Goal: Task Accomplishment & Management: Complete application form

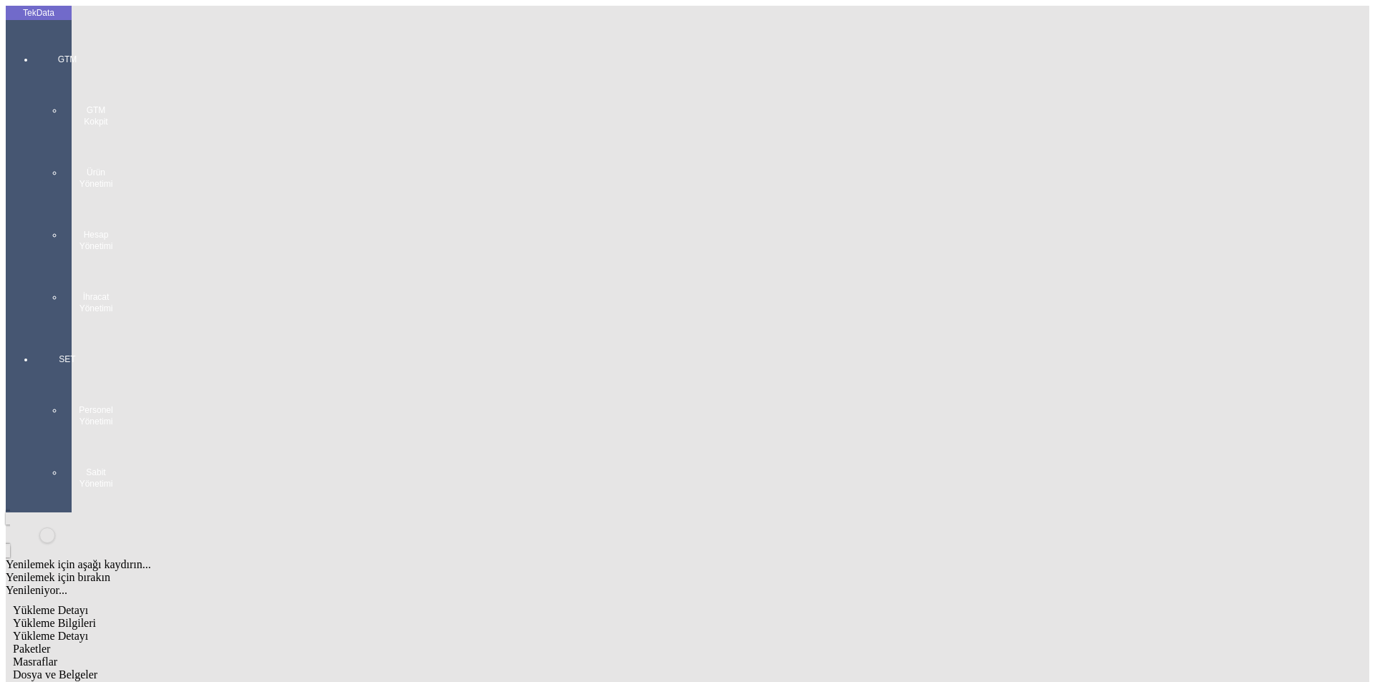
click at [42, 329] on div at bounding box center [67, 329] width 66 height 0
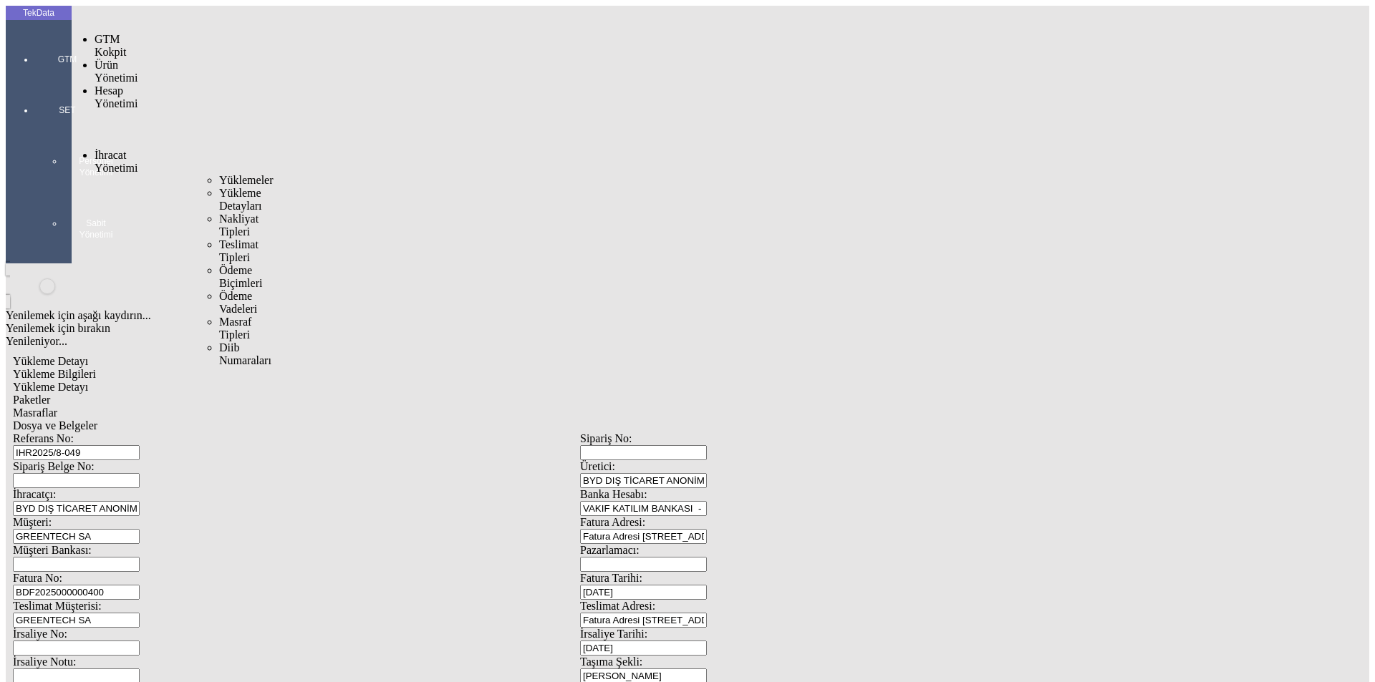
drag, startPoint x: 117, startPoint y: 86, endPoint x: 216, endPoint y: 88, distance: 99.5
click at [124, 149] on span "İhracat Yönetimi" at bounding box center [116, 161] width 43 height 25
click at [220, 174] on span "Yüklemeler" at bounding box center [246, 180] width 54 height 12
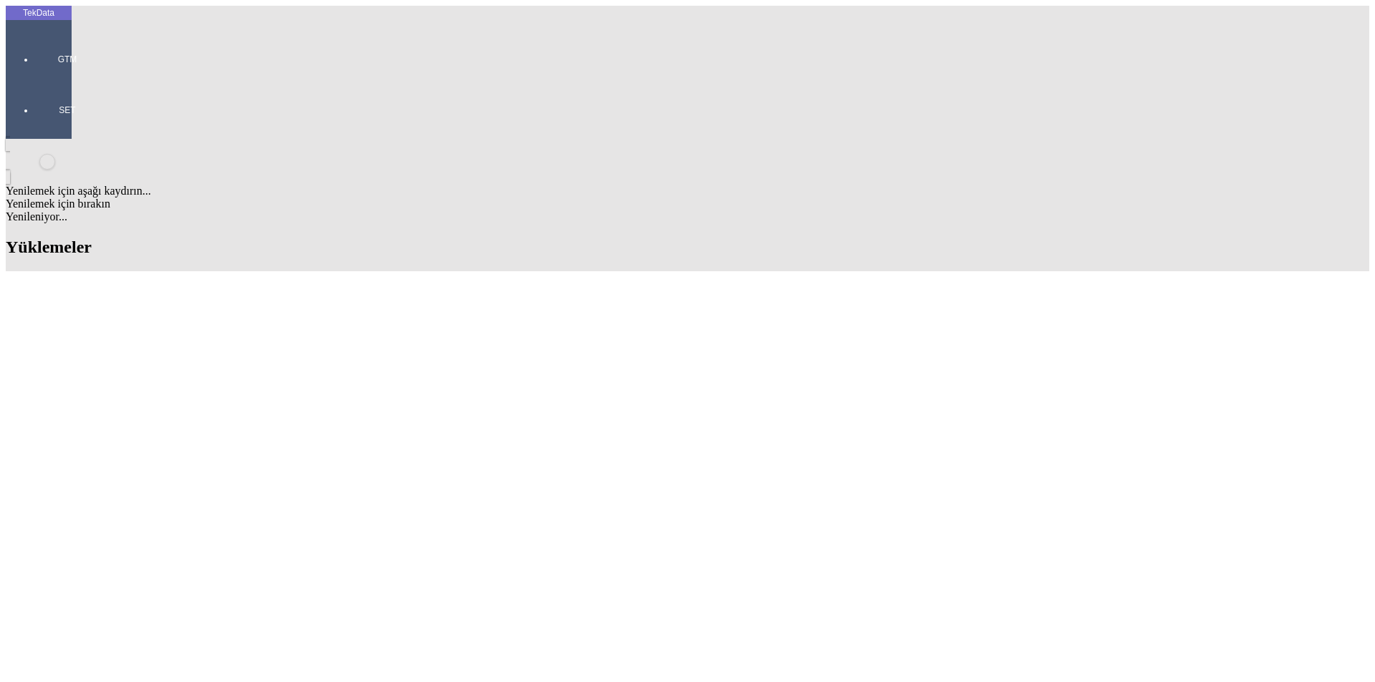
paste input "TOO KANALI"
type input "TOO KANALI"
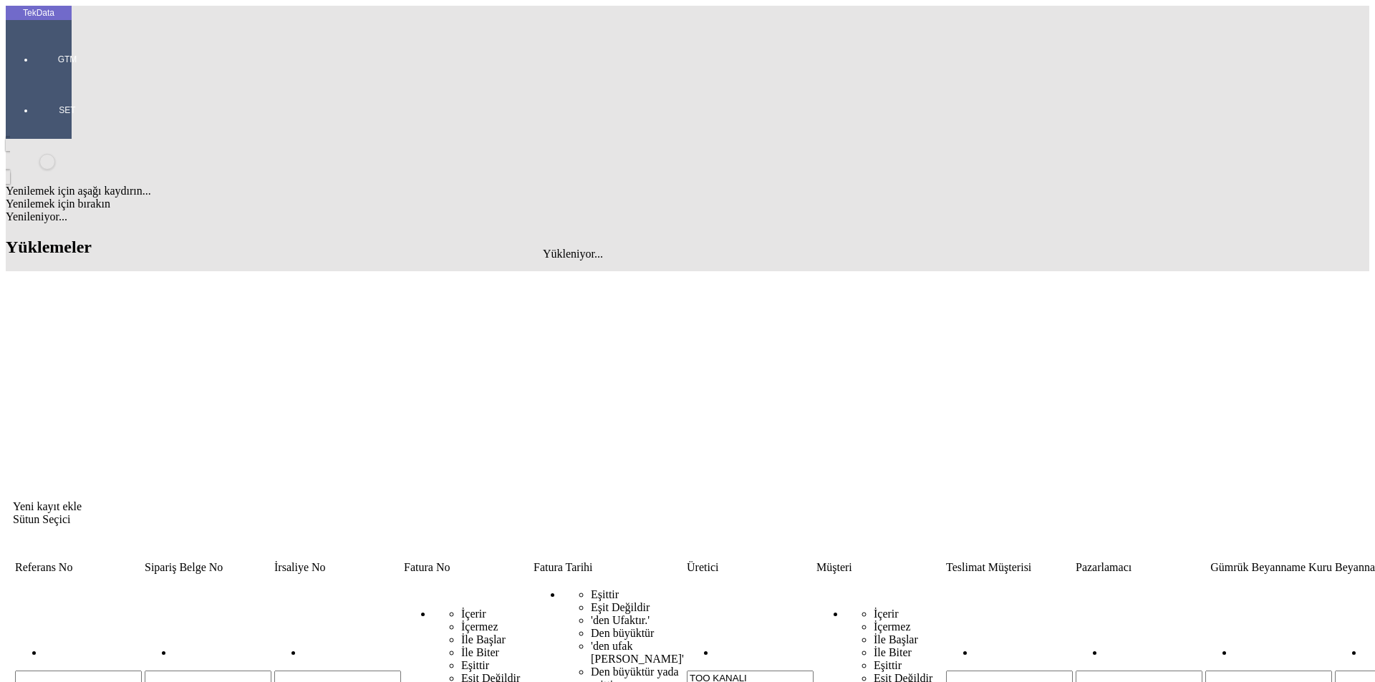
scroll to position [0, 4]
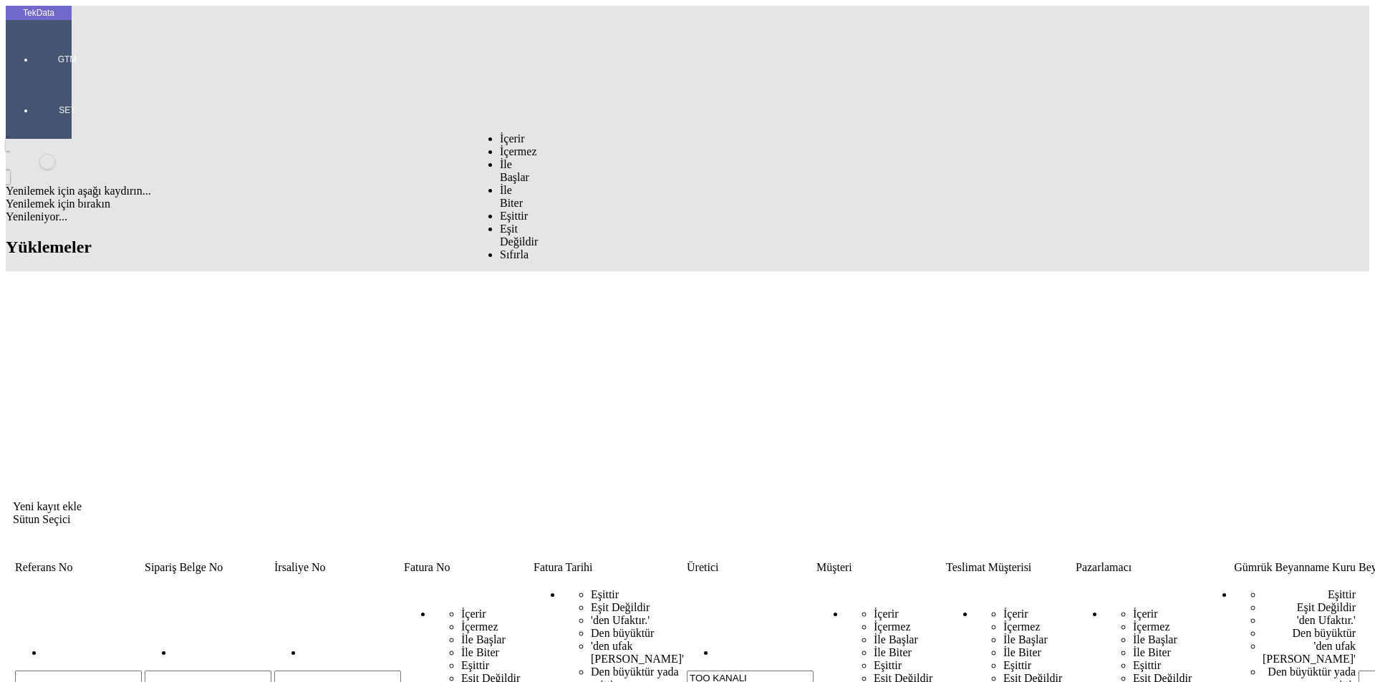
click at [687, 671] on input "TOO KANALI" at bounding box center [750, 678] width 127 height 15
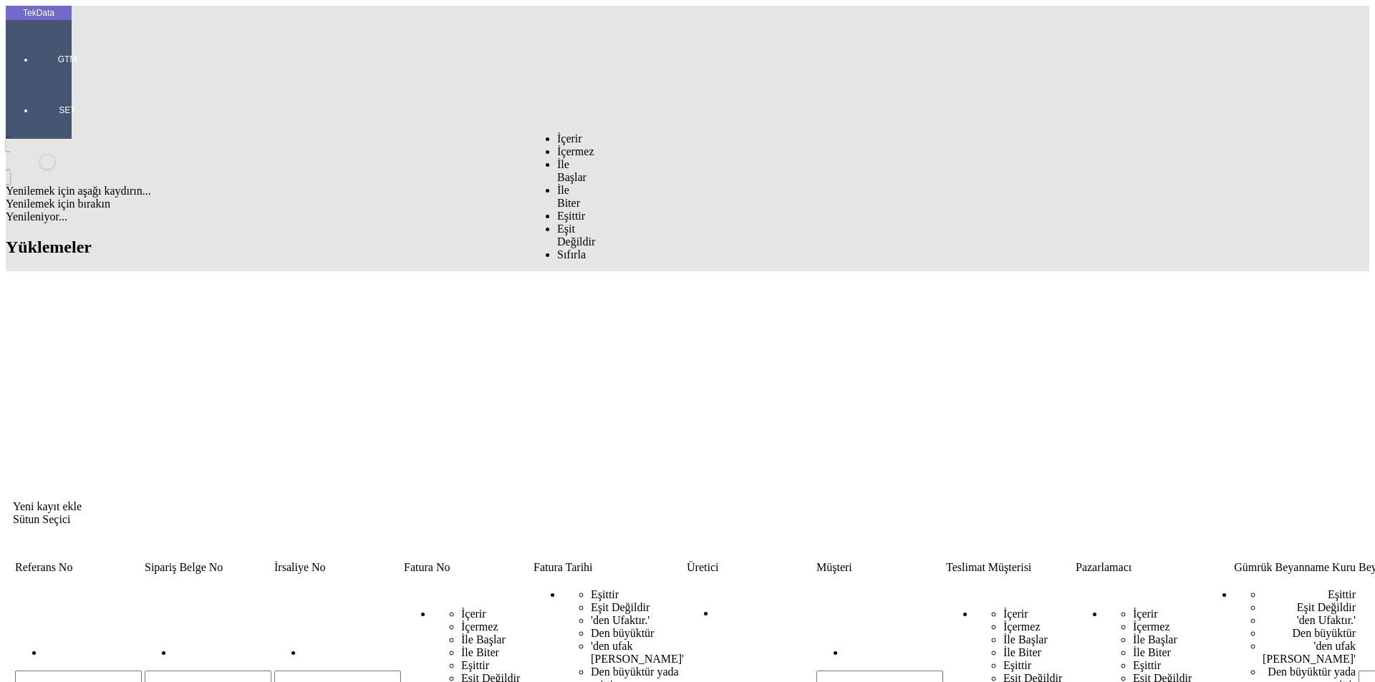
scroll to position [0, 0]
type input "T"
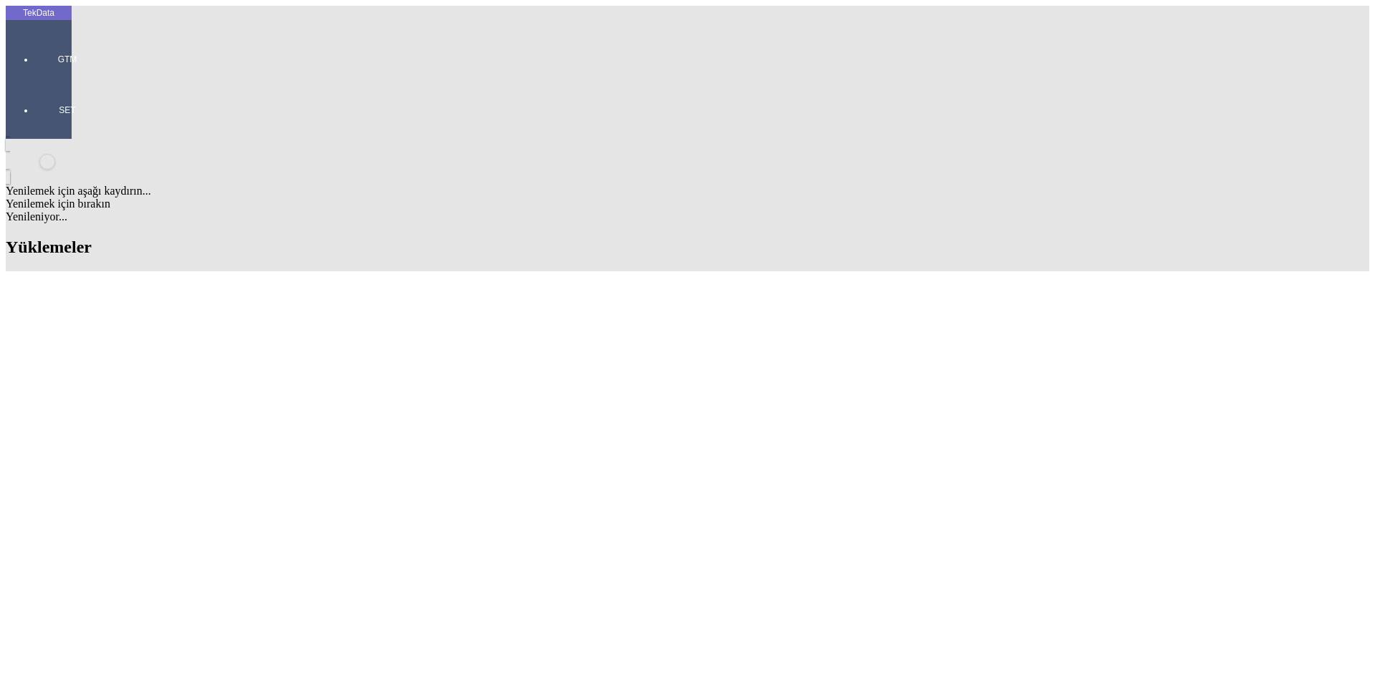
paste input "TOO KANALI"
type input "TOO KANALI"
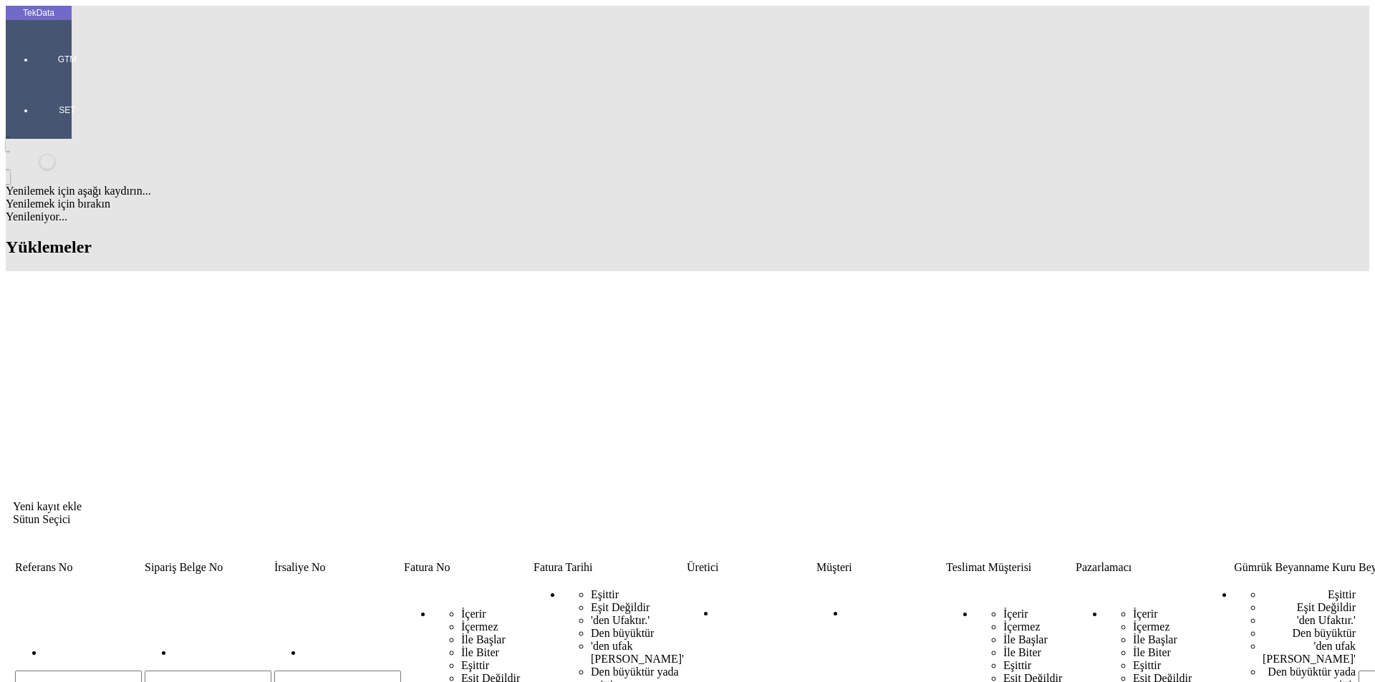
scroll to position [0, 14]
drag, startPoint x: 548, startPoint y: 112, endPoint x: 695, endPoint y: 112, distance: 146.8
click at [695, 576] on tr "İçerir İçermez İle Başlar İle Biter Eşittir Eşit Değildir Sıfırla Eşittir Eşit …" at bounding box center [1115, 660] width 2202 height 168
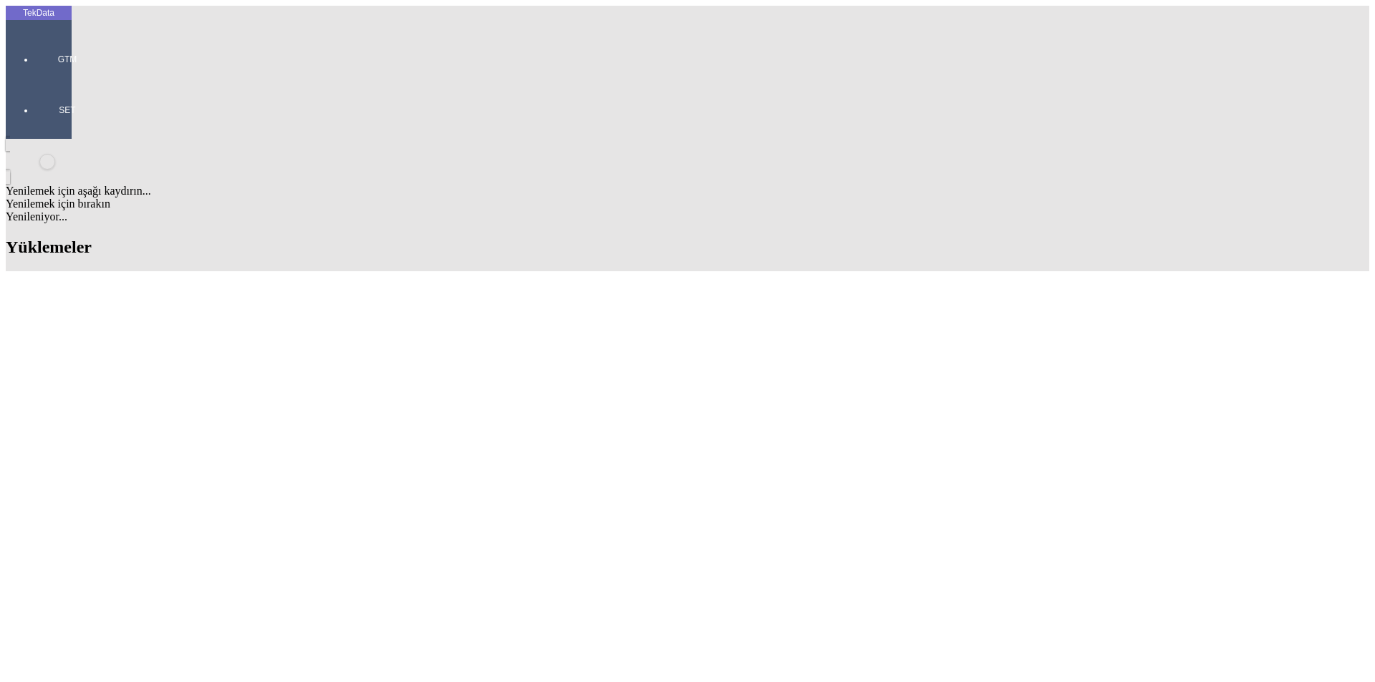
type input "kana"
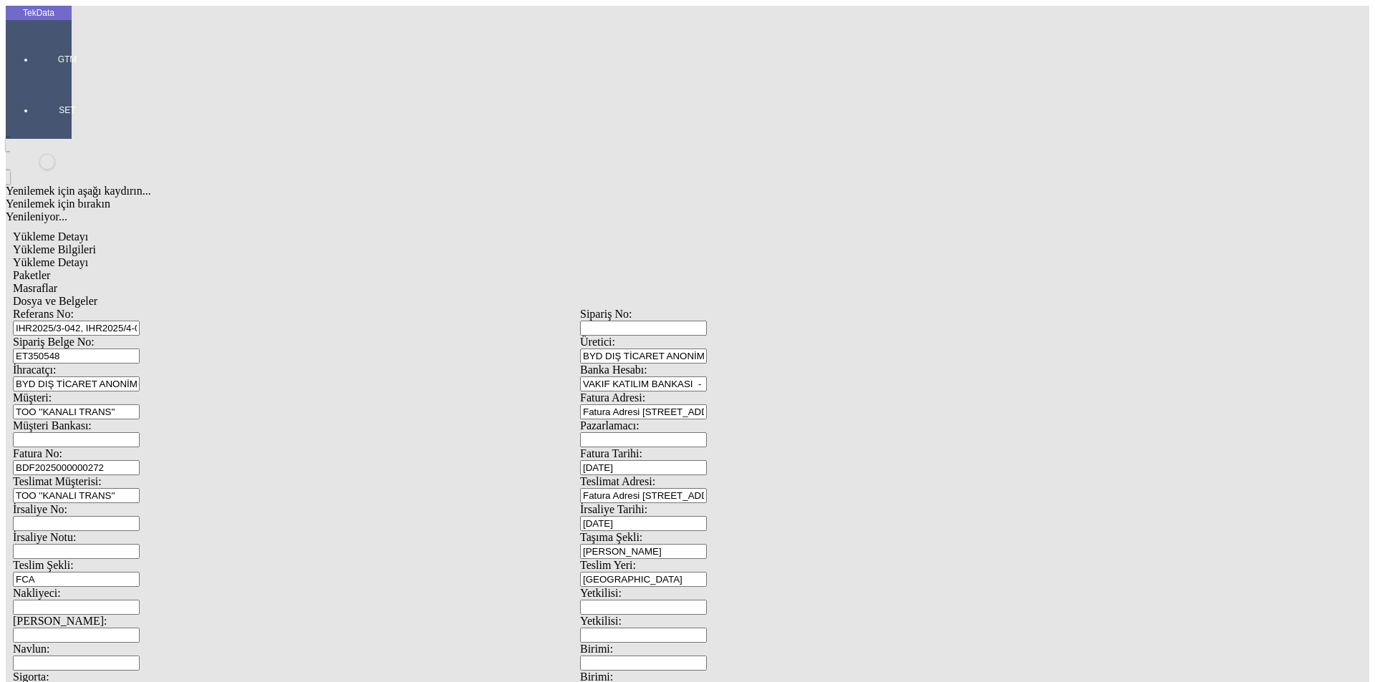
scroll to position [123, 0]
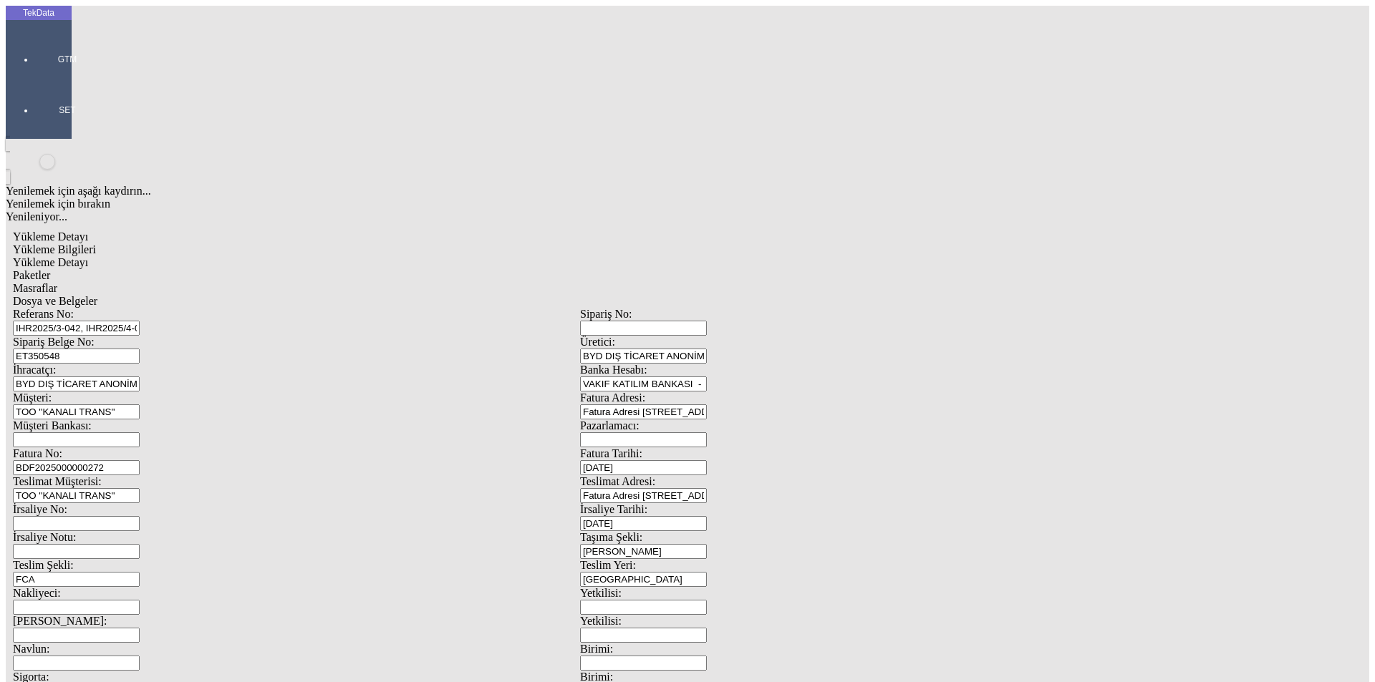
click at [140, 349] on input "ET350548" at bounding box center [76, 356] width 127 height 15
drag, startPoint x: 270, startPoint y: 132, endPoint x: 122, endPoint y: 126, distance: 148.3
click at [122, 336] on div "Sipariş Belge No: ET350548" at bounding box center [296, 350] width 567 height 28
drag, startPoint x: 541, startPoint y: 110, endPoint x: 38, endPoint y: 99, distance: 503.5
click at [38, 99] on div "TekData GTM SET Yenilemek için aşağı kaydırın... Yenilemek için bırakın Yenilen…" at bounding box center [580, 566] width 1148 height 1121
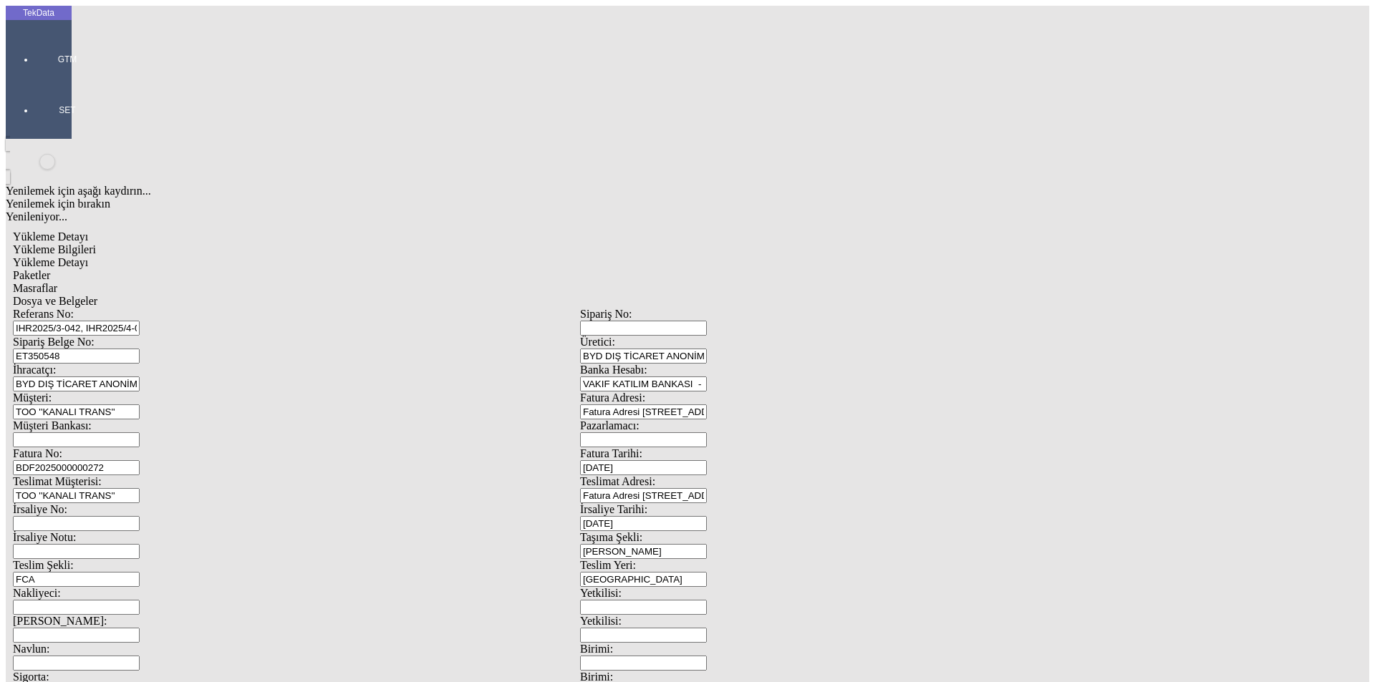
paste input "5-051, IHR2025/6-017, IHR2025/6-023"
type input "IHR2025/5-051, IHR2025/6-017, IHR2025/6-023"
drag, startPoint x: 228, startPoint y: 133, endPoint x: 47, endPoint y: 133, distance: 181.1
click at [47, 133] on div "TekData GTM SET Yenilemek için aşağı kaydırın... Yenilemek için bırakın Yenilen…" at bounding box center [580, 566] width 1148 height 1121
paste input "9326"
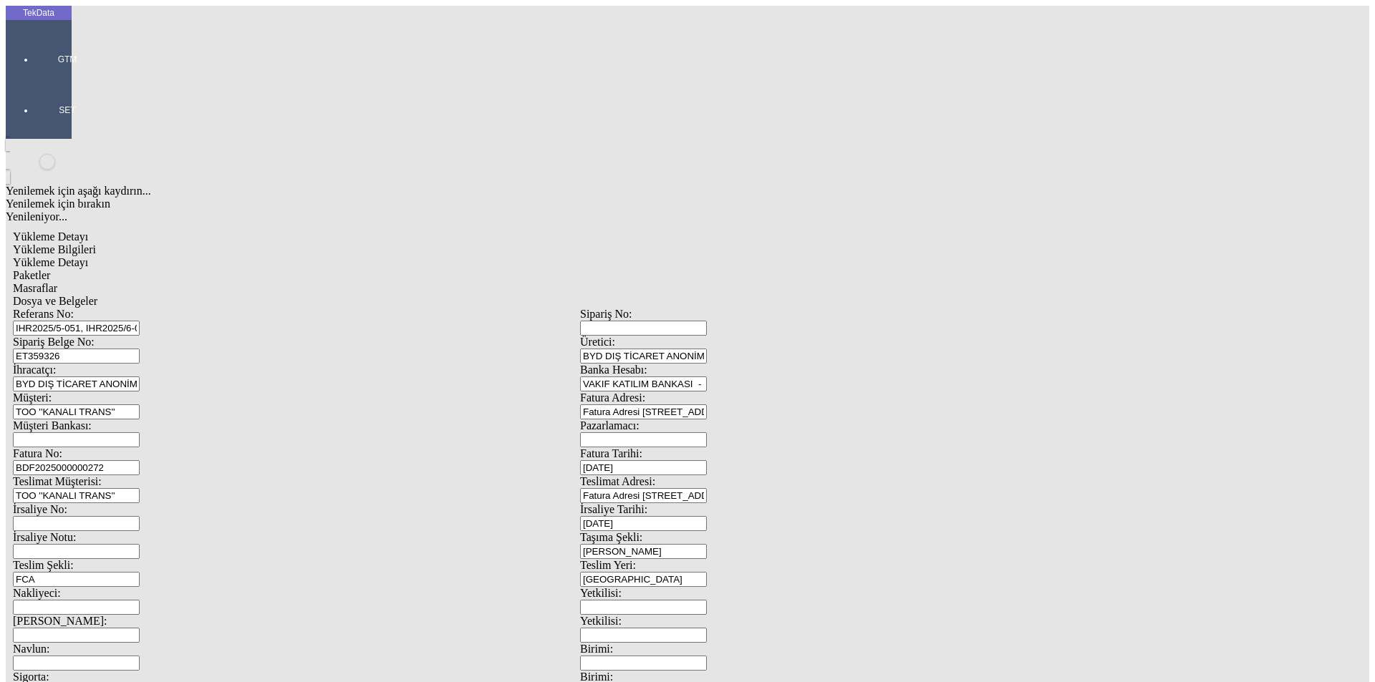
type input "ET359326"
click at [140, 460] on input "BDF2025000000272" at bounding box center [76, 467] width 127 height 15
type input "BDF2025000000"
type input "[DATE]"
drag, startPoint x: 770, startPoint y: 276, endPoint x: 658, endPoint y: 281, distance: 111.8
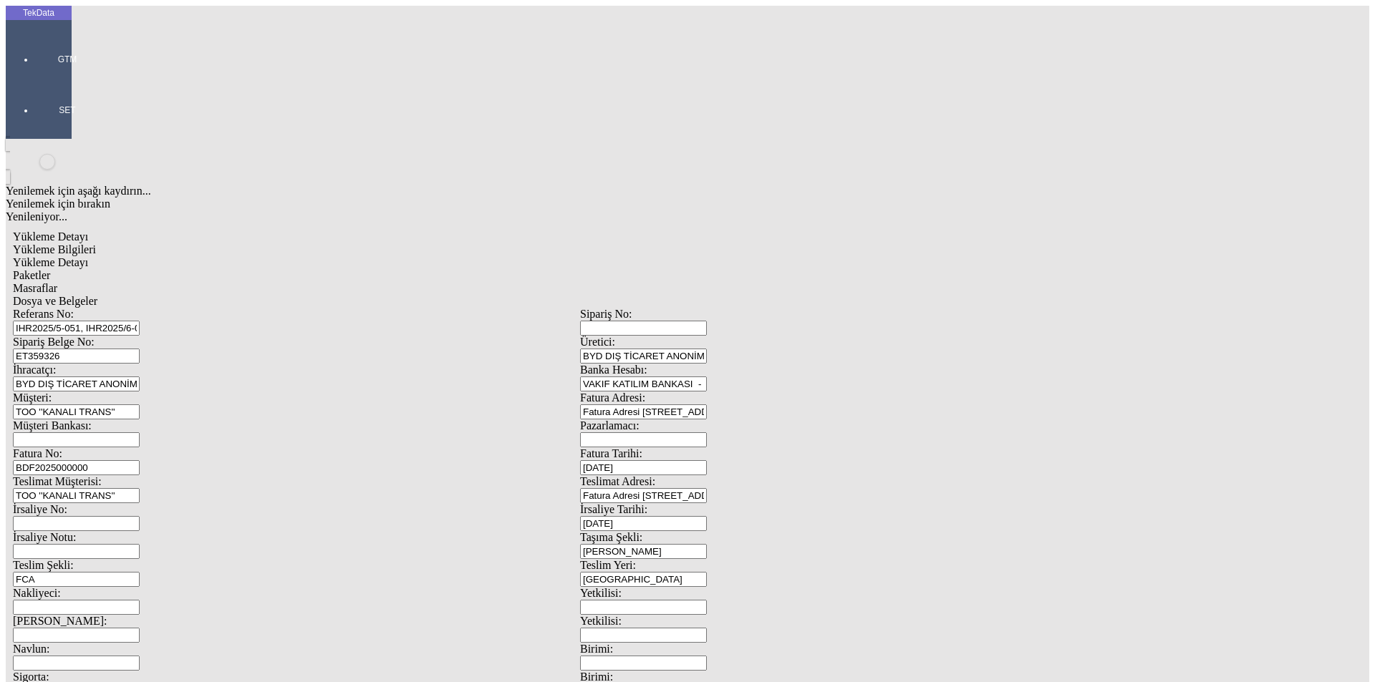
click at [667, 503] on div "İrsaliye No: İrsaliye Tarihi: [DATE]" at bounding box center [580, 517] width 1134 height 28
type input "[DATE]"
drag, startPoint x: 267, startPoint y: 362, endPoint x: 0, endPoint y: 360, distance: 267.1
click at [8, 366] on div "TekData GTM SET Yenilemek için aşağı kaydırın... Yenilemek için bırakın Yenilen…" at bounding box center [580, 566] width 1148 height 1121
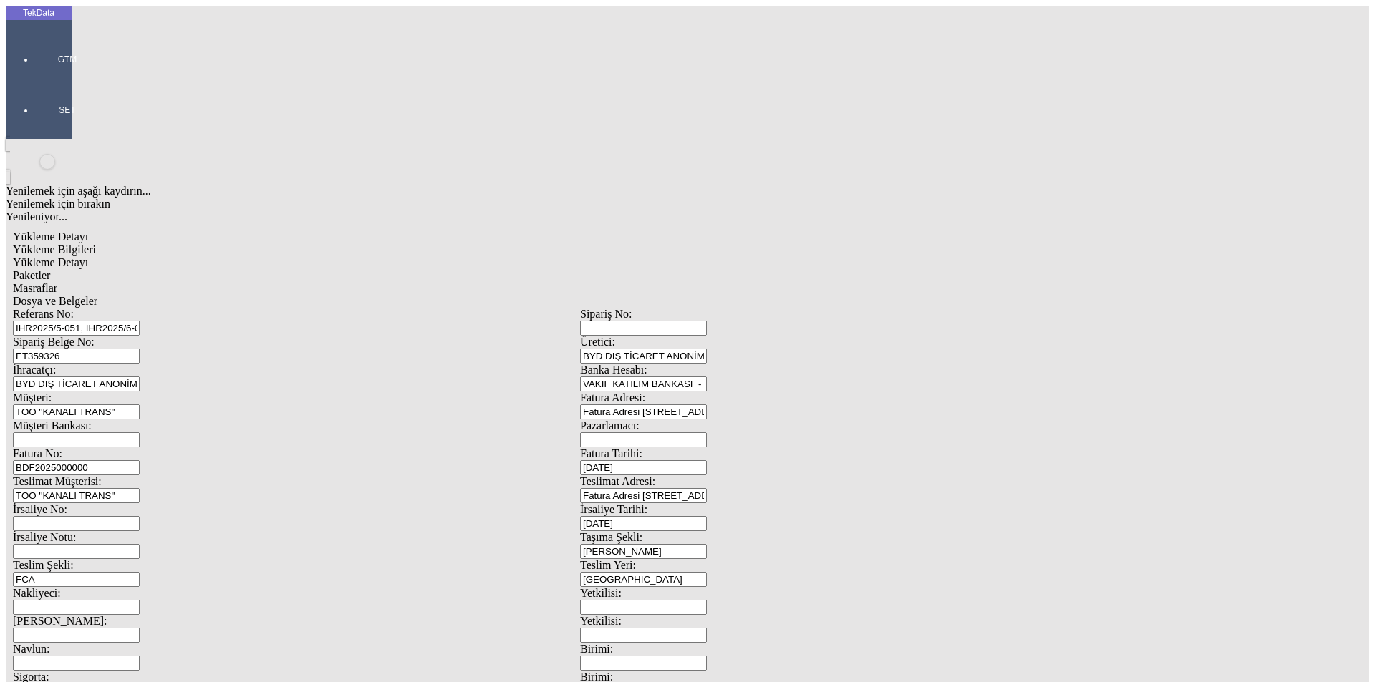
type input "[DATE]"
drag, startPoint x: 243, startPoint y: 498, endPoint x: 55, endPoint y: 500, distance: 187.6
click at [57, 500] on div "TekData GTM SET Yenilemek için aşağı kaydırın... Yenilemek için bırakın Yenilen…" at bounding box center [580, 566] width 1148 height 1121
type input "[DATE]"
drag, startPoint x: 270, startPoint y: 558, endPoint x: 0, endPoint y: 564, distance: 270.0
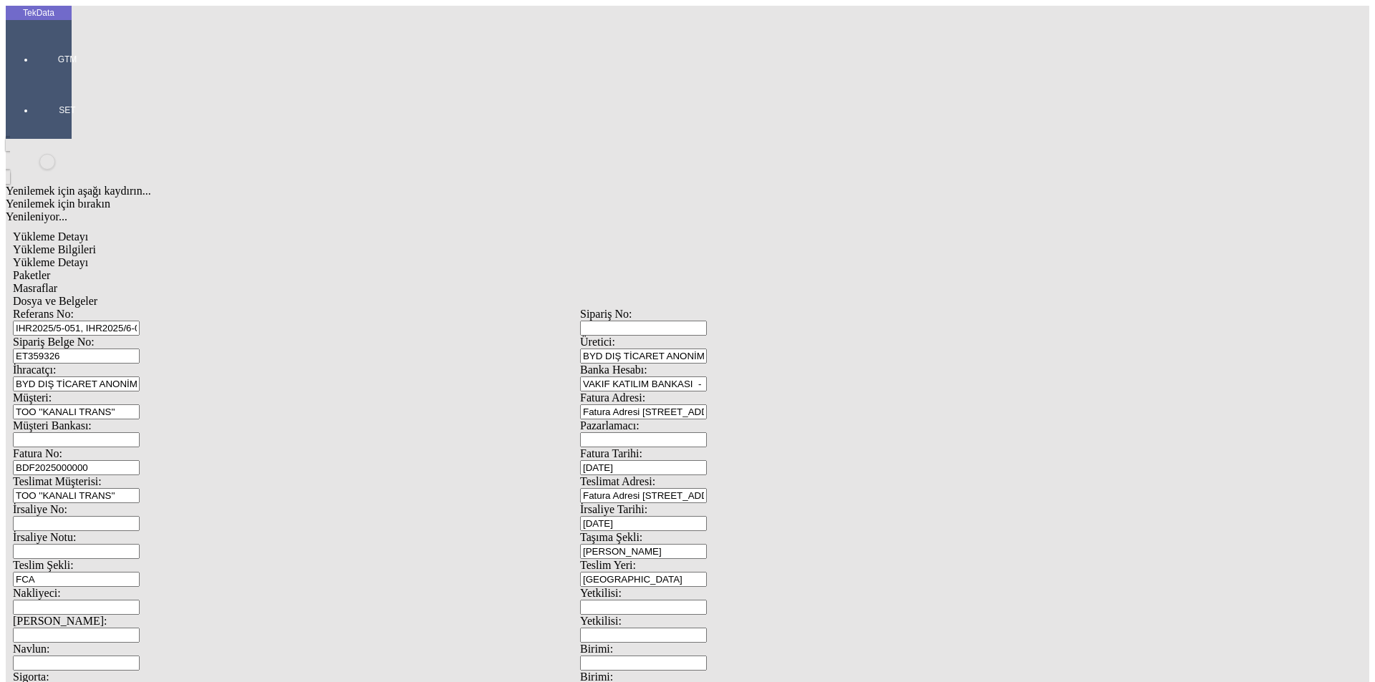
click at [6, 564] on div "TekData GTM SET Yenilemek için aşağı kaydırın... Yenilemek için bırakın Yenilen…" at bounding box center [580, 566] width 1148 height 1121
type input "4406.75"
drag, startPoint x: 867, startPoint y: 549, endPoint x: 551, endPoint y: 584, distance: 317.6
click at [566, 584] on div "Referans No: IHR2025/5-051, IHR2025/6-017, IHR2025/6-023 Sipariş No: Sipariş Be…" at bounding box center [580, 643] width 1134 height 670
type input "4461.2"
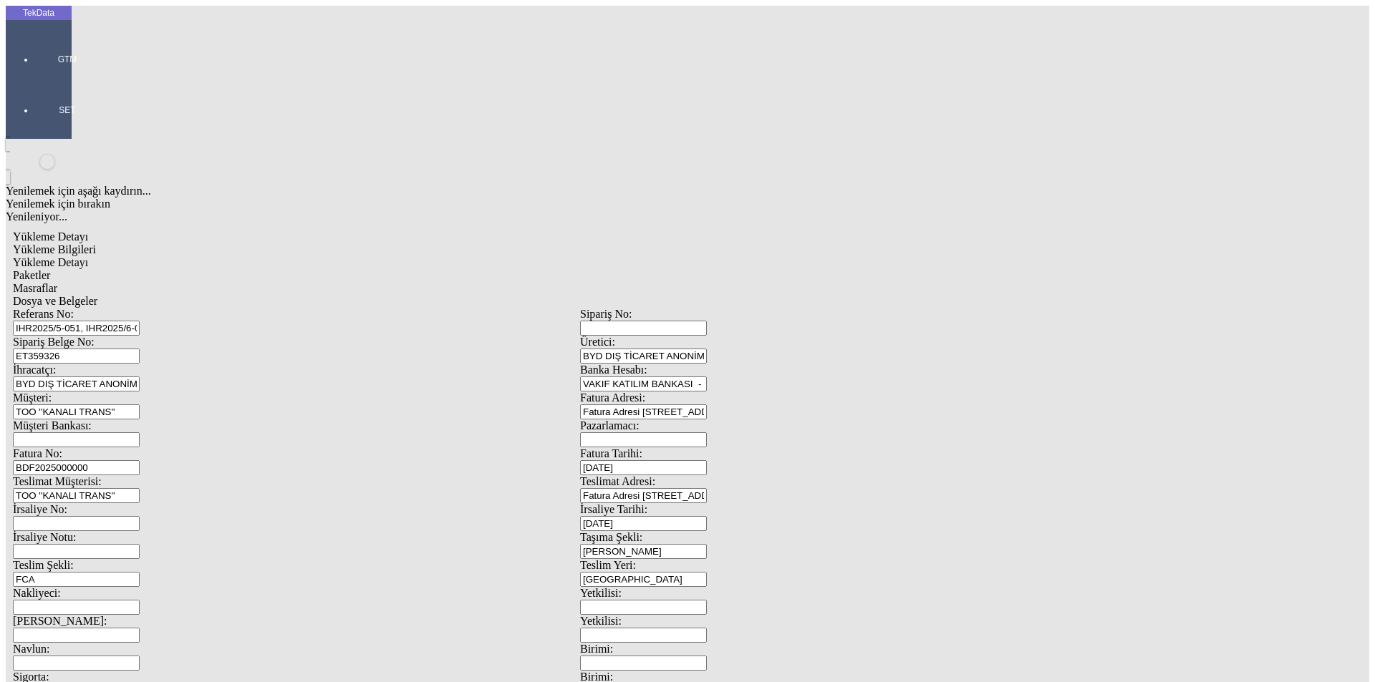
click at [88, 256] on span "Yükleme Detayı" at bounding box center [50, 262] width 75 height 12
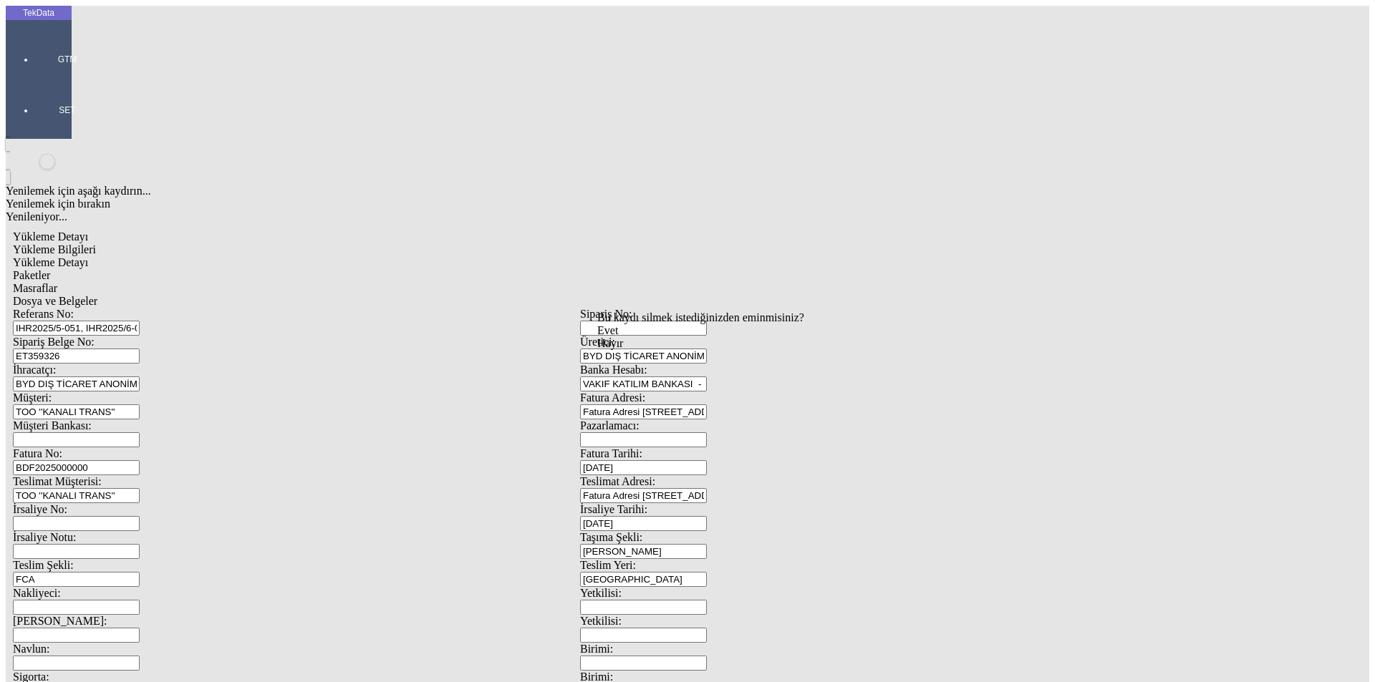
click at [221, 39] on div "Bu kaydı silmek istediğinizden eminmisiniz? [PERSON_NAME]" at bounding box center [110, 19] width 221 height 39
click at [667, 337] on div "Evet" at bounding box center [700, 330] width 207 height 13
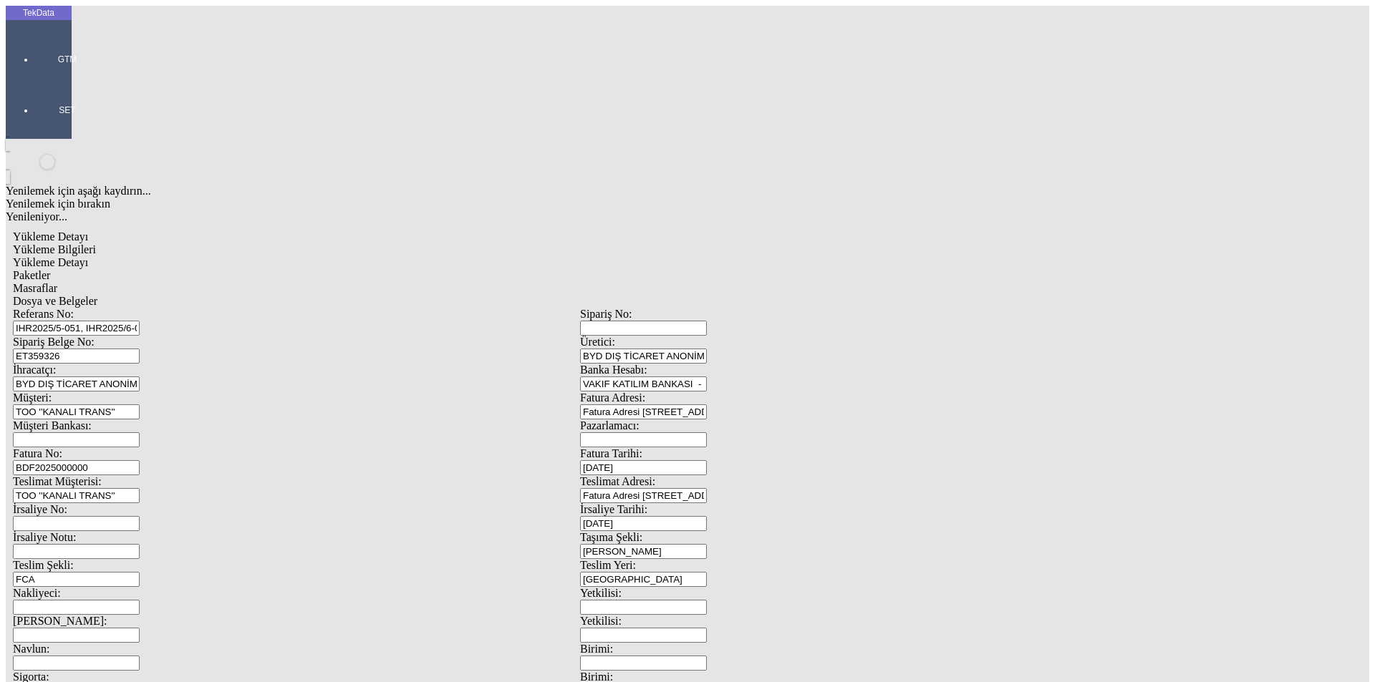
click at [49, 79] on div at bounding box center [67, 79] width 66 height 0
click at [118, 59] on span "Ürün Yönetimi" at bounding box center [116, 71] width 43 height 25
click at [219, 84] on span "Ürünler ve Hizmetler" at bounding box center [242, 103] width 46 height 38
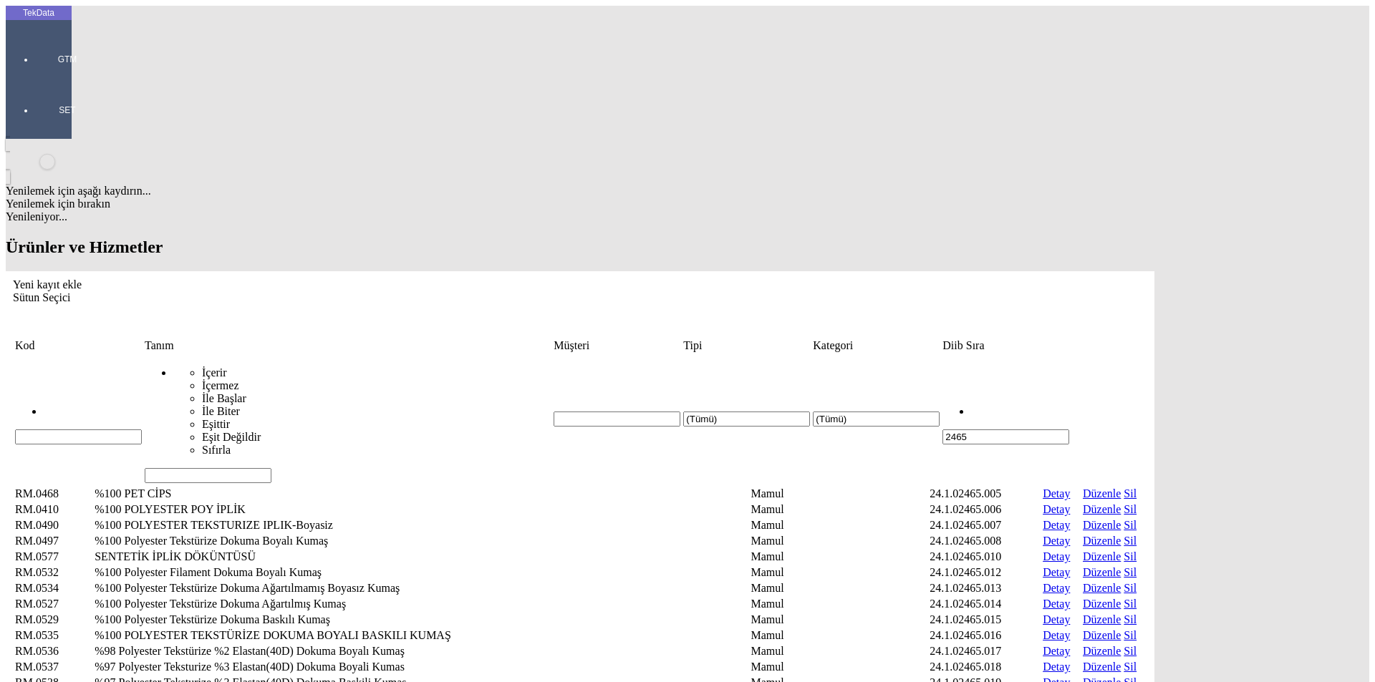
click at [1147, 279] on div "Yeni kayıt ekle" at bounding box center [580, 285] width 1134 height 13
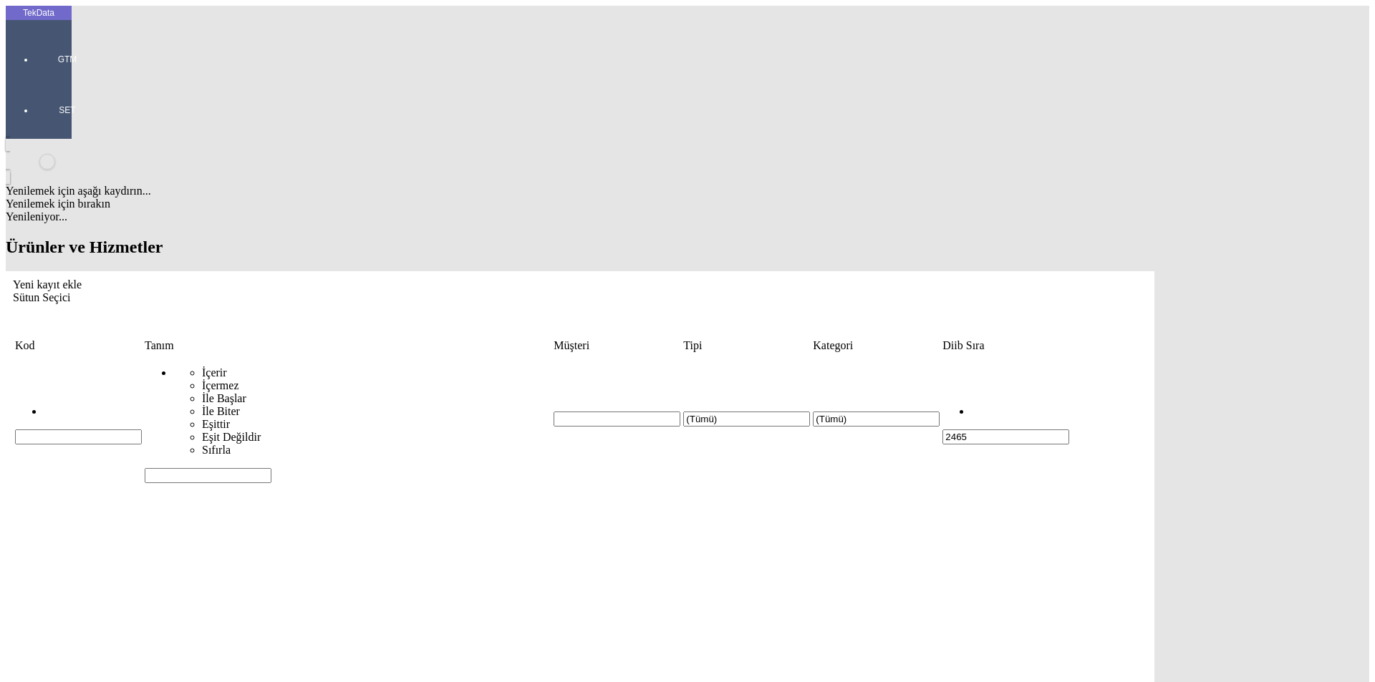
paste input "%67 POLYESTER TEXTURE %30 POLYESTER FDY %3 SİM DOKUMA BOYALI KUMAŞ"
type input "%67 POLYESTER TEXTURE %30 POLYESTER FDY %3 SİM DOKUMA BOYALI KUMAŞ"
click at [816, 231] on div "Mamul" at bounding box center [1067, 237] width 563 height 13
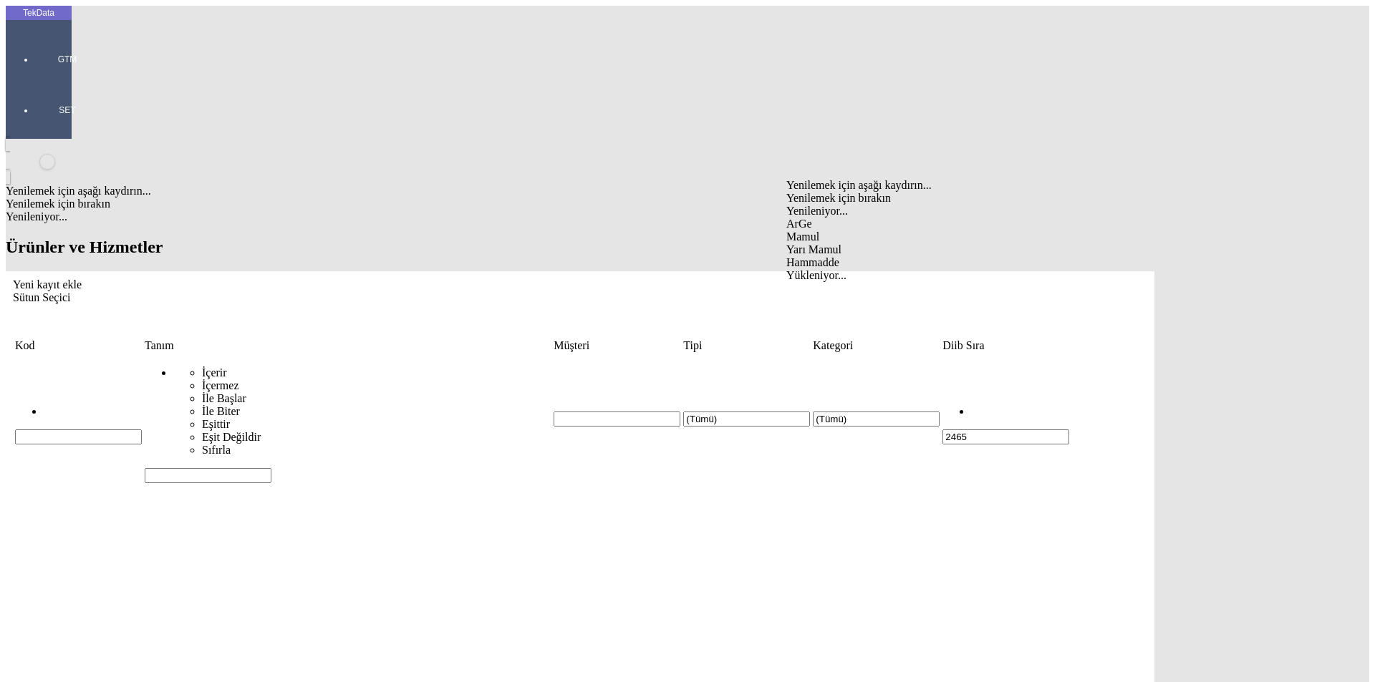
type input "Mamul"
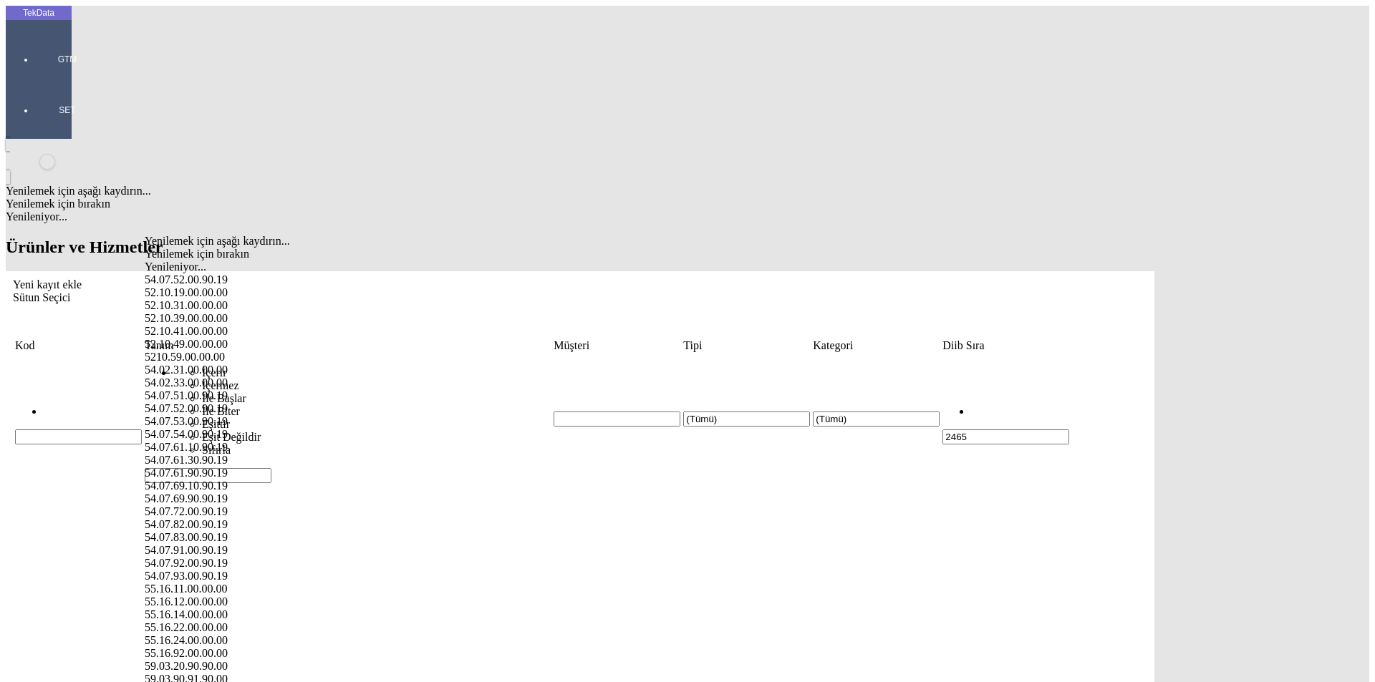
paste input "54.07.69.90.90.19"
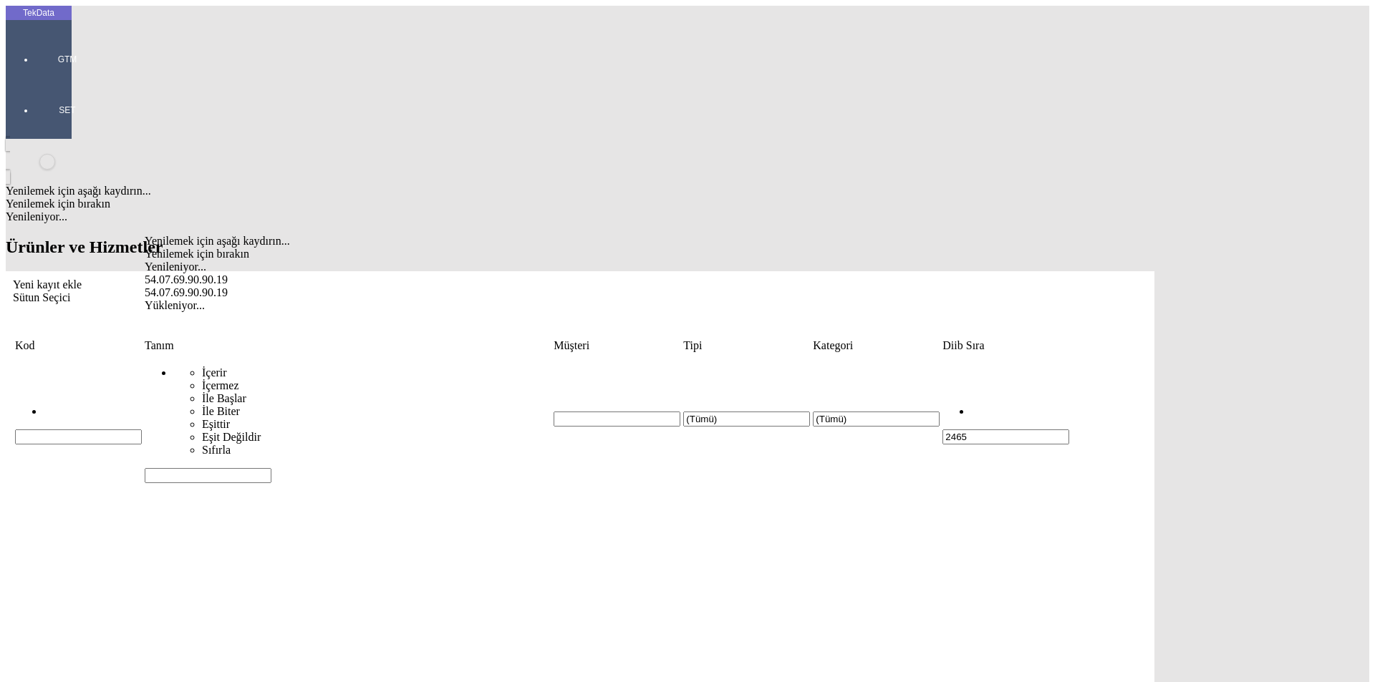
click at [221, 274] on div "54.07.69.90.90.19" at bounding box center [425, 280] width 560 height 13
type input "54.07.69.90.90.19"
paste input "24.1.02465.077"
type input "24.1.02465.077"
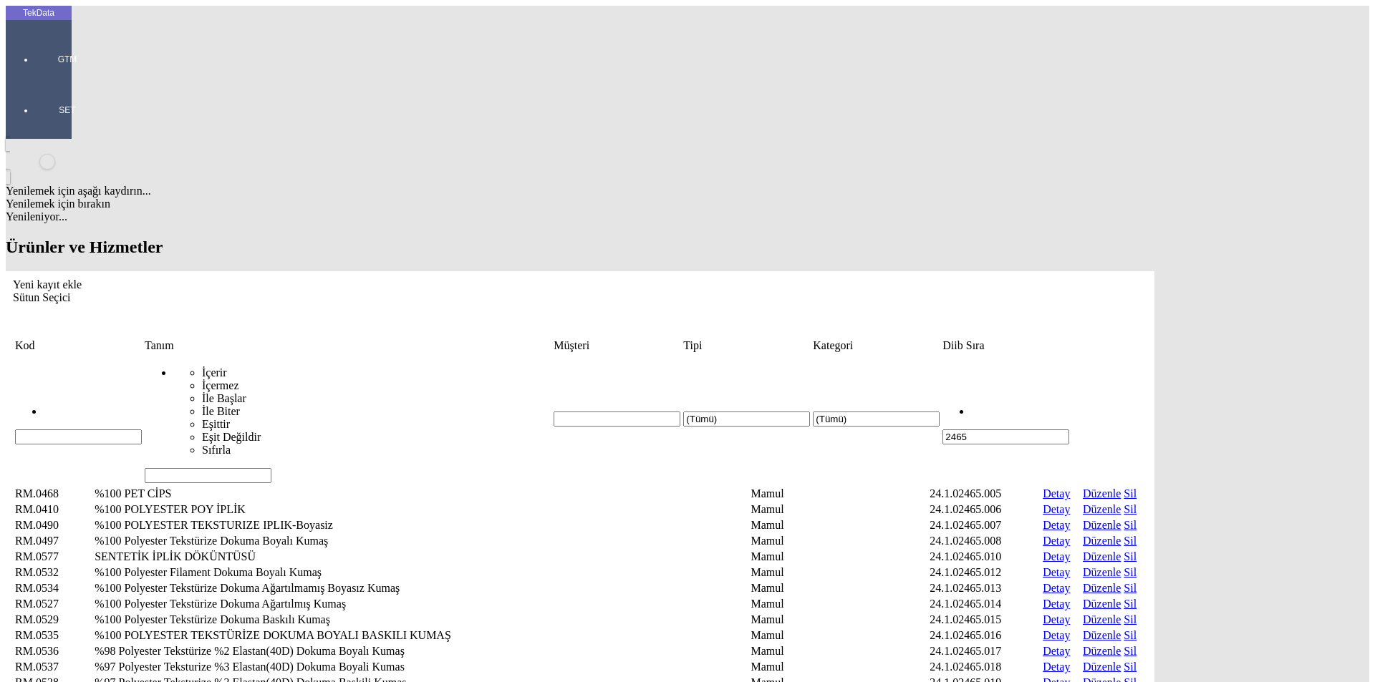
click at [1069, 430] on input "2465" at bounding box center [1005, 437] width 127 height 15
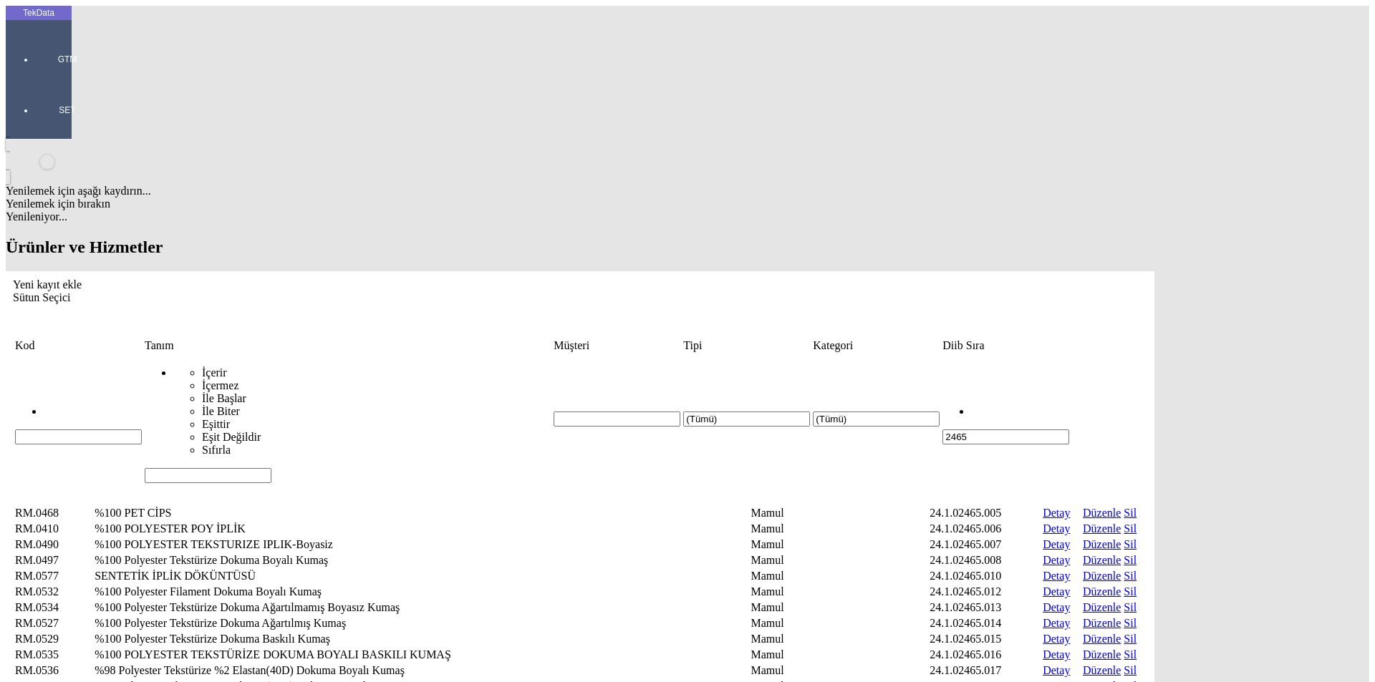
scroll to position [420, 0]
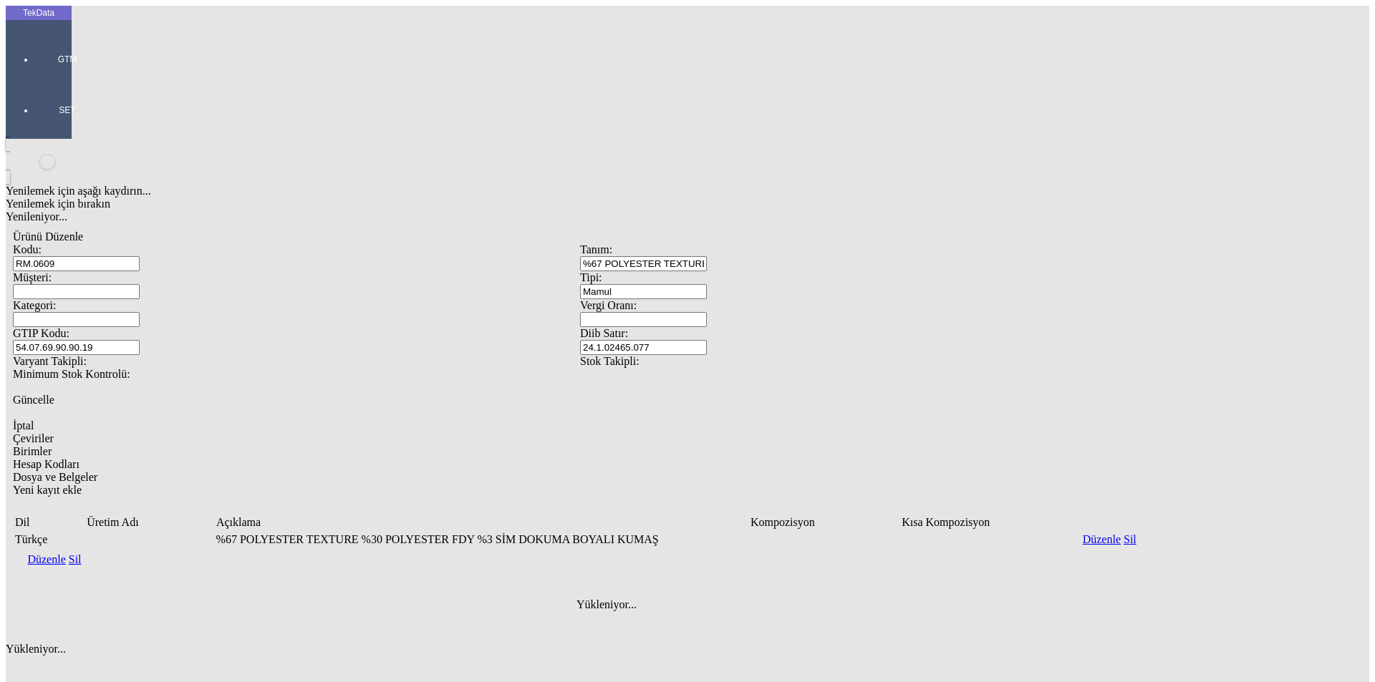
click at [65, 553] on link "Düzenle" at bounding box center [46, 559] width 38 height 12
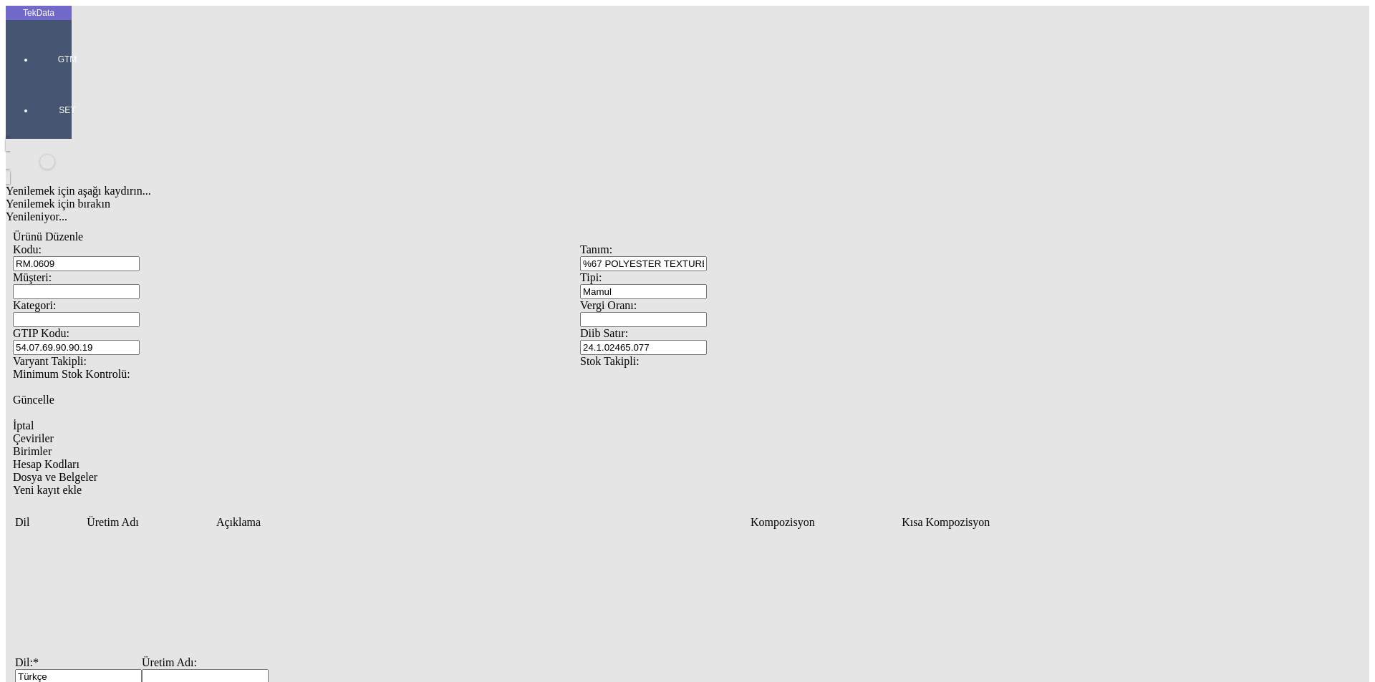
paste input "24.1.02465.077"
drag, startPoint x: 729, startPoint y: 384, endPoint x: 693, endPoint y: 387, distance: 35.9
drag, startPoint x: 502, startPoint y: 369, endPoint x: 111, endPoint y: 374, distance: 391.0
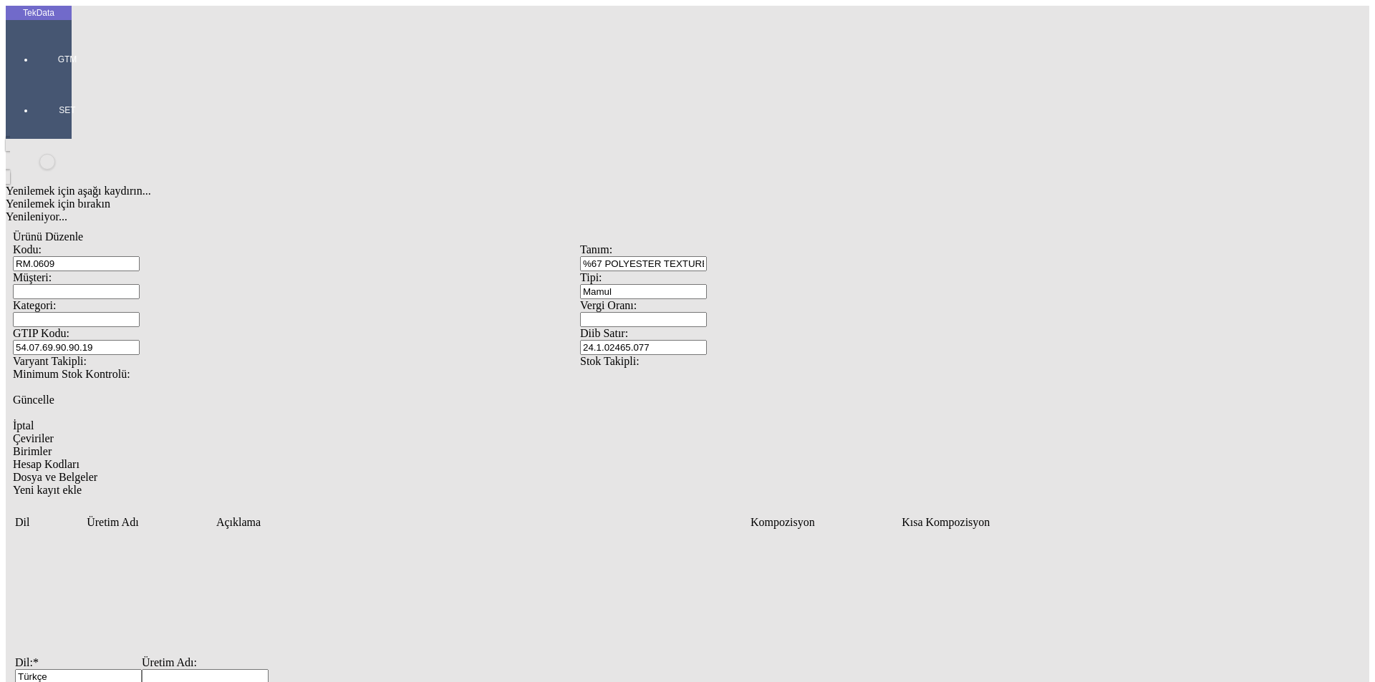
paste input "%67 POLYESTER TEXTURE %30 POLYESTER FDY %3 SİM DOKUMA BOYALI KUMAŞ"
type input "%67 POLYESTER TEXTURE %30 POLYESTER FDY %3 SİM DOKUMA BOYALI KUMAŞ"
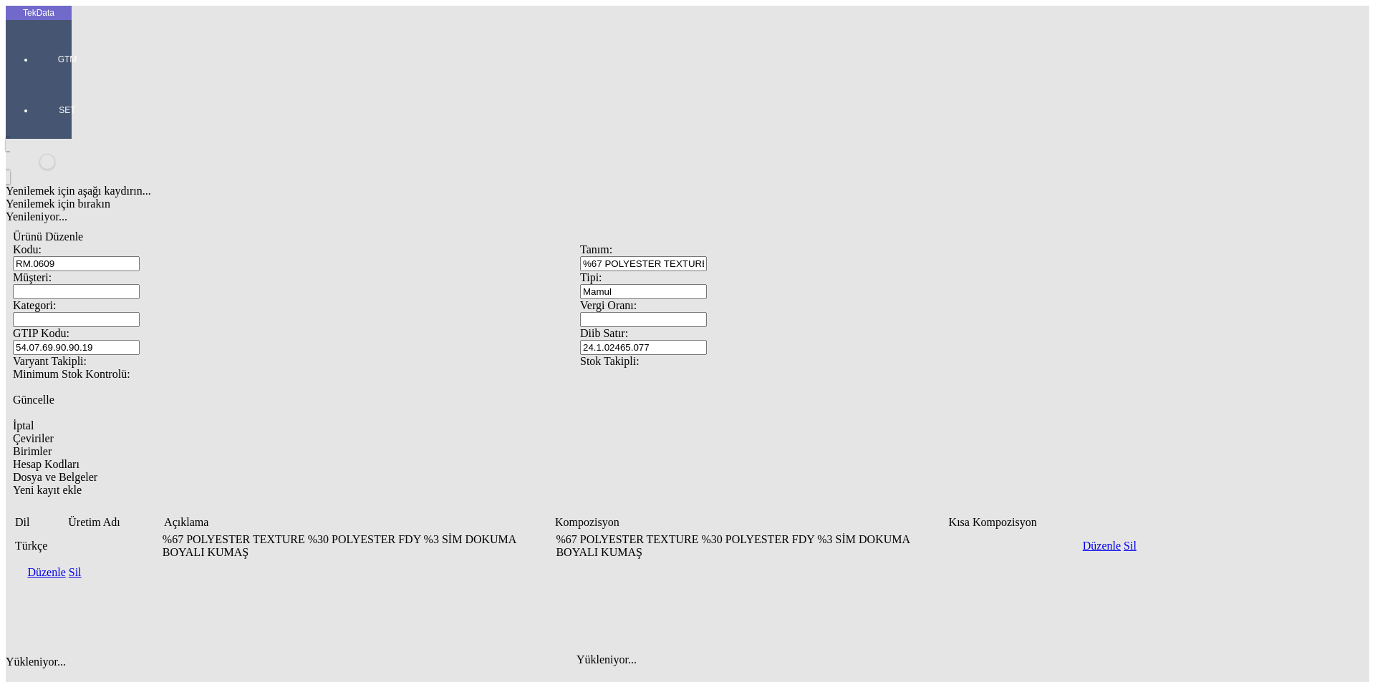
click at [1147, 484] on div "Yeni kayıt ekle" at bounding box center [580, 490] width 1134 height 13
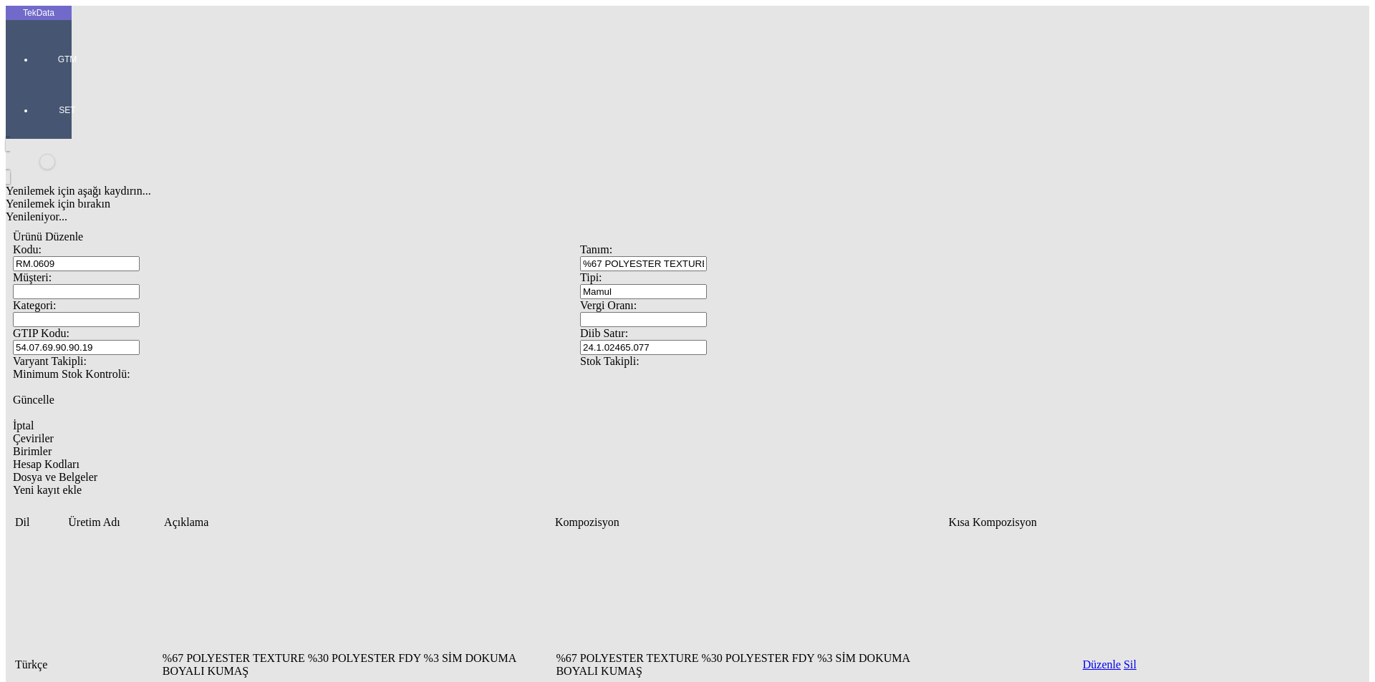
click at [214, 405] on div "English" at bounding box center [439, 411] width 539 height 13
type input "English"
paste input "67% POLYESTER TEXTURE 30% POLYESTER FDY 3% SIMPLE WOVEN DYED FABRIC"
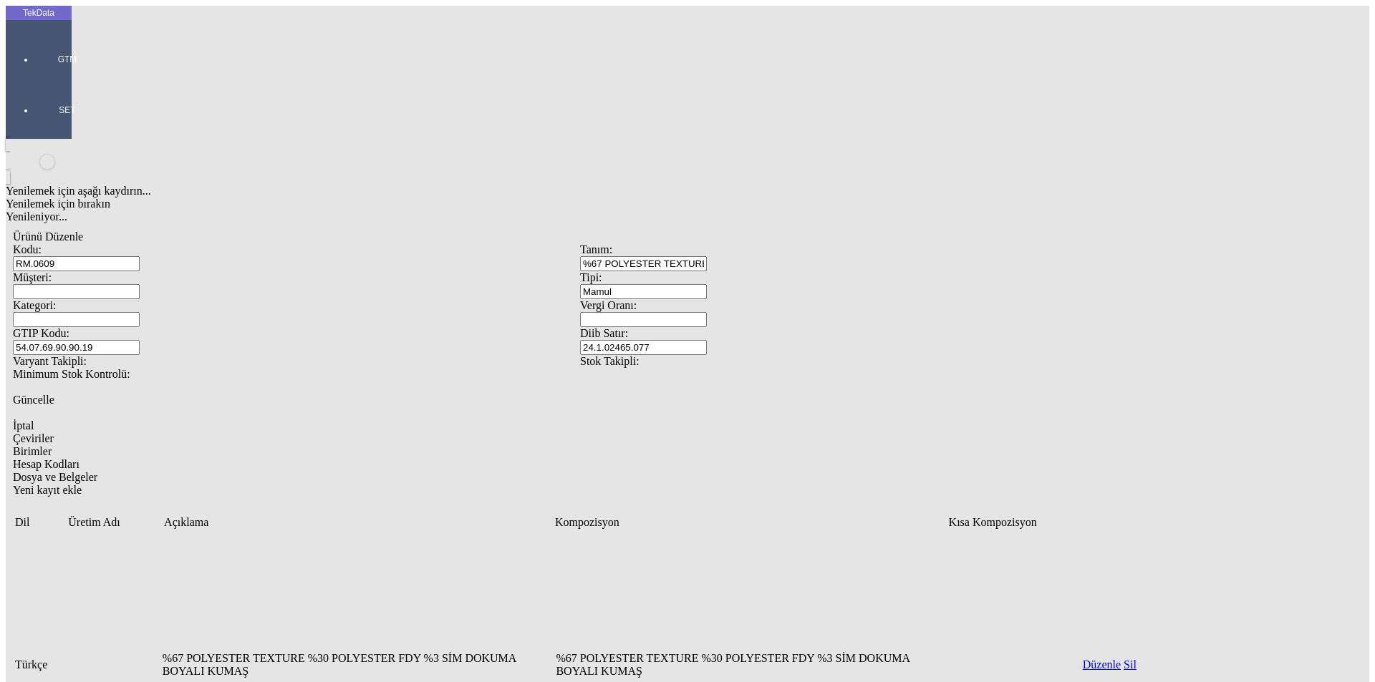
drag, startPoint x: 187, startPoint y: 373, endPoint x: 37, endPoint y: 392, distance: 151.5
click at [44, 386] on div "TekData GTM SET Yenilemek için aşağı kaydırın... Yenilemek için bırakın Yenilen…" at bounding box center [580, 499] width 1148 height 987
drag, startPoint x: 528, startPoint y: 372, endPoint x: 161, endPoint y: 385, distance: 366.8
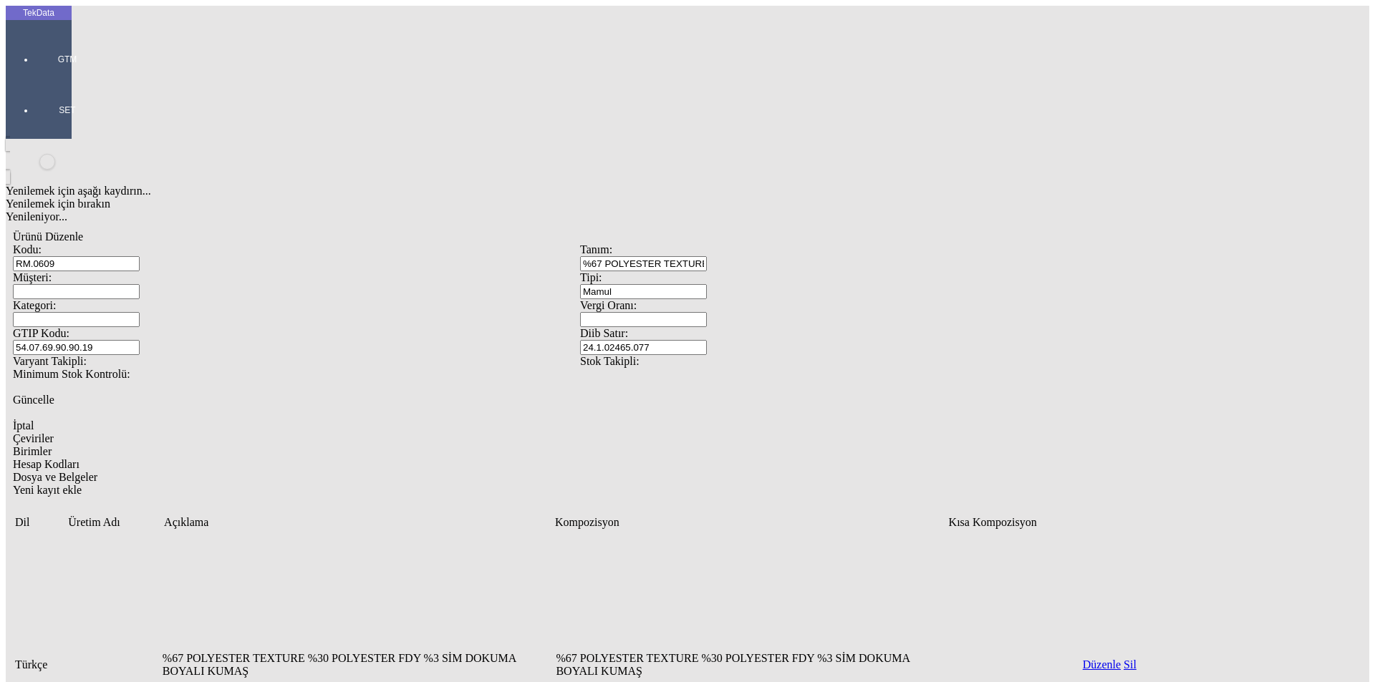
type input "%67 POLYESTER TEXTURE %30 POLYESTER FDY %3 GLITTER WOVEN DYED FABRIC"
paste input "%67 POLYESTER TEXTURE %30 POLYESTER FDY %3 GLITTER WOVEN DYED FABRIC"
type input "%67 POLYESTER TEXTURE %30 POLYESTER FDY %3 GLITTER WOVEN DYED FABRIC"
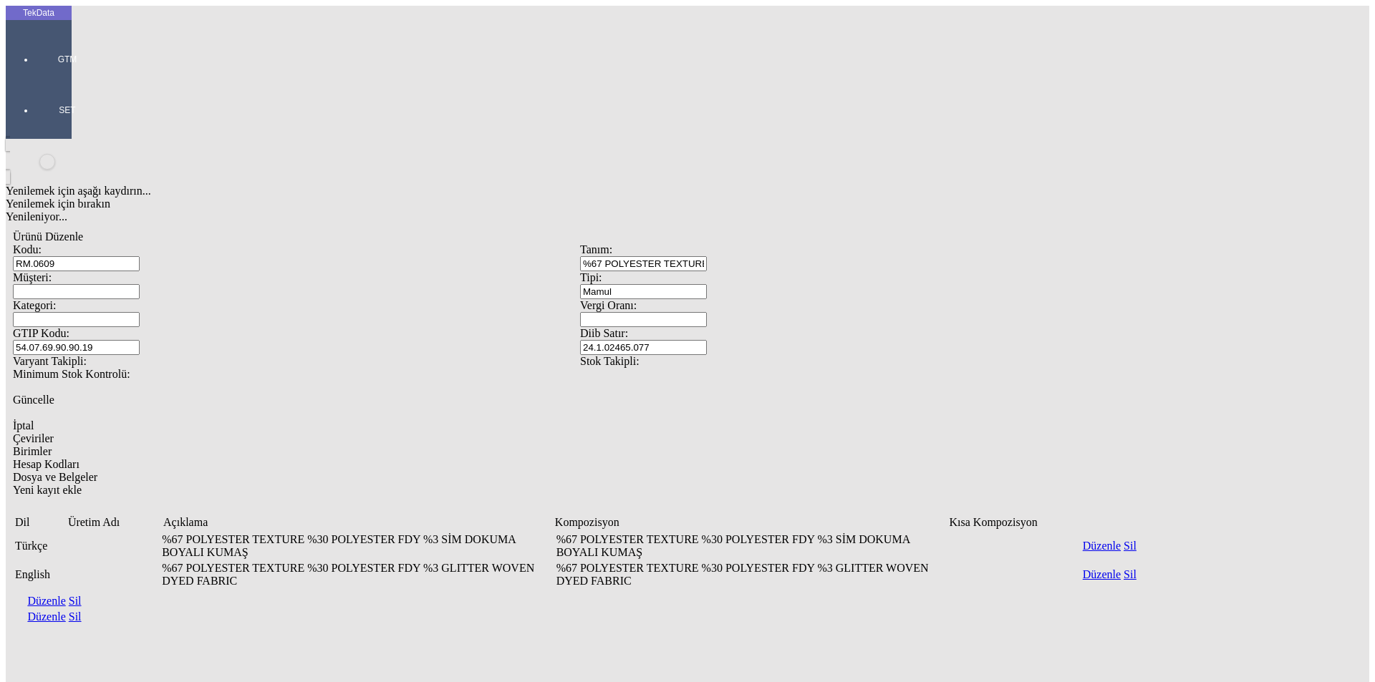
click at [52, 445] on span "Birimler" at bounding box center [32, 451] width 39 height 12
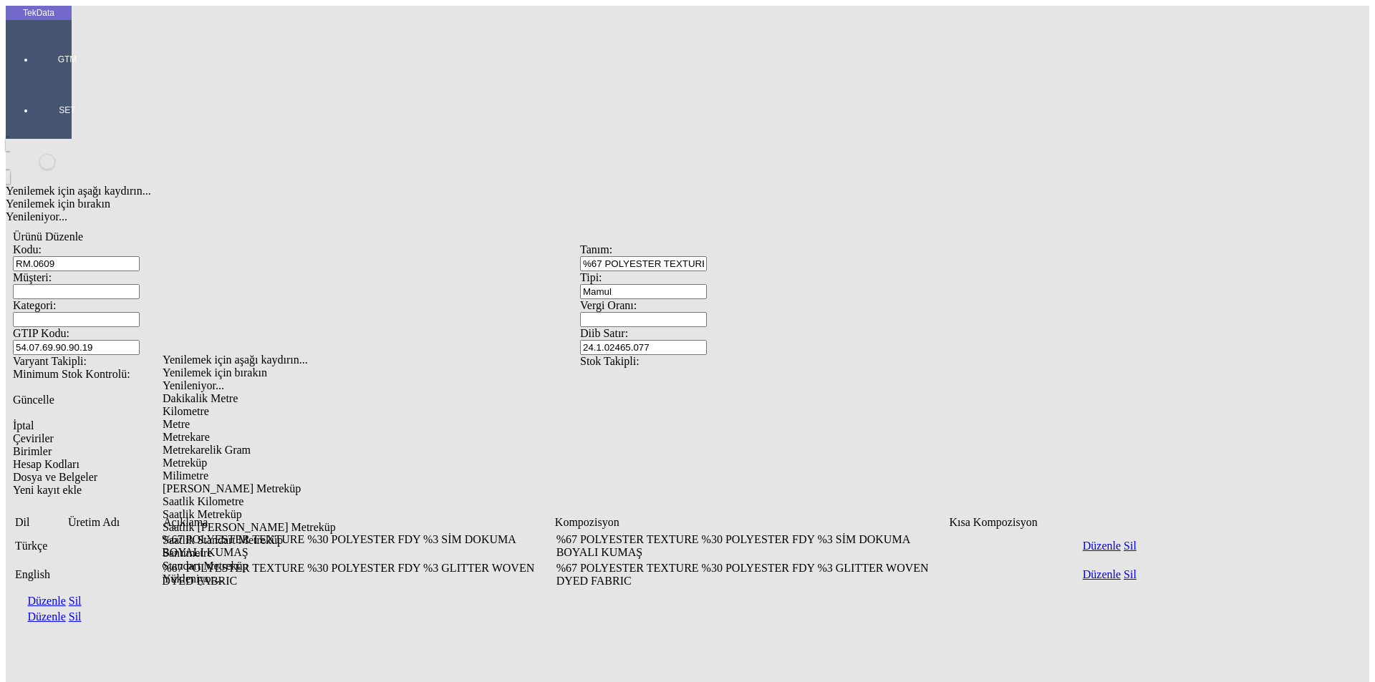
click at [180, 418] on div "Metre" at bounding box center [436, 424] width 547 height 13
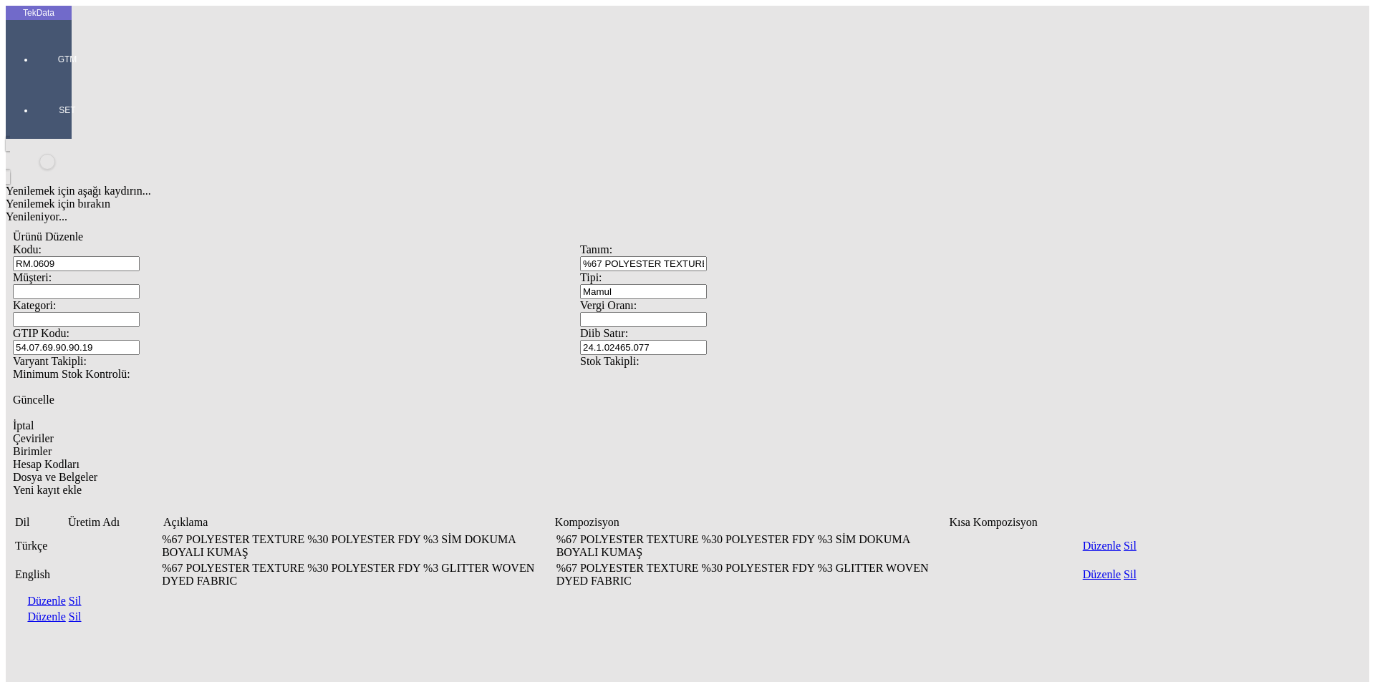
type input "Metre"
click at [54, 432] on span "Çeviriler" at bounding box center [33, 438] width 41 height 12
click at [339, 483] on div "Yenilemek için aşağı kaydırın... Yenilemek için bırakın Yenileniyor... Ürünü Dü…" at bounding box center [580, 540] width 1148 height 803
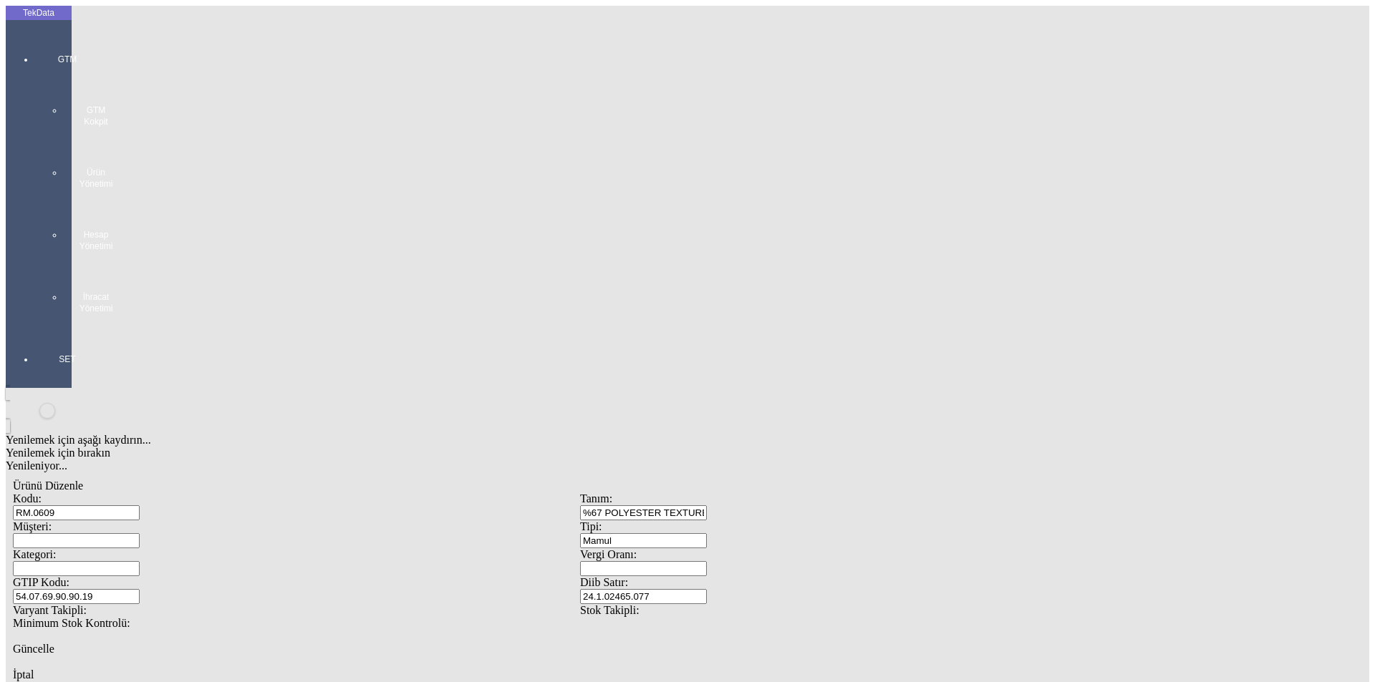
click at [34, 329] on div at bounding box center [67, 329] width 66 height 0
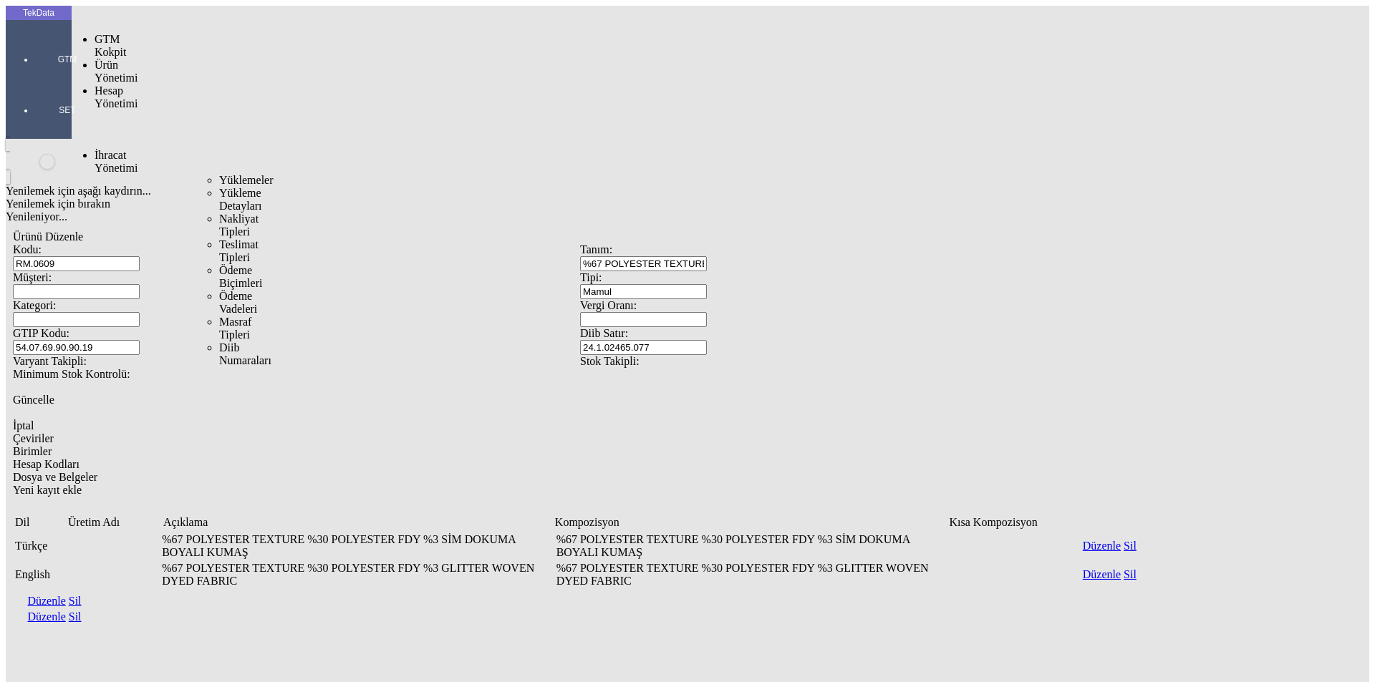
click at [95, 149] on span "İhracat Yönetimi" at bounding box center [116, 161] width 43 height 25
click at [219, 174] on div "Yüklemeler" at bounding box center [223, 180] width 9 height 13
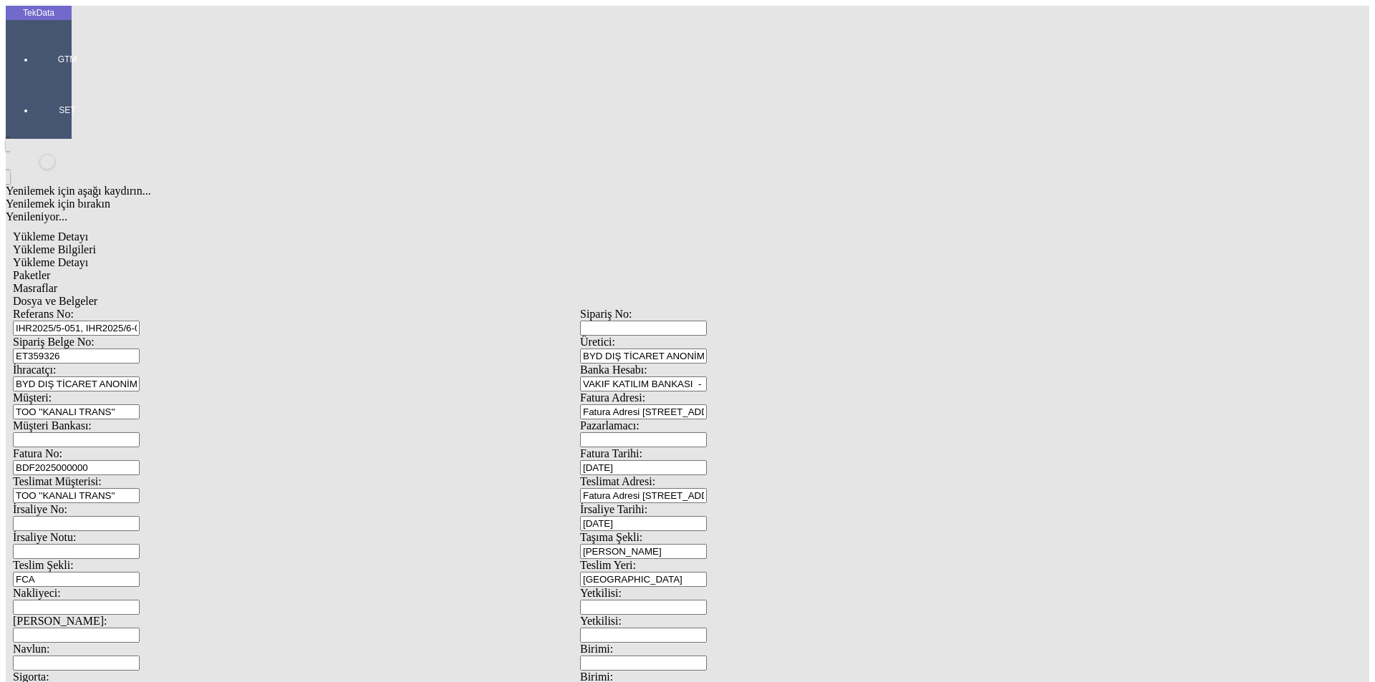
click at [88, 256] on span "Yükleme Detayı" at bounding box center [50, 262] width 75 height 12
drag, startPoint x: 302, startPoint y: 155, endPoint x: 431, endPoint y: 155, distance: 128.9
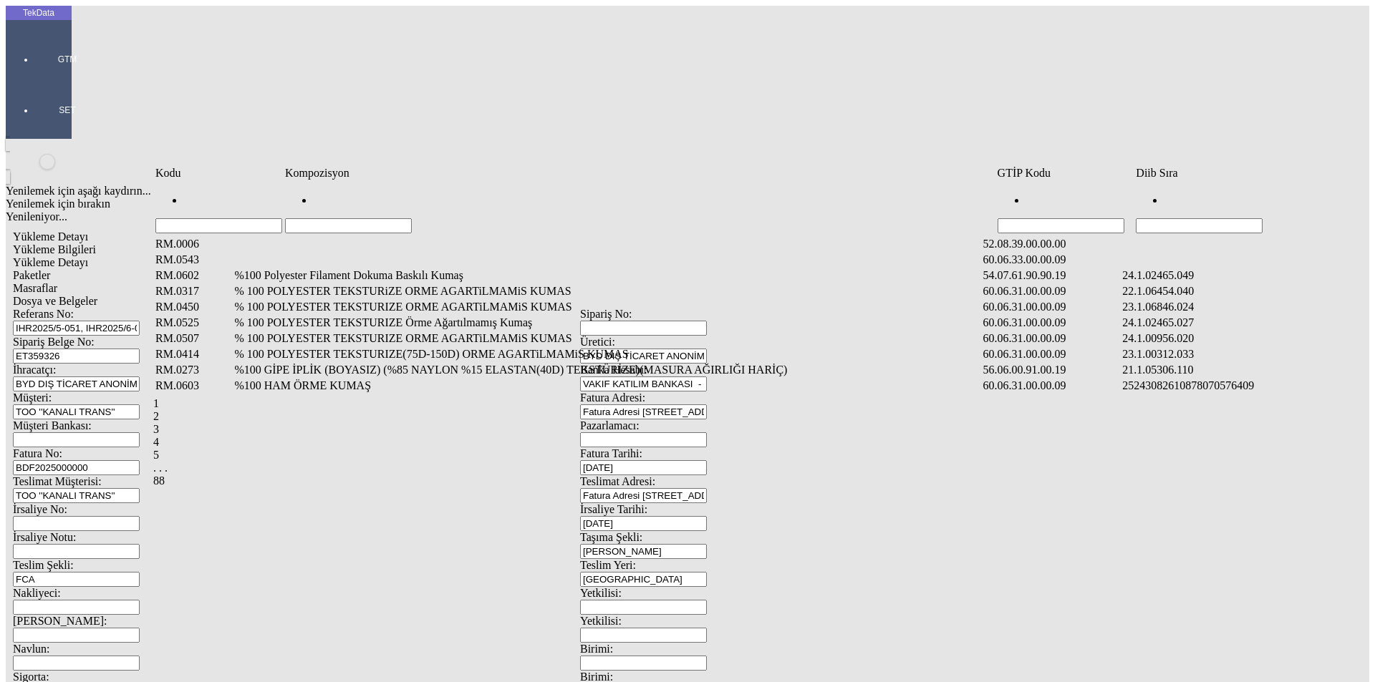
click at [1186, 218] on input "Hücreyi Filtrele" at bounding box center [1199, 225] width 127 height 15
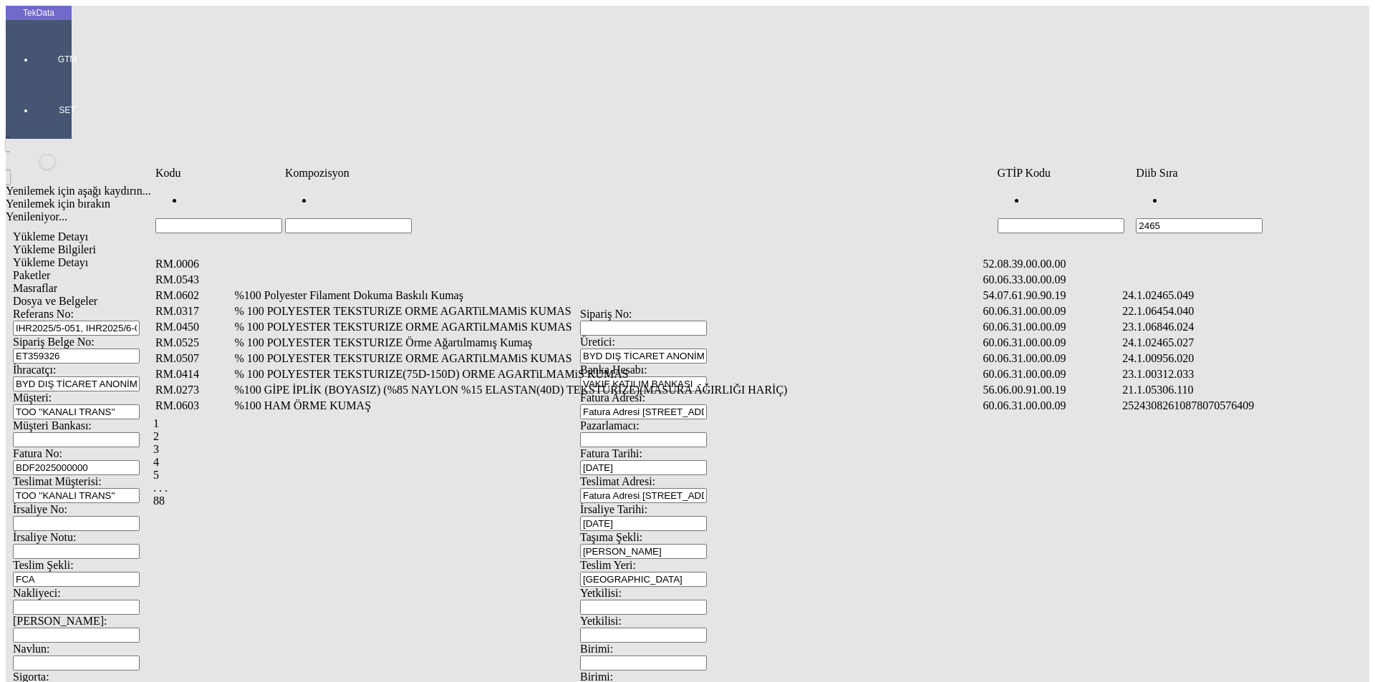
type input "2465"
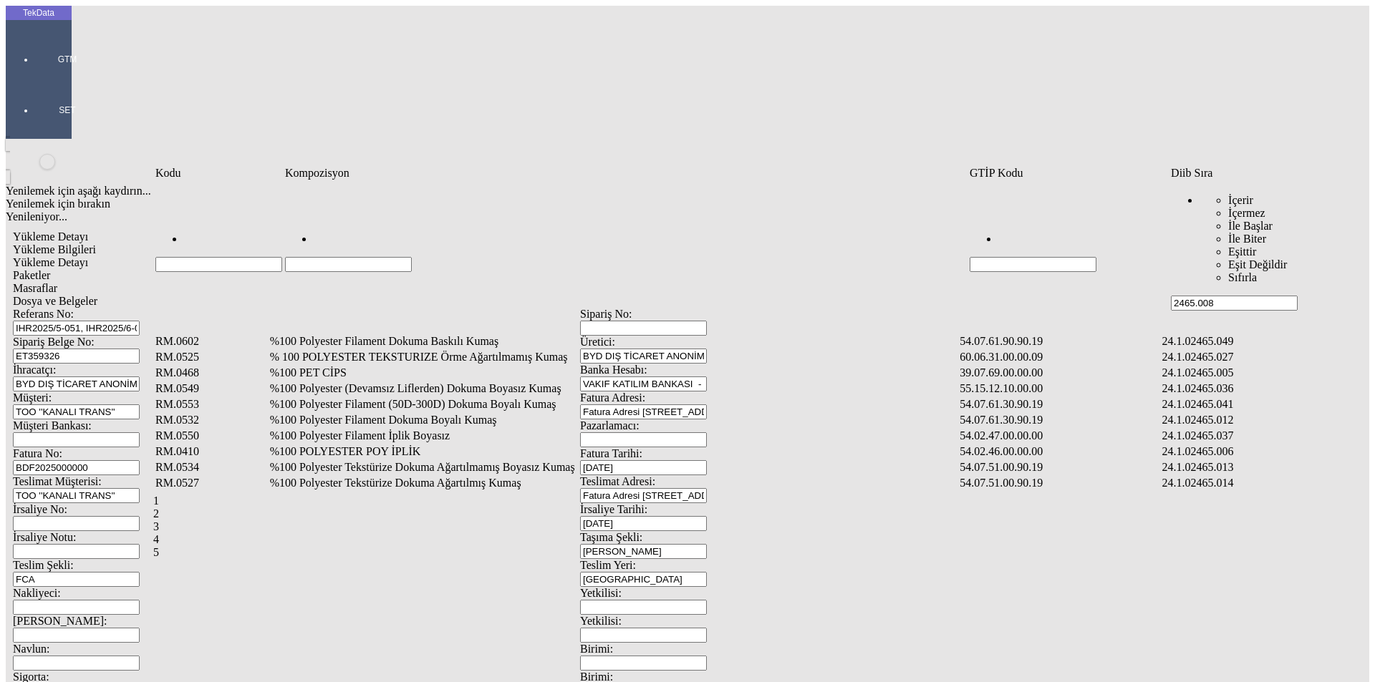
type input "2465.008"
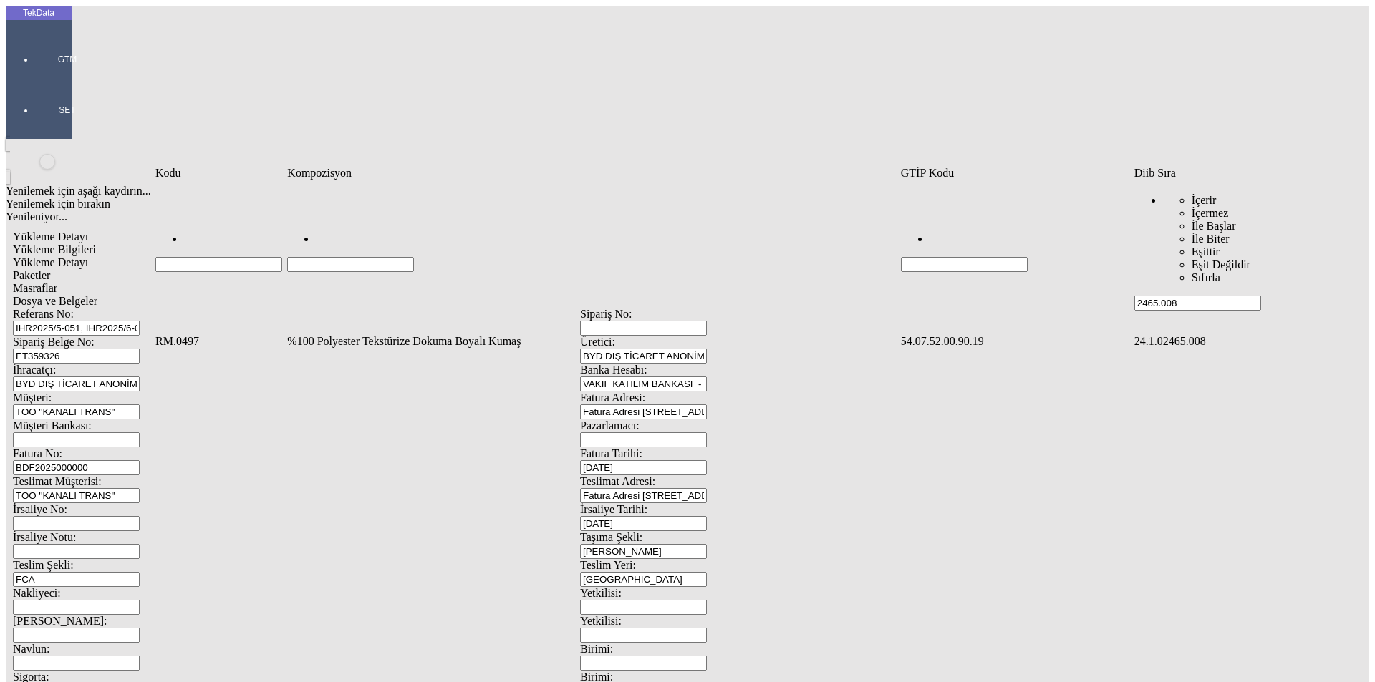
click at [402, 334] on td "%100 Polyester Tekstürize Dokuma Boyalı Kumaş" at bounding box center [591, 341] width 611 height 14
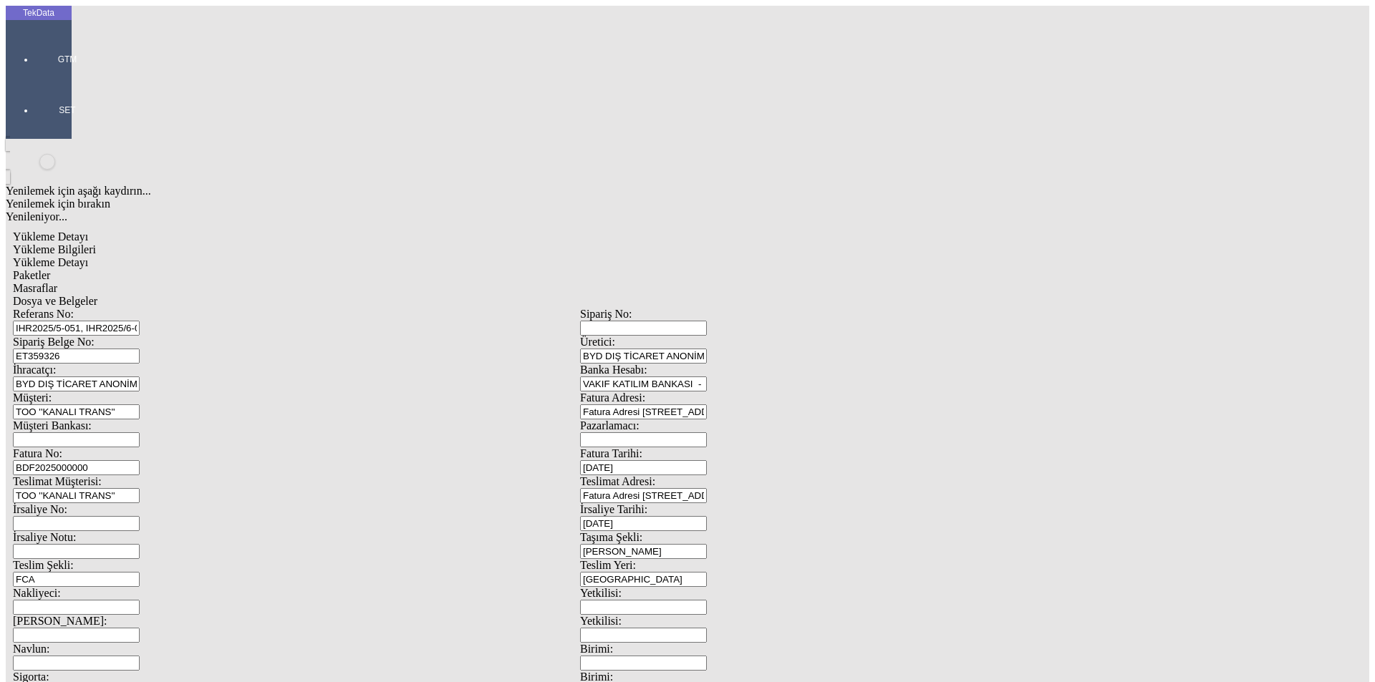
type input "272.8"
click at [793, 259] on div "Metre" at bounding box center [1063, 265] width 567 height 13
type input "Metre"
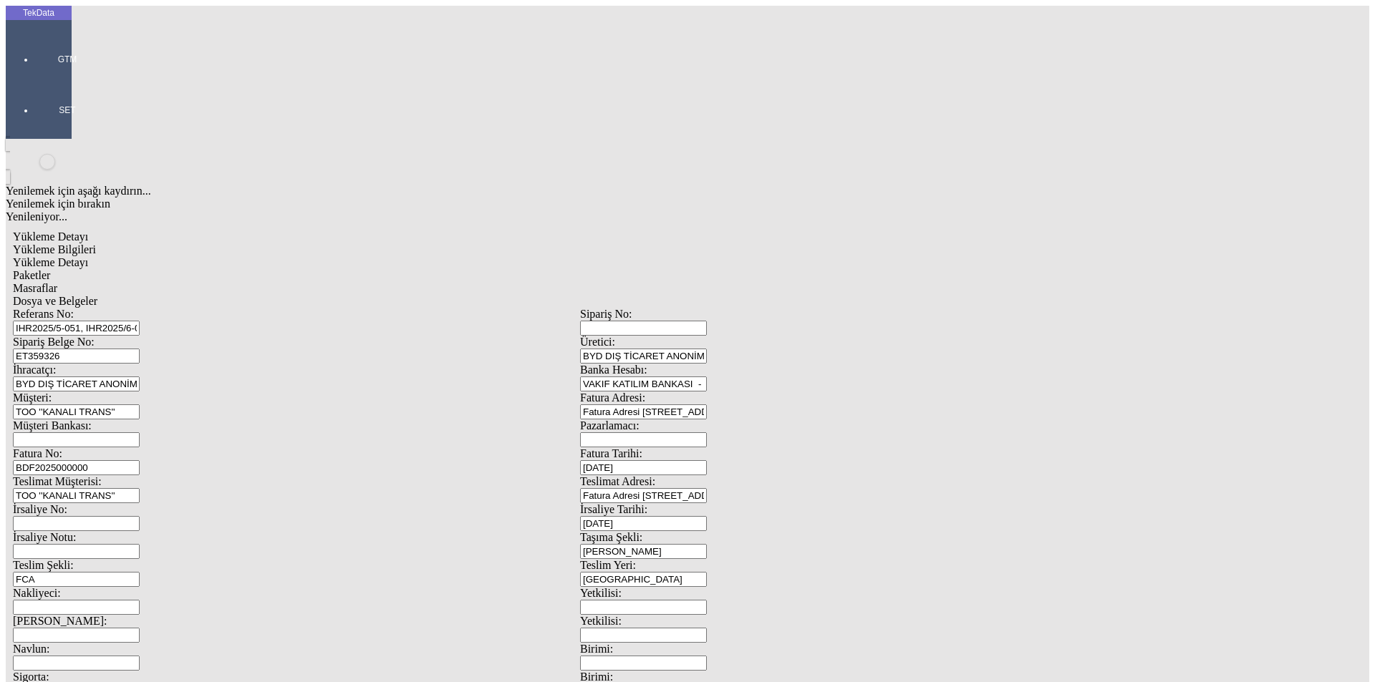
type input "1"
type input "2.25"
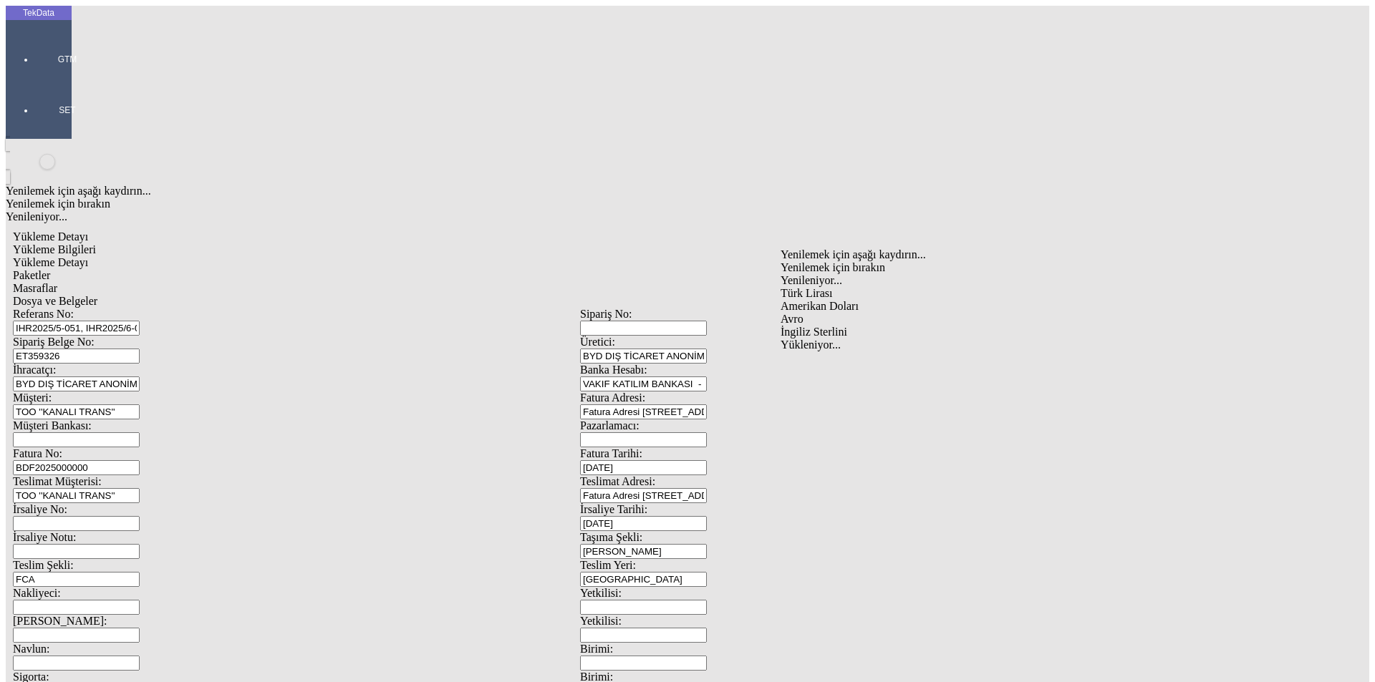
click at [798, 300] on div "Amerikan Doları" at bounding box center [1063, 306] width 567 height 13
type input "Amerikan Doları"
type input "300"
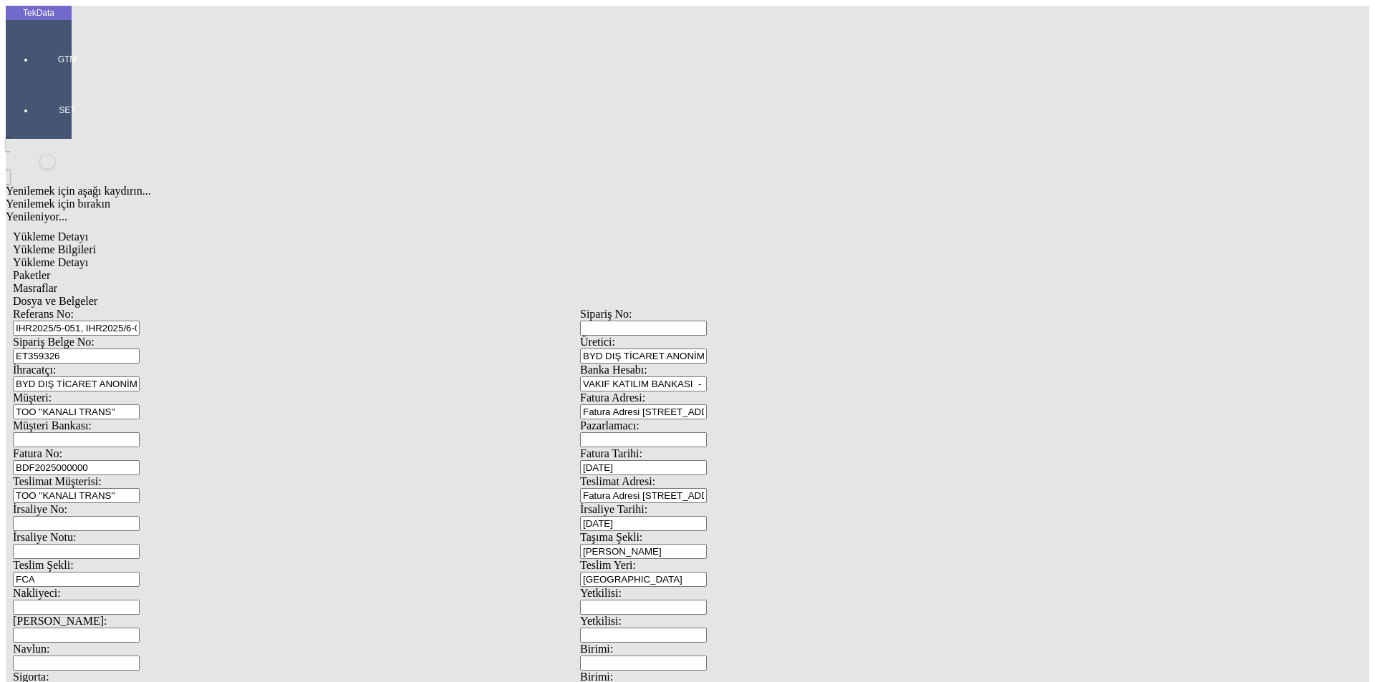
type input "169.5"
drag, startPoint x: 405, startPoint y: 282, endPoint x: 401, endPoint y: 293, distance: 11.3
type input "171"
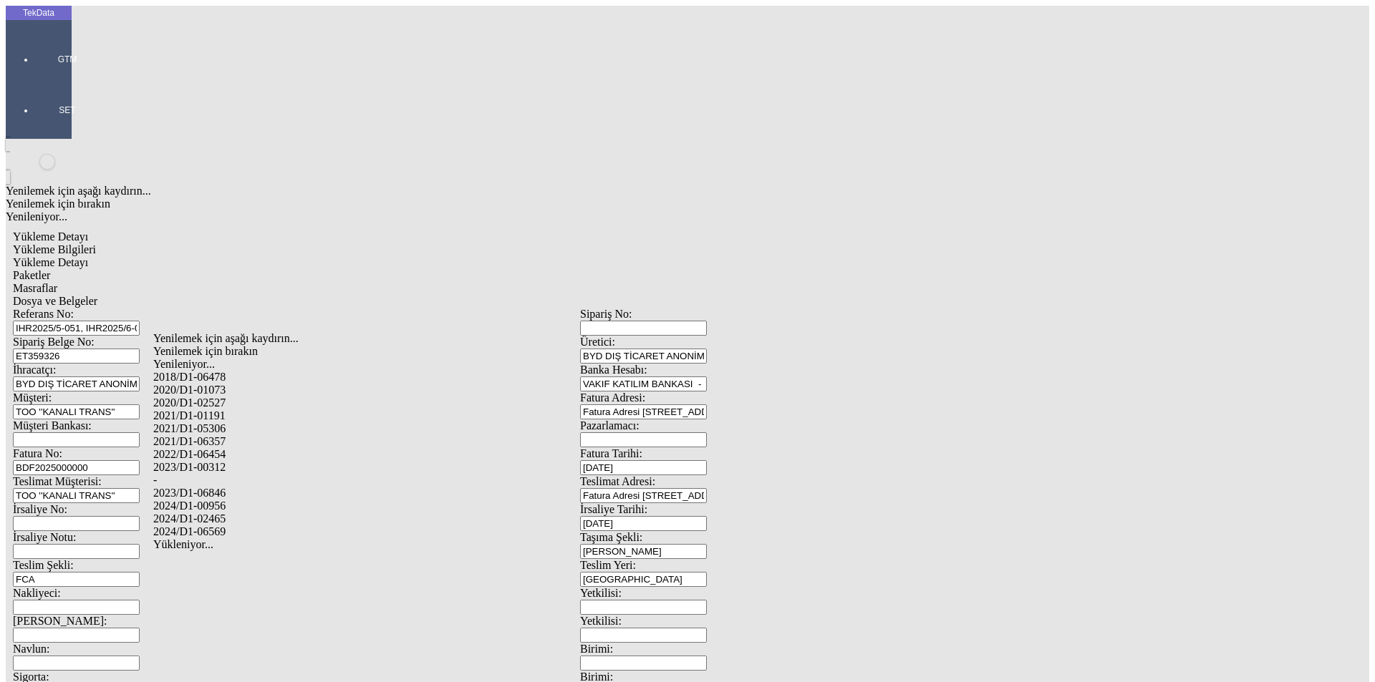
drag, startPoint x: 226, startPoint y: 493, endPoint x: 444, endPoint y: 483, distance: 217.9
click at [226, 513] on div "2024/D1-02465" at bounding box center [431, 519] width 556 height 13
type input "2024/D1-02465"
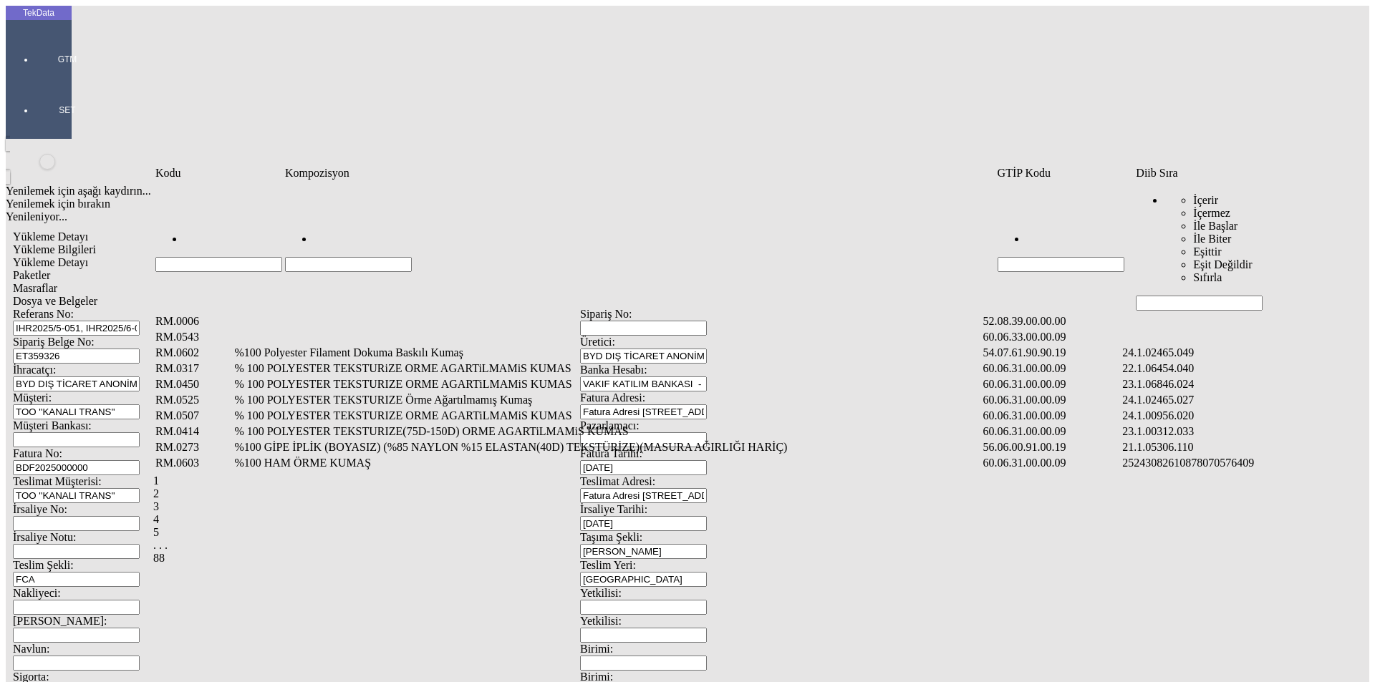
click at [1222, 296] on input "Hücreyi Filtrele" at bounding box center [1199, 303] width 127 height 15
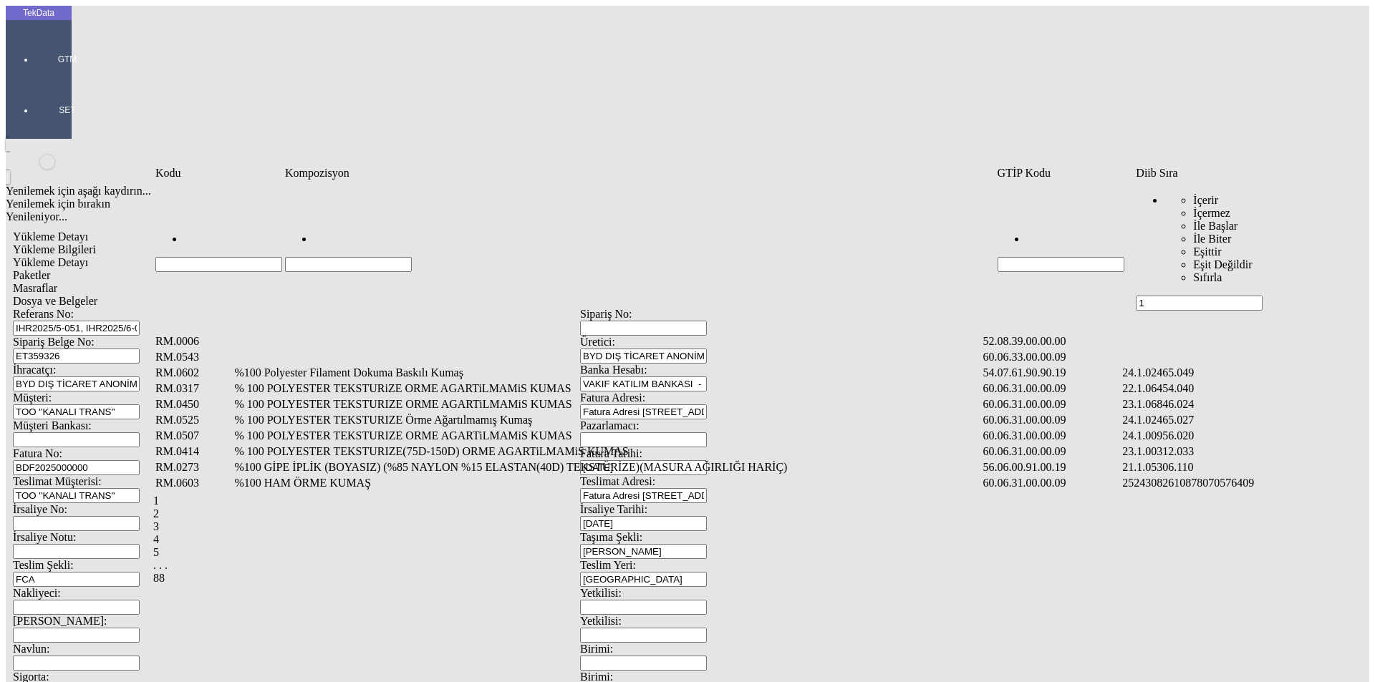
type input "1"
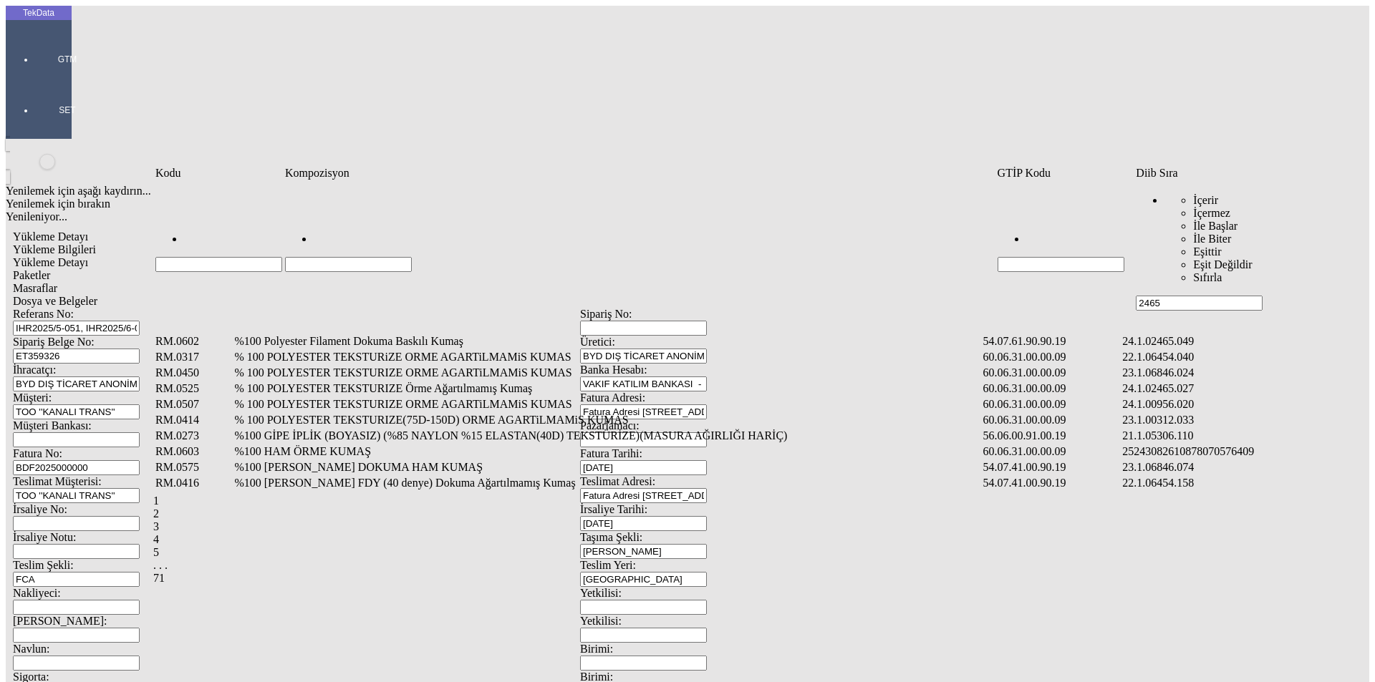
type input "2465"
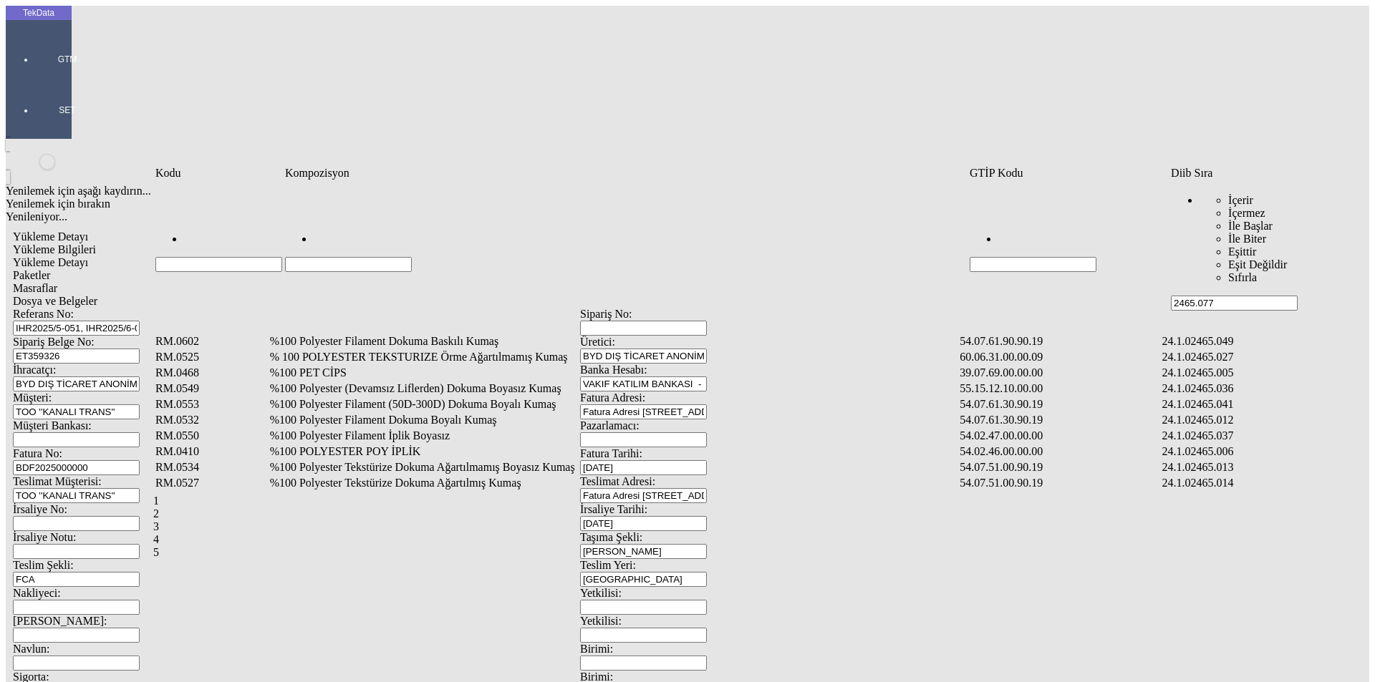
type input "2465.077"
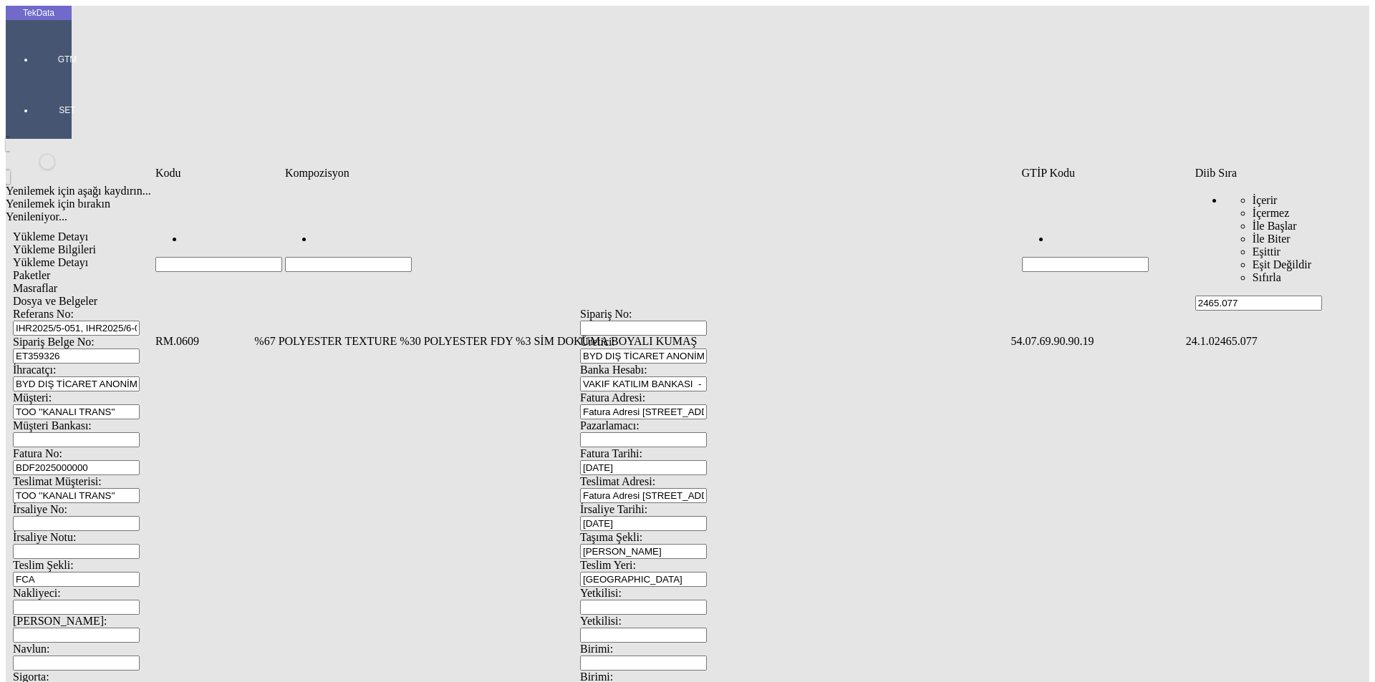
click at [395, 334] on td "%67 POLYESTER TEXTURE %30 POLYESTER FDY %3 SİM DOKUMA BOYALI KUMAŞ" at bounding box center [630, 341] width 755 height 14
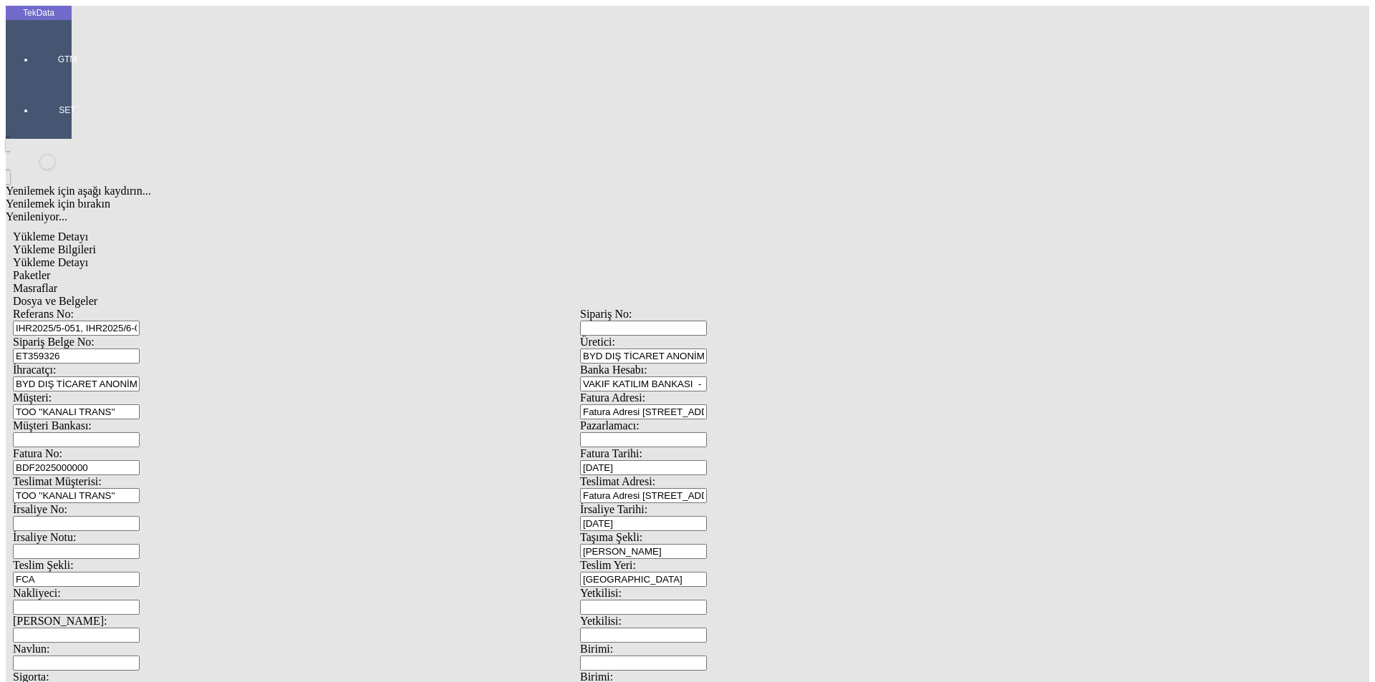
type input "636.5"
drag, startPoint x: 809, startPoint y: 225, endPoint x: 690, endPoint y: 241, distance: 120.6
click at [808, 259] on div "Metre" at bounding box center [1063, 265] width 567 height 13
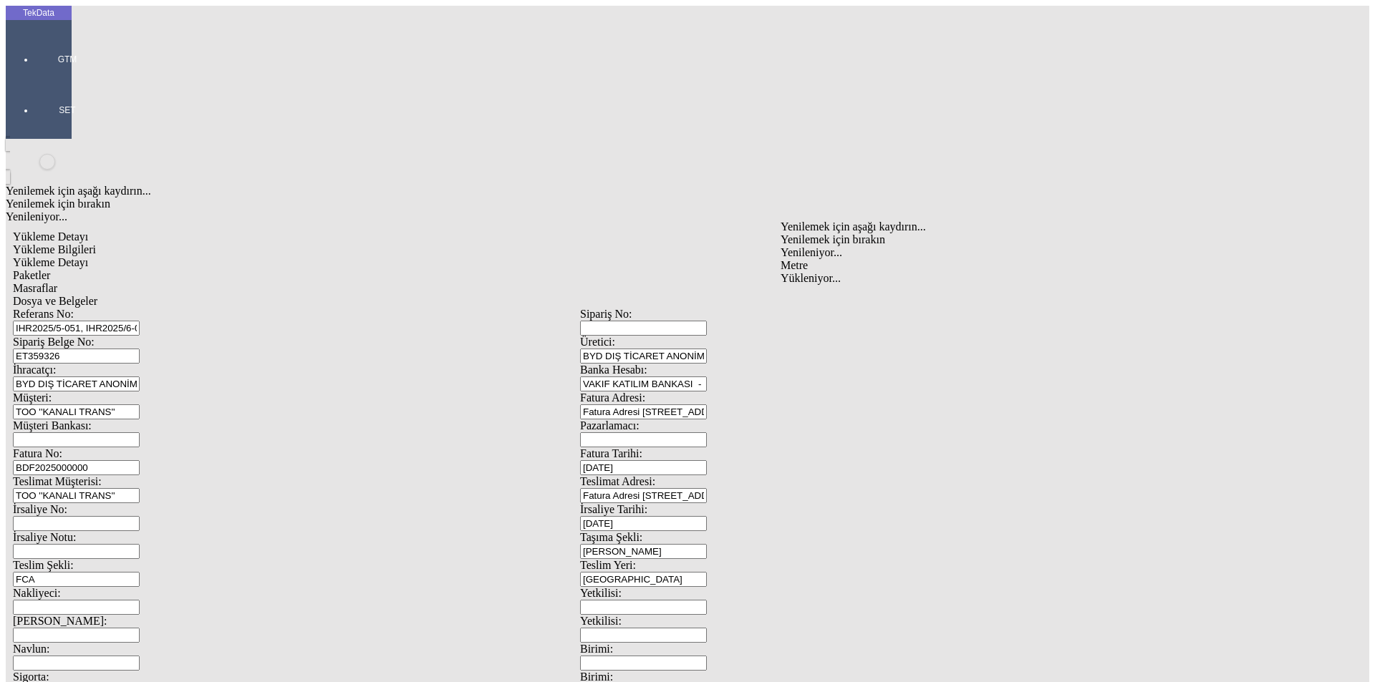
type input "Metre"
type input "1.65"
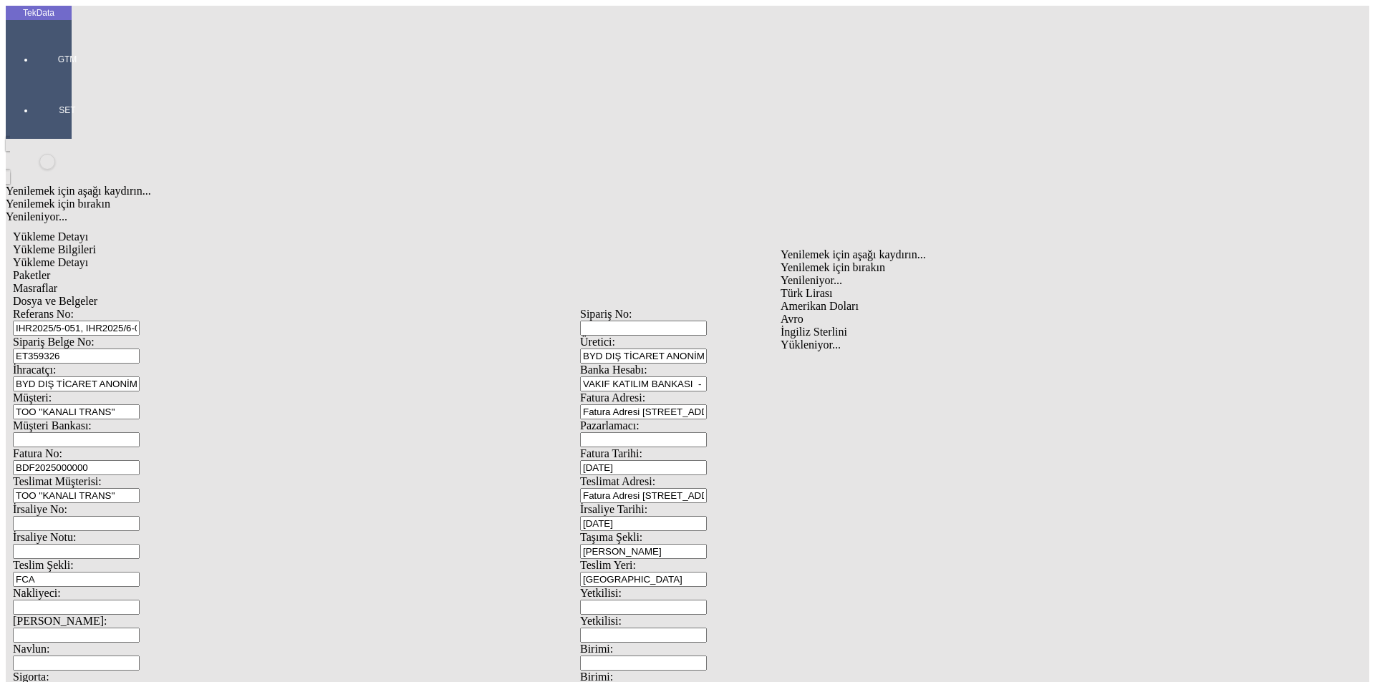
click at [811, 300] on div "Amerikan Doları" at bounding box center [1063, 306] width 567 height 13
type input "Amerikan Doları"
type input "320"
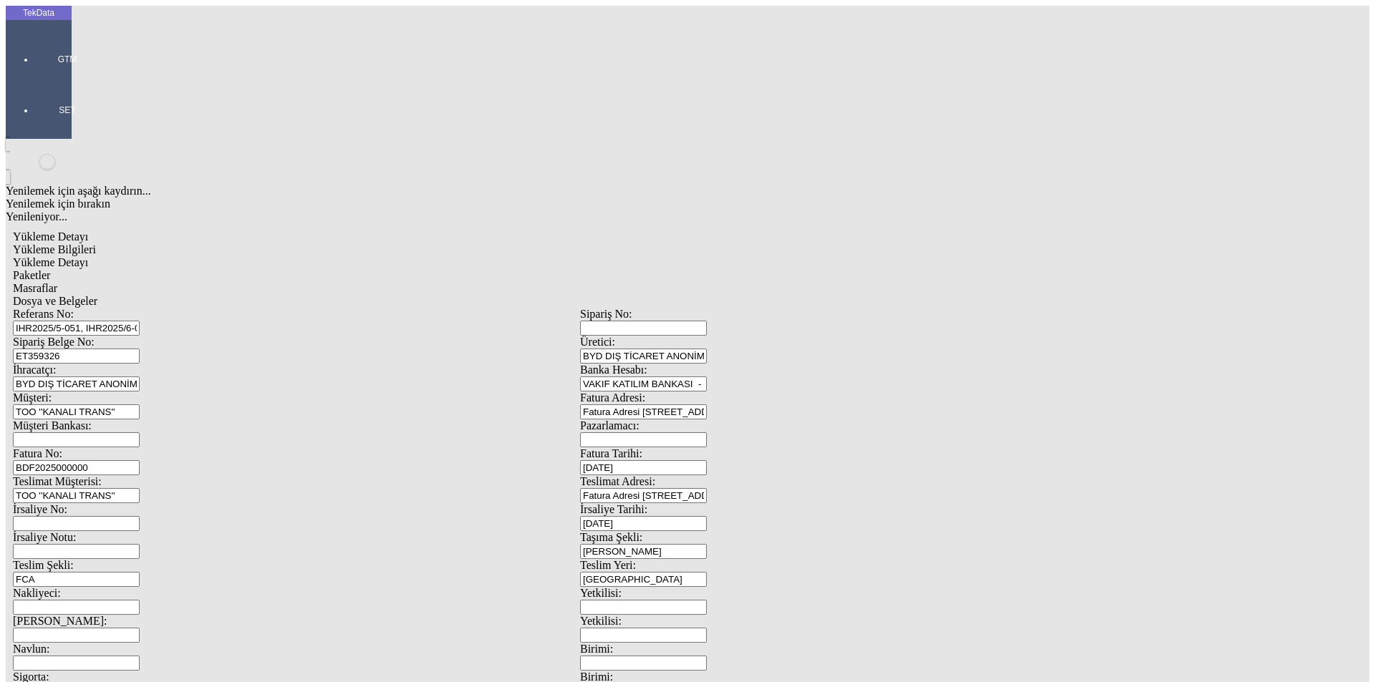
type input "142.25"
type input "144.5"
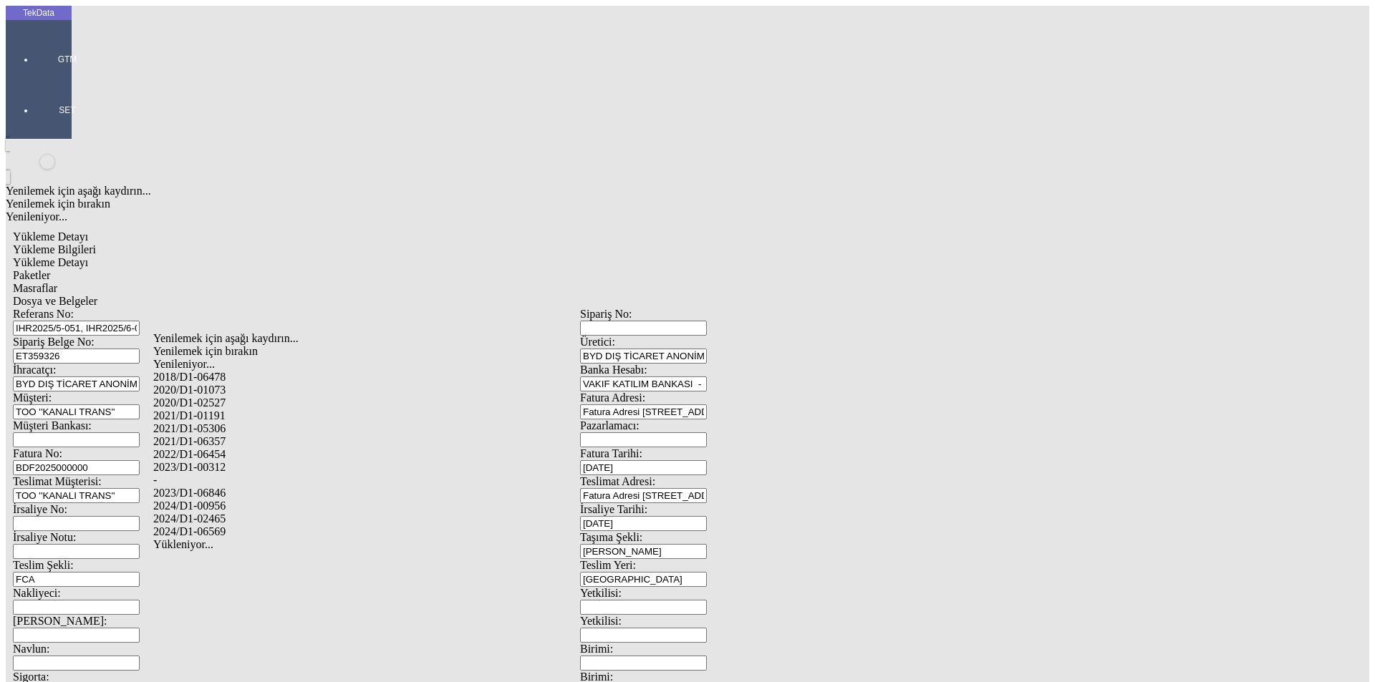
click at [223, 513] on div "2024/D1-02465" at bounding box center [431, 519] width 556 height 13
type input "2024/D1-02465"
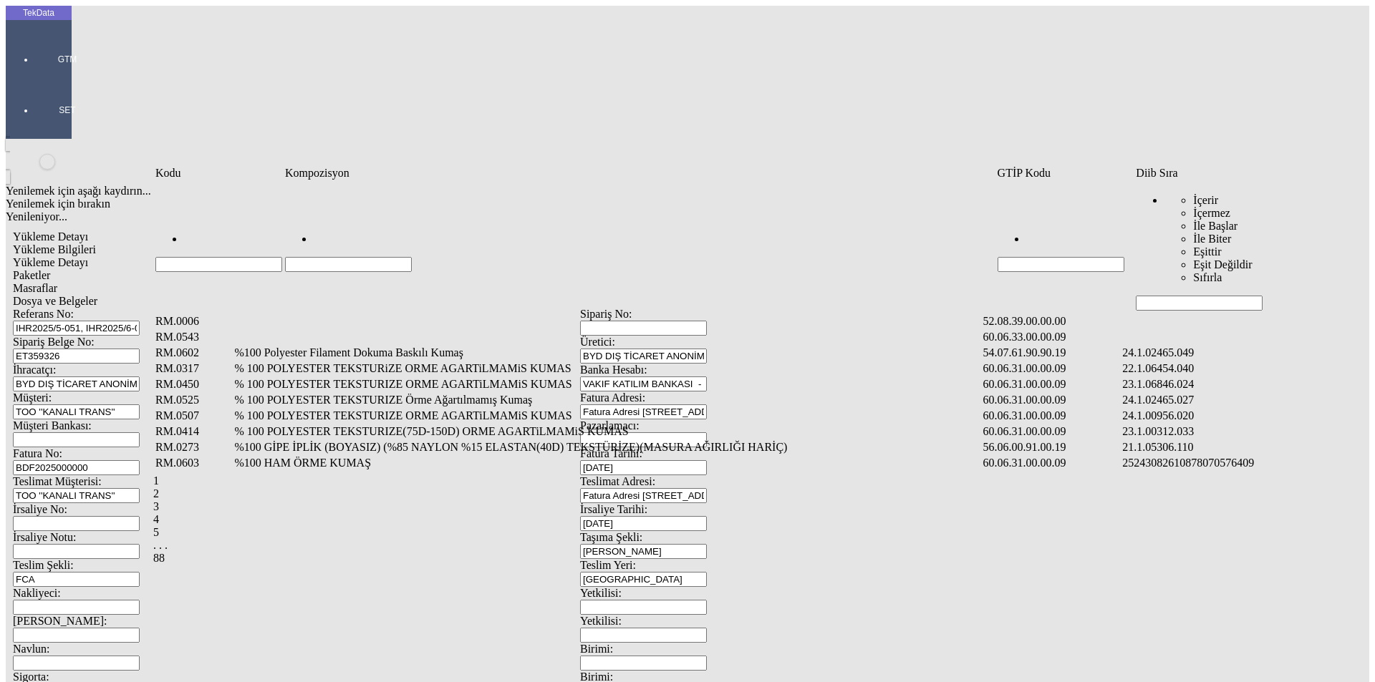
click at [1201, 296] on input "Hücreyi Filtrele" at bounding box center [1199, 303] width 127 height 15
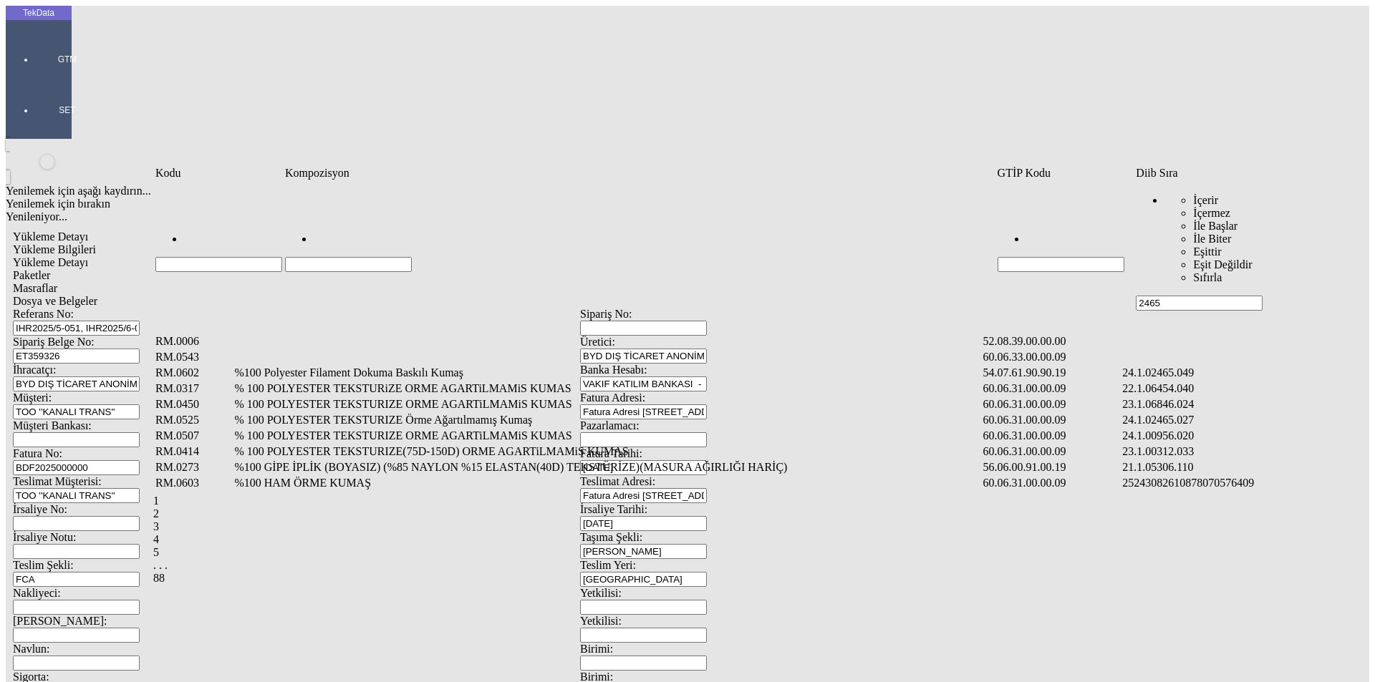
type input "2465"
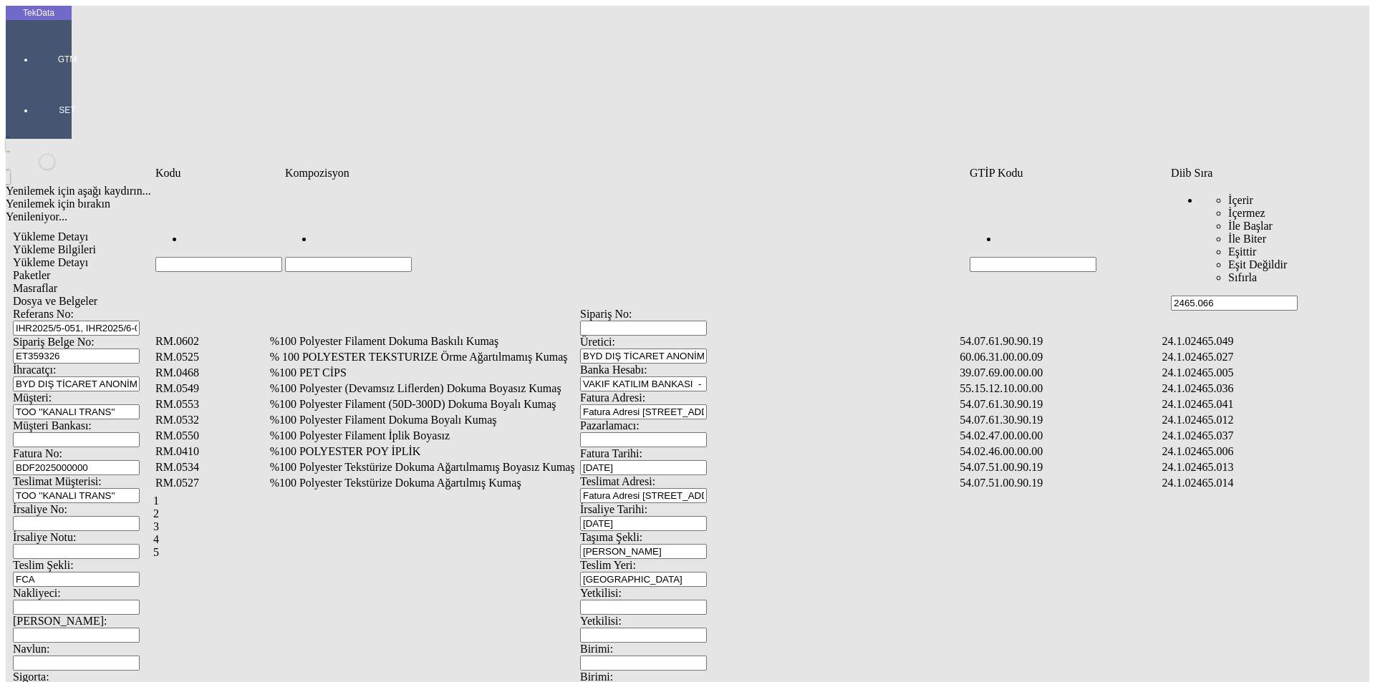
type input "2465.066"
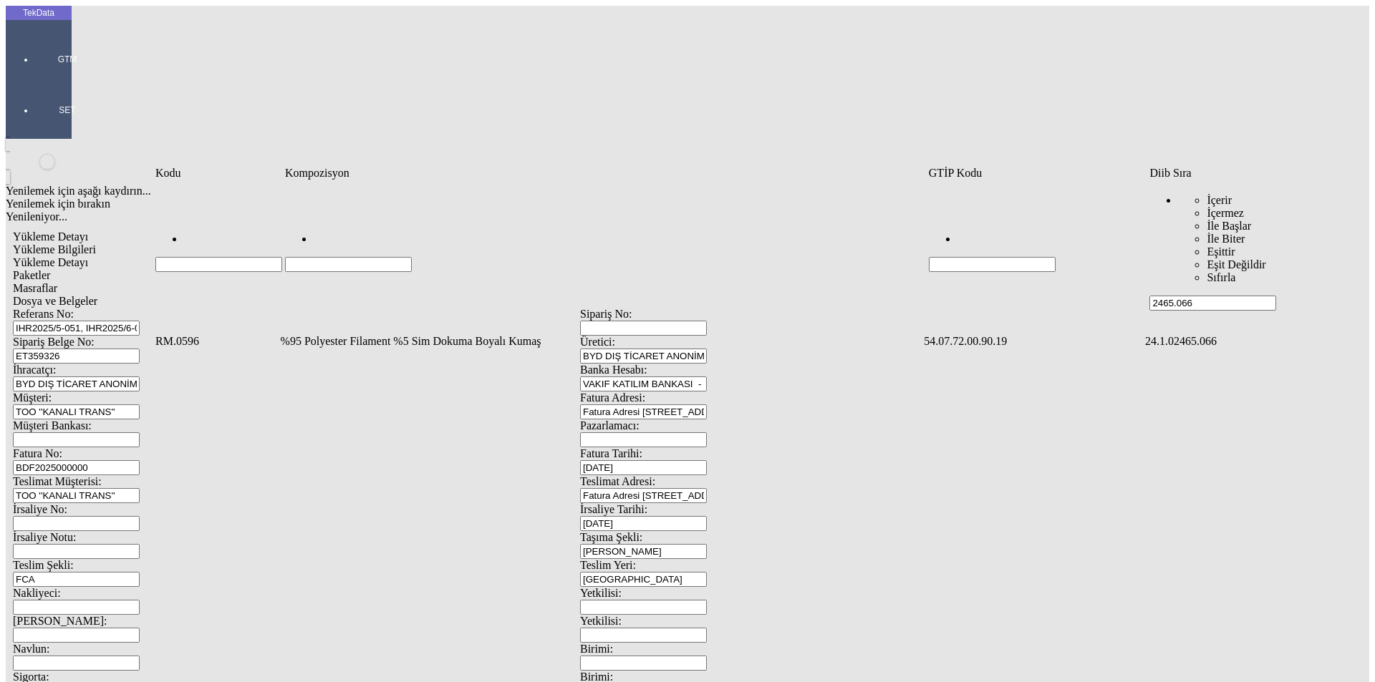
click at [407, 334] on td "%95 Polyester Filament %5 Sim Dokuma Boyalı Kumaş" at bounding box center [601, 341] width 642 height 14
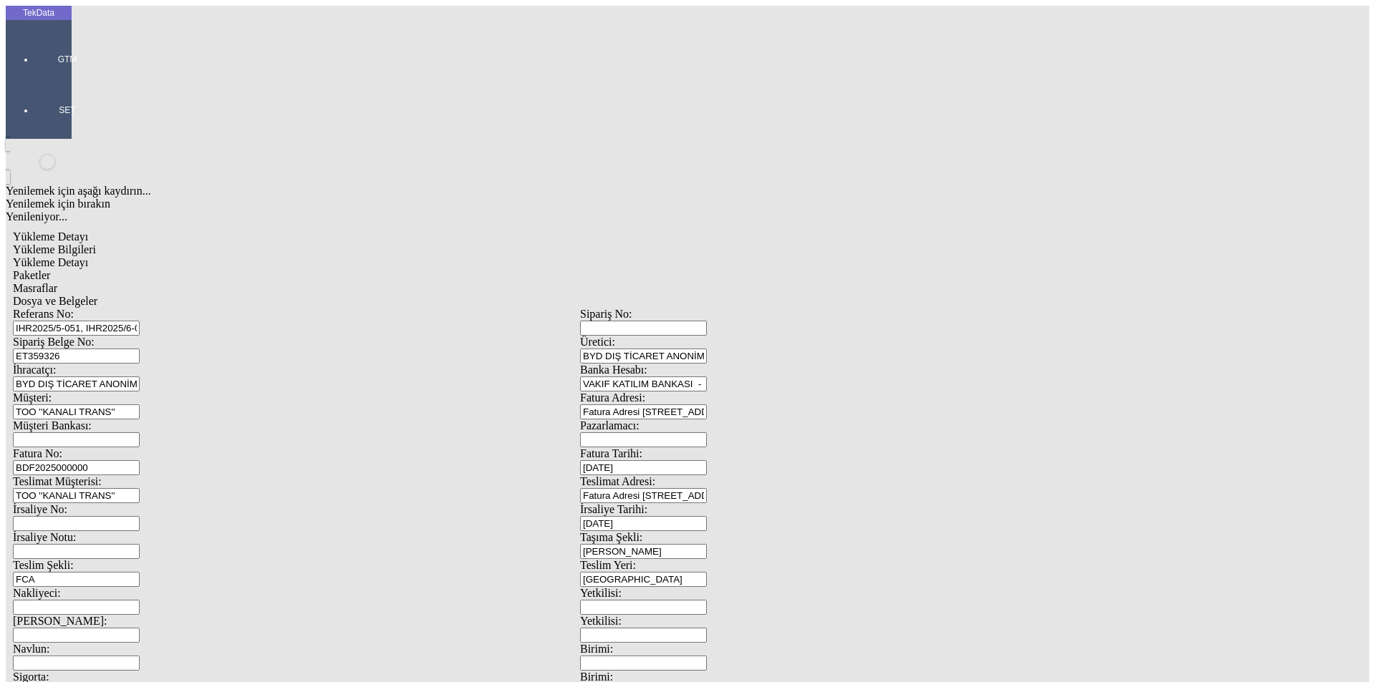
type input "1032.8"
click at [806, 259] on div "Metre" at bounding box center [1063, 265] width 567 height 13
type input "Metre"
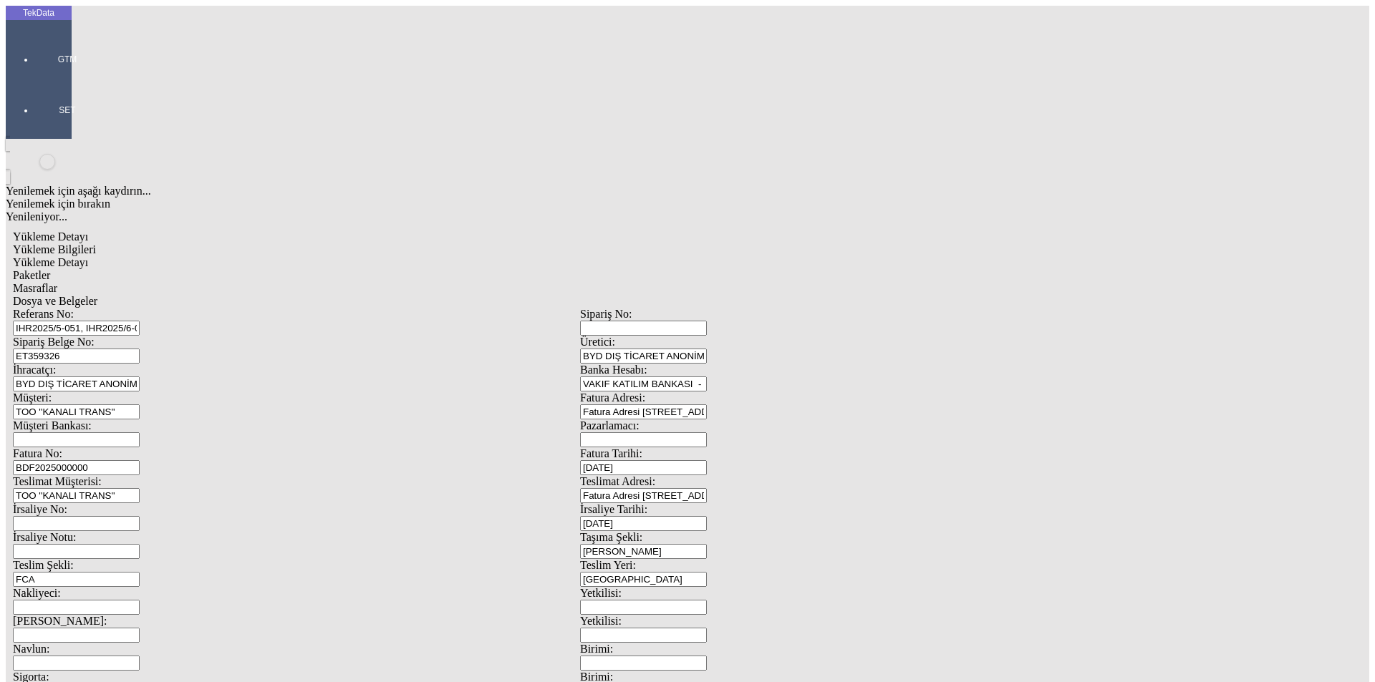
type input "1.58"
click at [803, 300] on div "Amerikan Doları" at bounding box center [1063, 306] width 567 height 13
type input "Amerikan Doları"
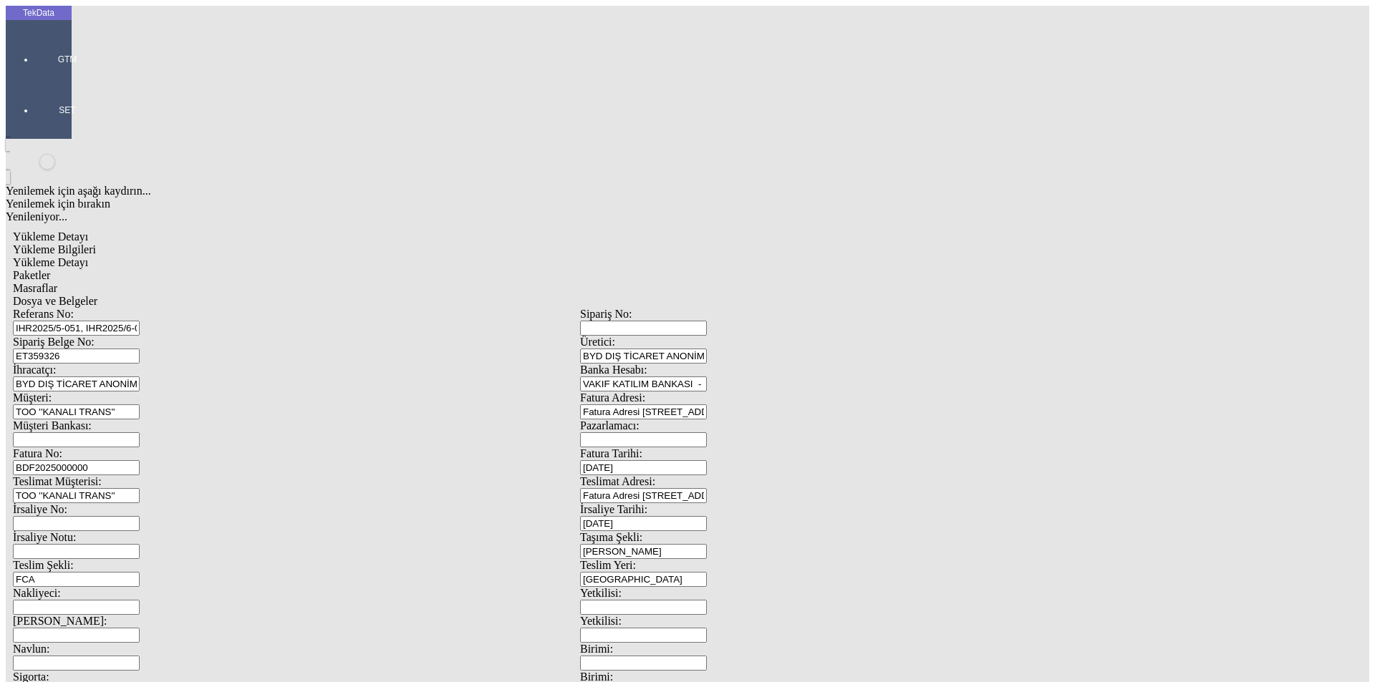
type input "320"
type input "247.35"
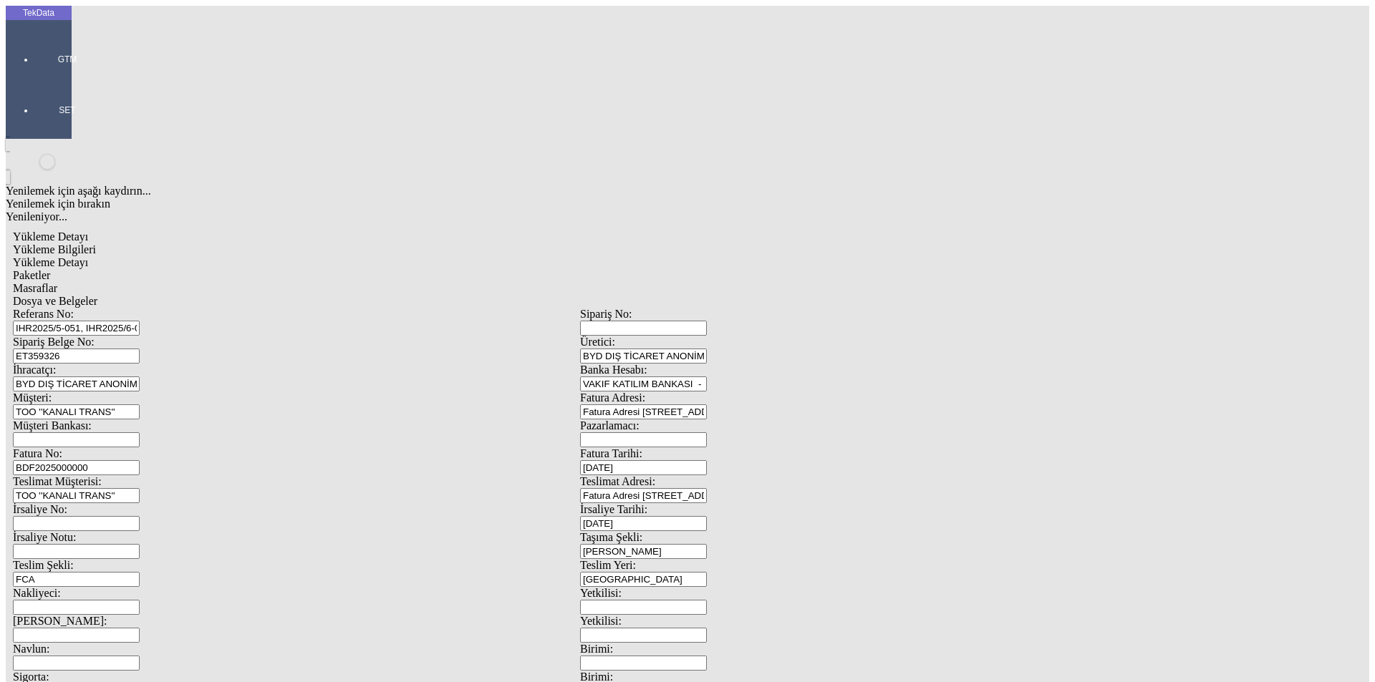
type input "250.65"
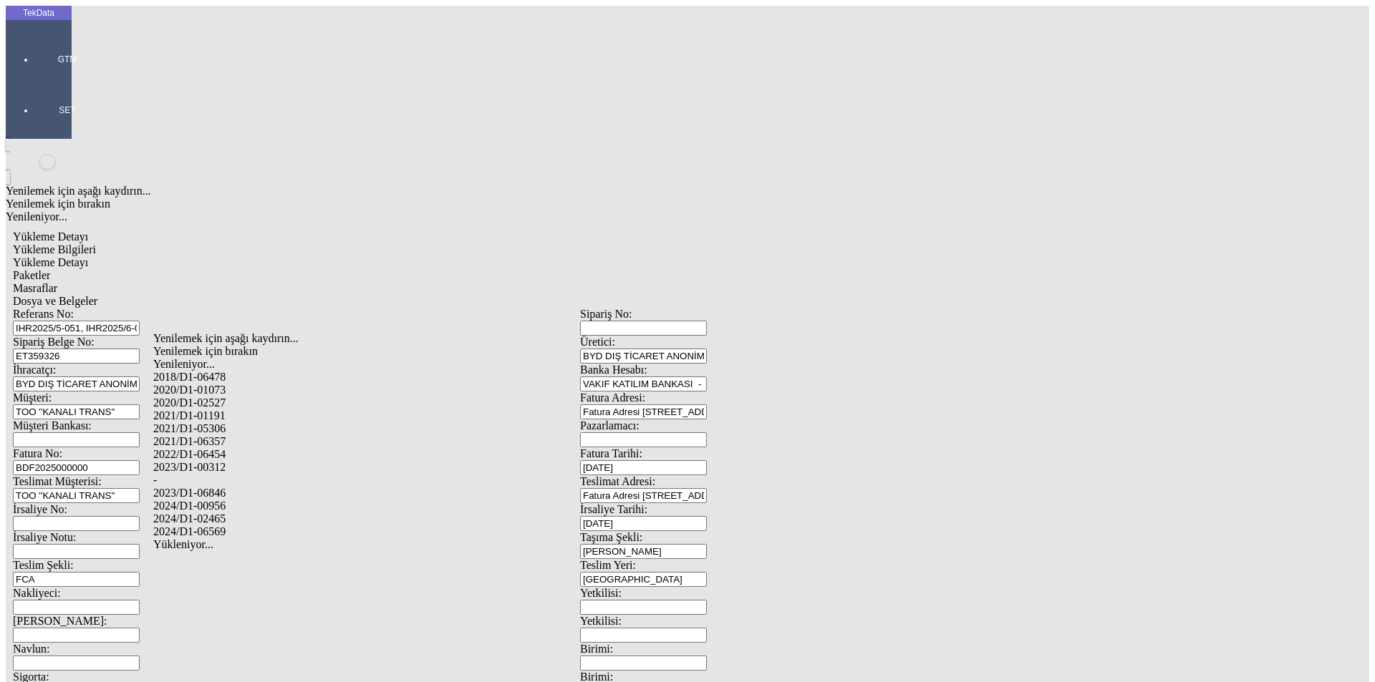
click at [211, 513] on div "2024/D1-02465" at bounding box center [431, 519] width 556 height 13
type input "2024/D1-02465"
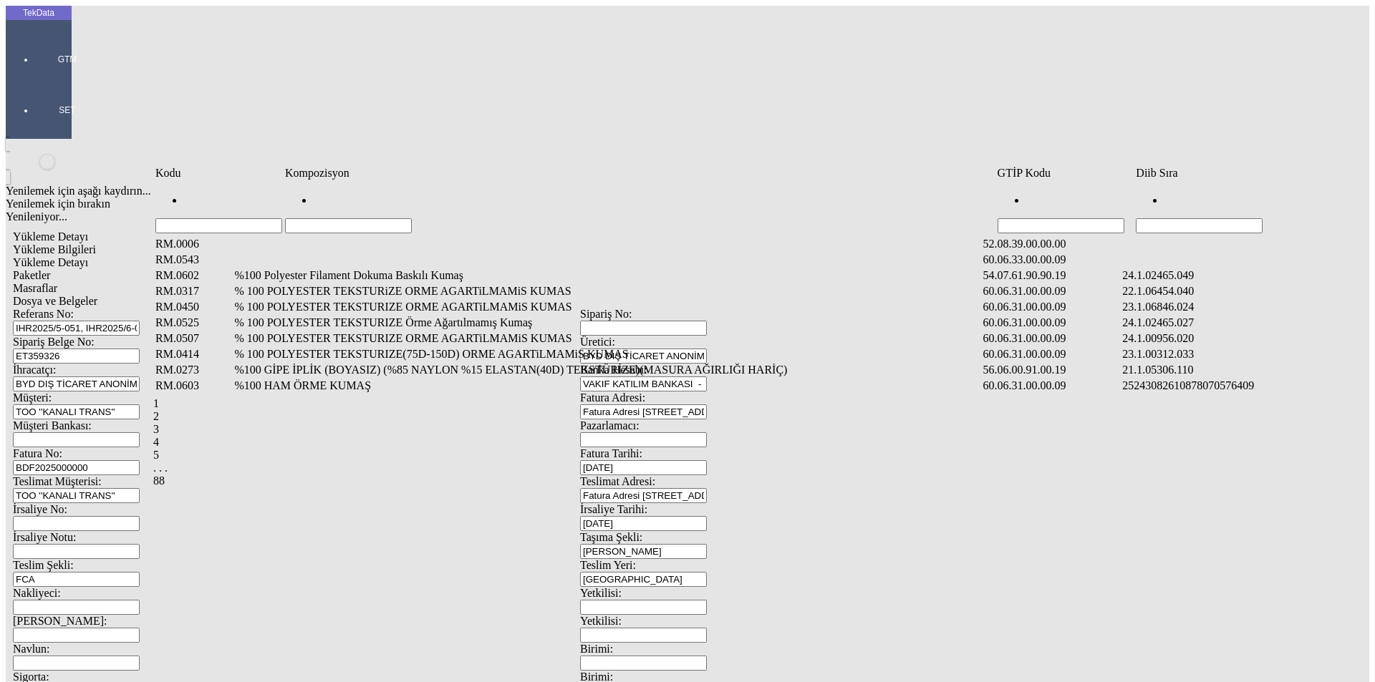
click at [1172, 218] on input "Hücreyi Filtrele" at bounding box center [1199, 225] width 127 height 15
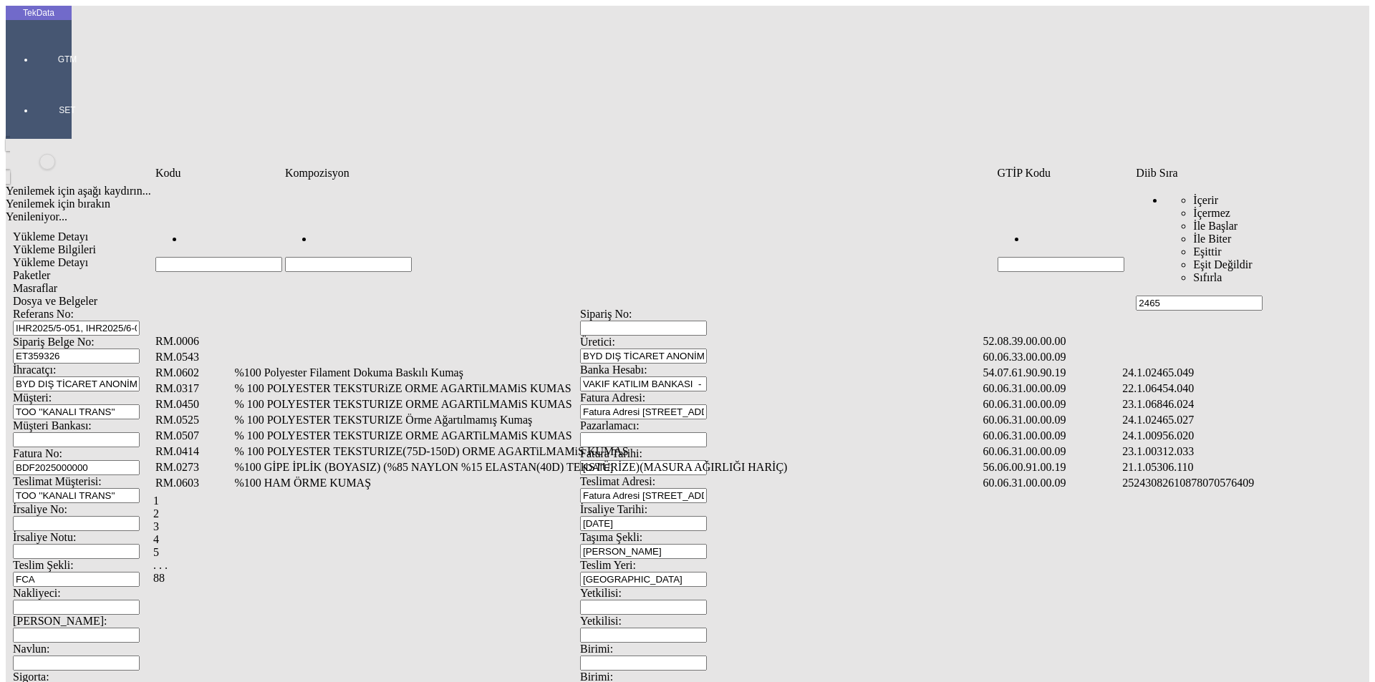
type input "2465"
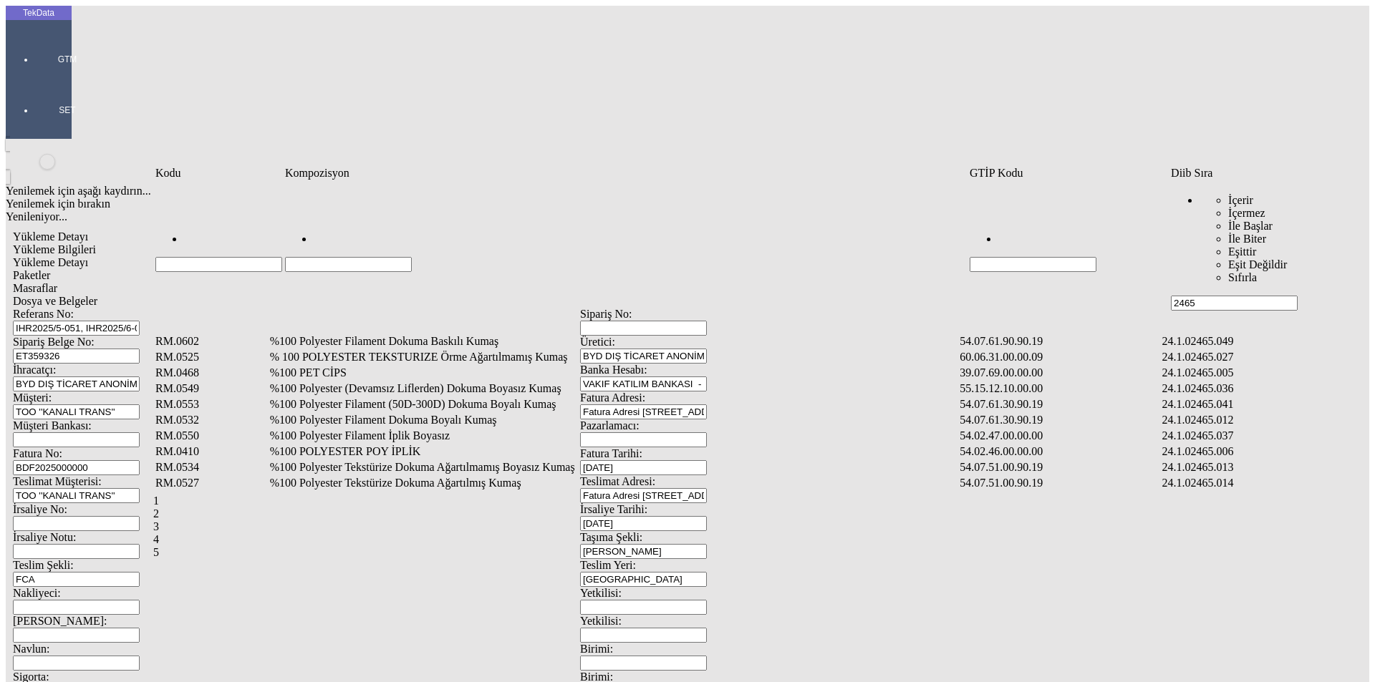
click at [348, 413] on td "%100 Polyester Filament Dokuma Boyalı Kumaş" at bounding box center [613, 420] width 689 height 14
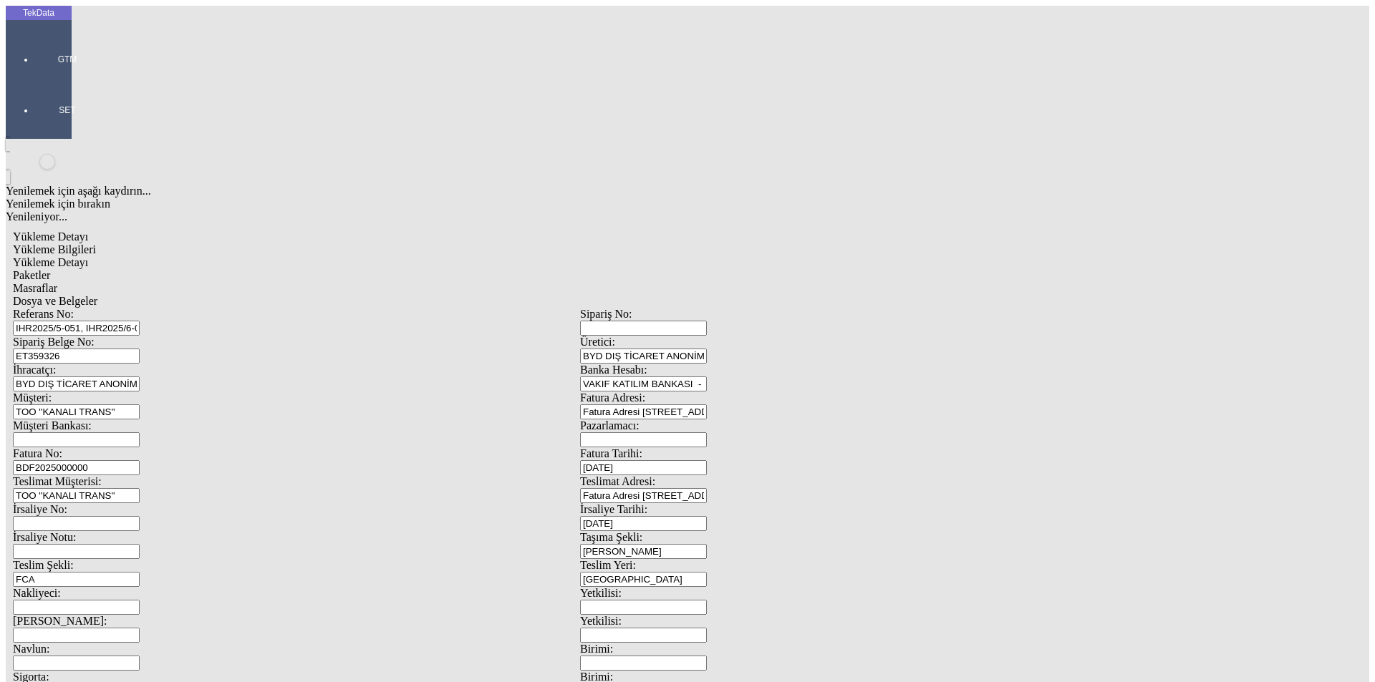
type input "2096"
click at [800, 259] on div "Metre" at bounding box center [1063, 265] width 567 height 13
type input "Metre"
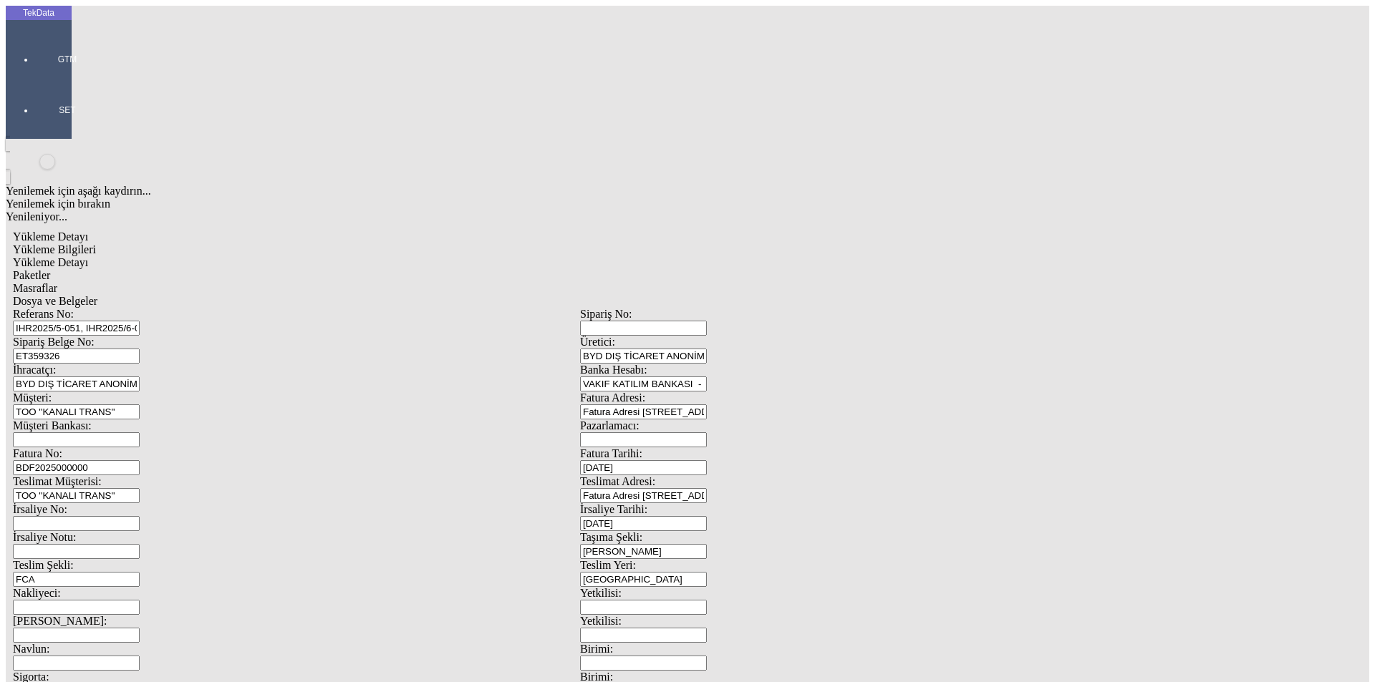
type input "1.9"
click at [809, 300] on div "Amerikan Doları" at bounding box center [1063, 306] width 567 height 13
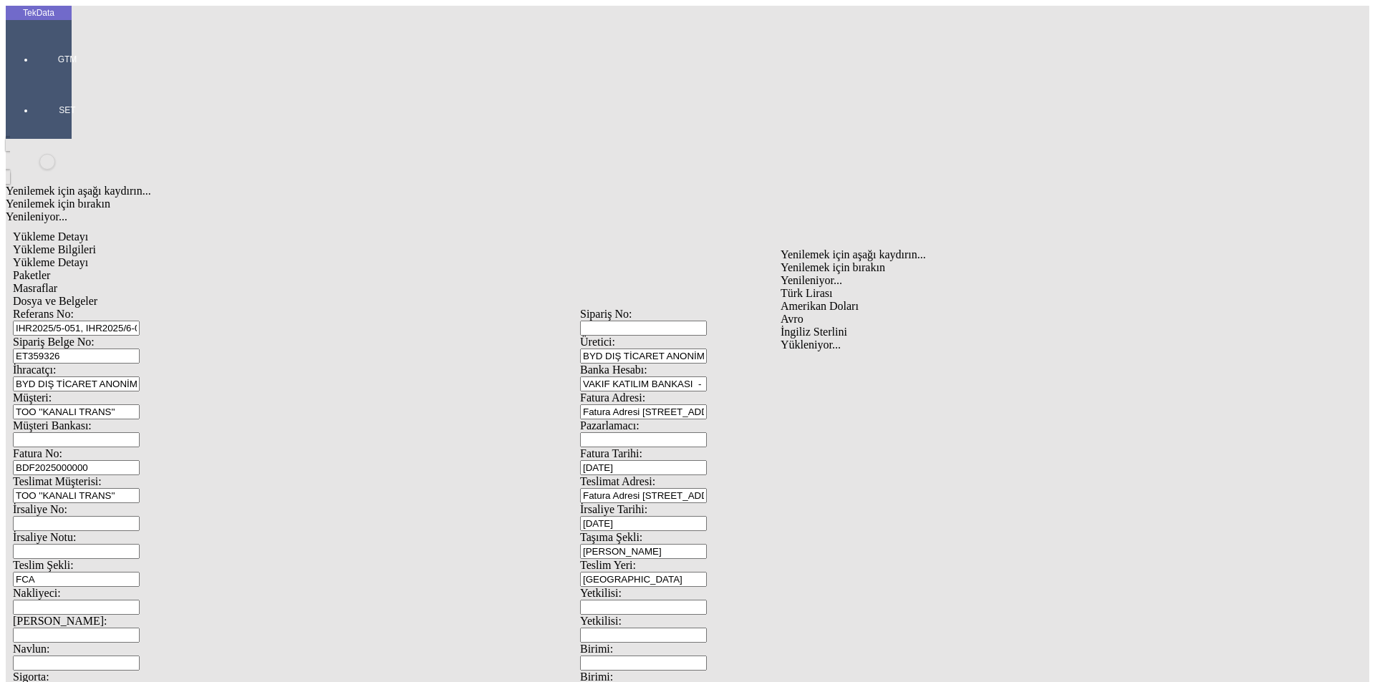
type input "Amerikan Doları"
type input "300"
type input "676.95"
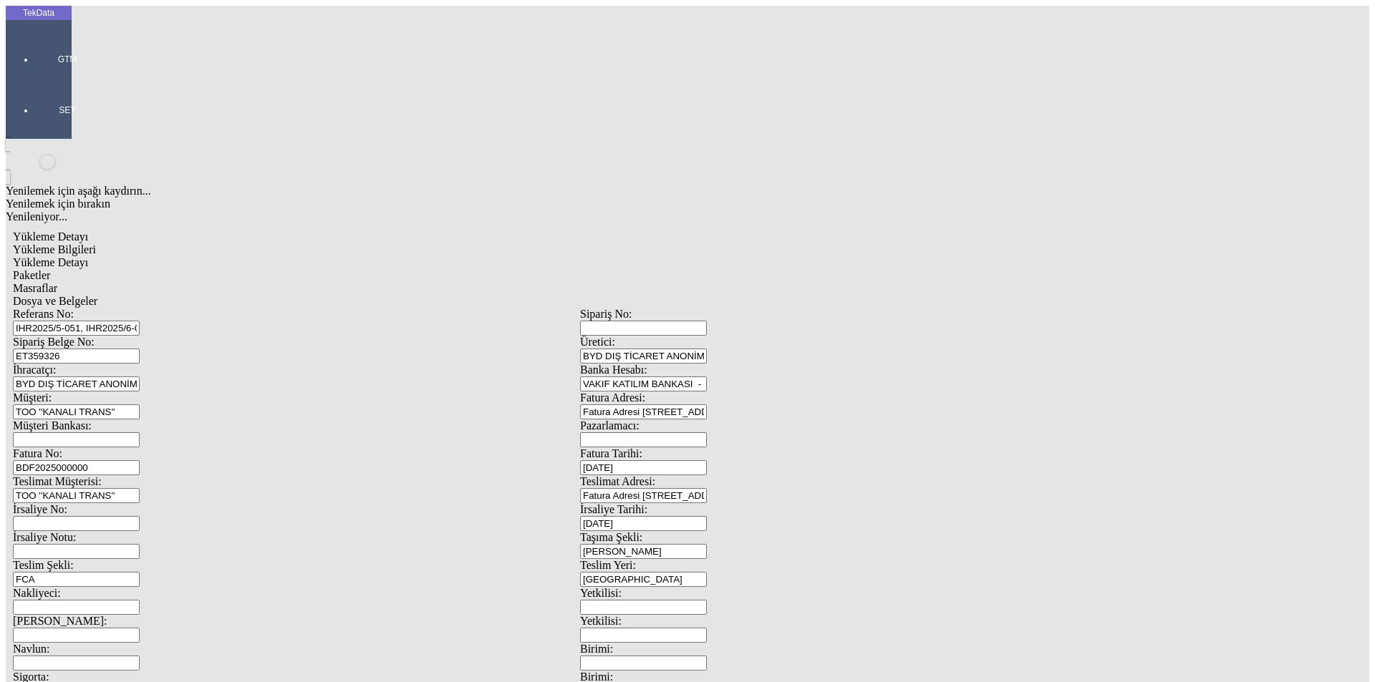
type input "683.85"
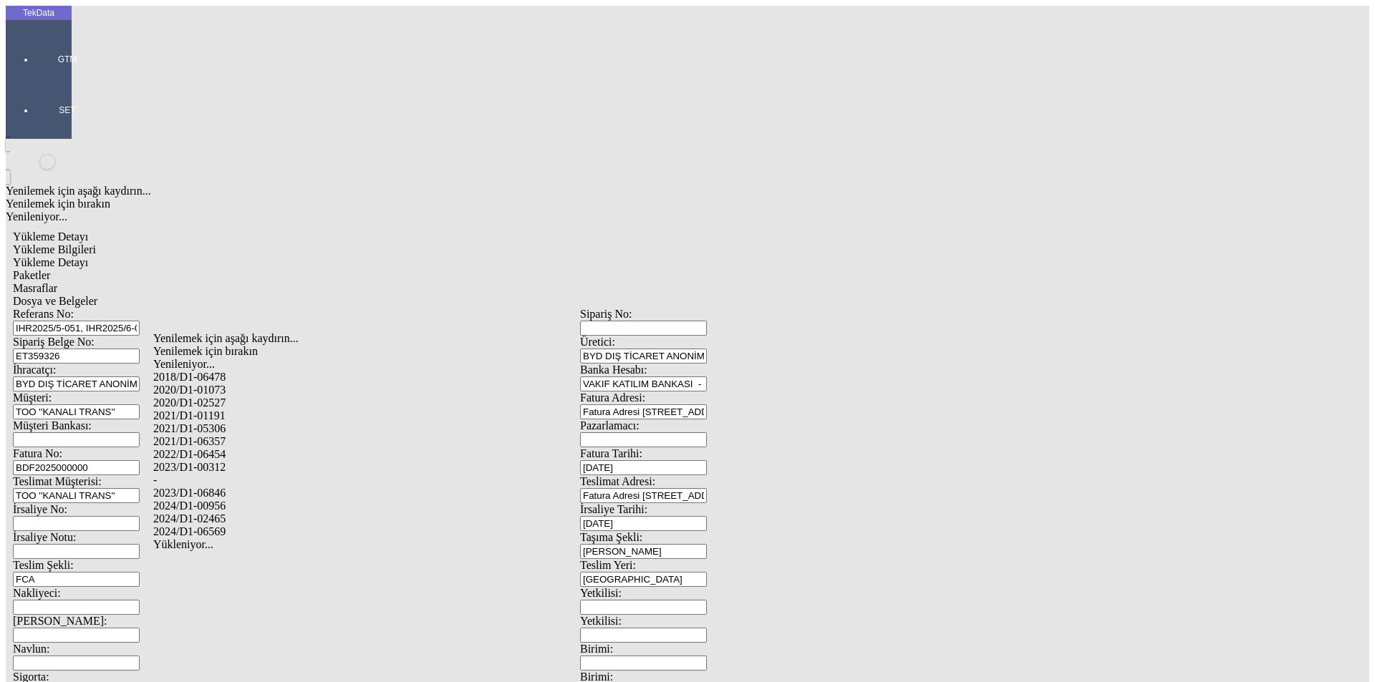
drag, startPoint x: 208, startPoint y: 497, endPoint x: 266, endPoint y: 490, distance: 59.1
click at [208, 513] on div "2024/D1-02465" at bounding box center [431, 519] width 556 height 13
type input "2024/D1-02465"
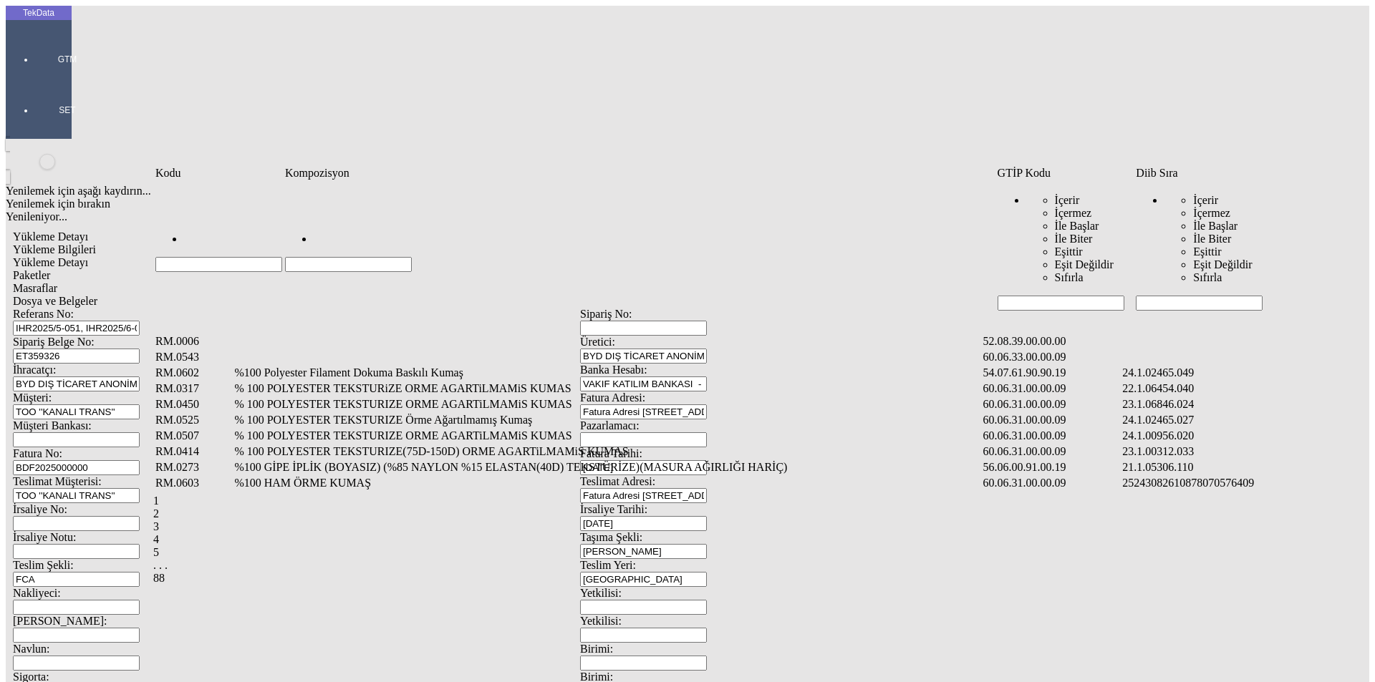
click at [1161, 296] on input "Hücreyi Filtrele" at bounding box center [1199, 303] width 127 height 15
type input "2465"
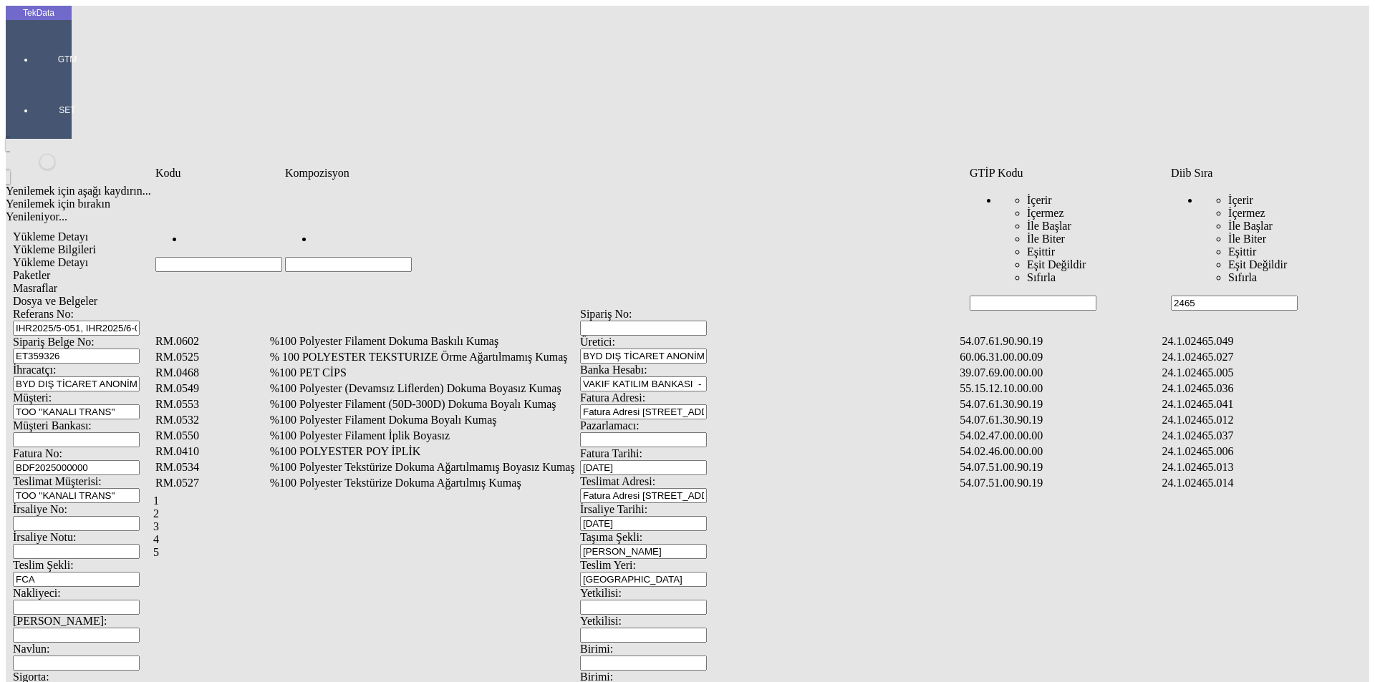
click at [329, 257] on input "Hücreyi Filtrele" at bounding box center [348, 264] width 127 height 15
type input "%"
type input "%58"
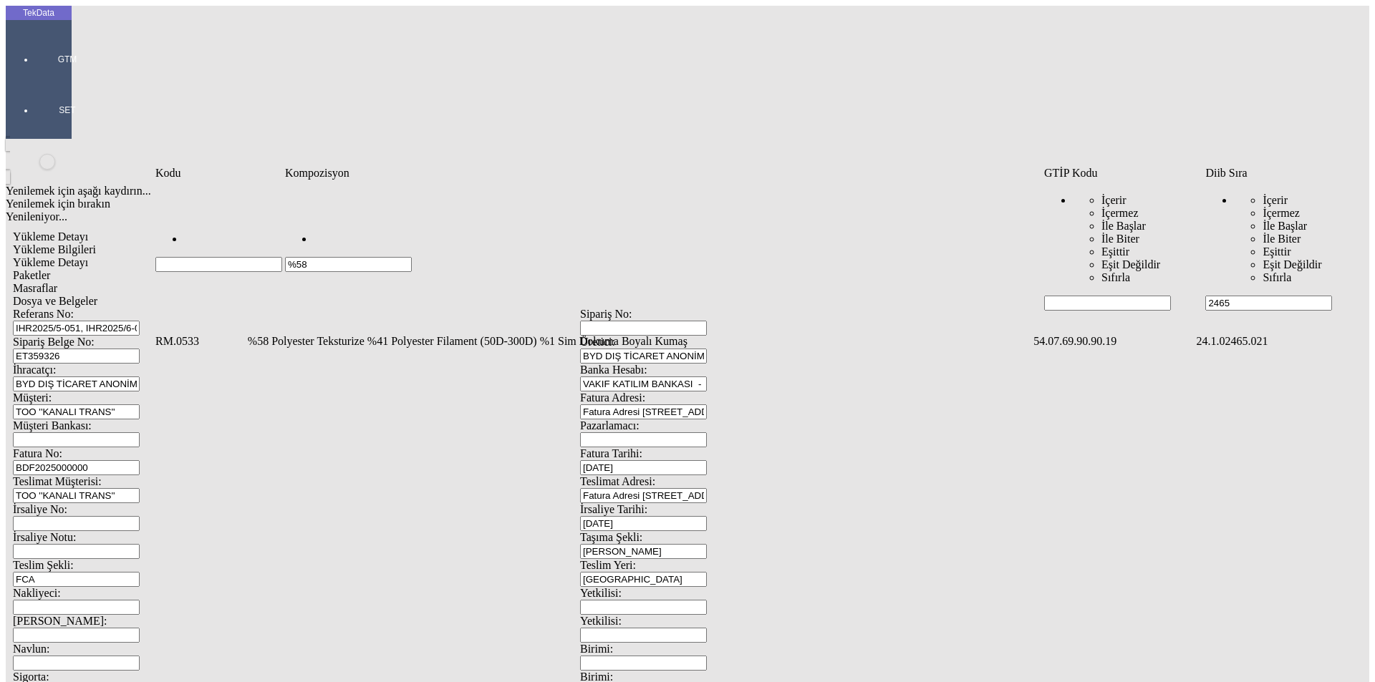
click at [294, 334] on td "%58 Polyester Teksturize %41 Polyester Filament (50D-300D) %1 Sim Dokuma Boyalı…" at bounding box center [639, 341] width 784 height 14
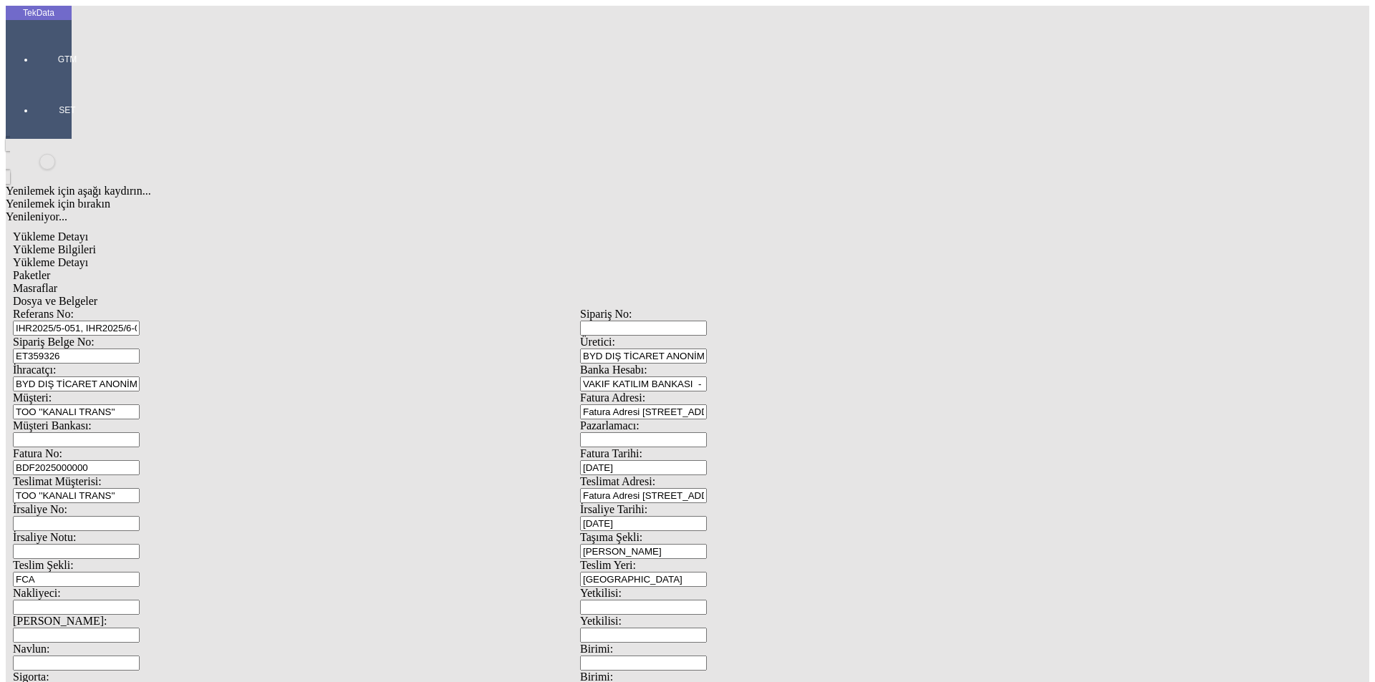
type input "2274.5"
drag, startPoint x: 811, startPoint y: 229, endPoint x: 604, endPoint y: 229, distance: 206.9
click at [810, 259] on div "Metre" at bounding box center [1063, 265] width 567 height 13
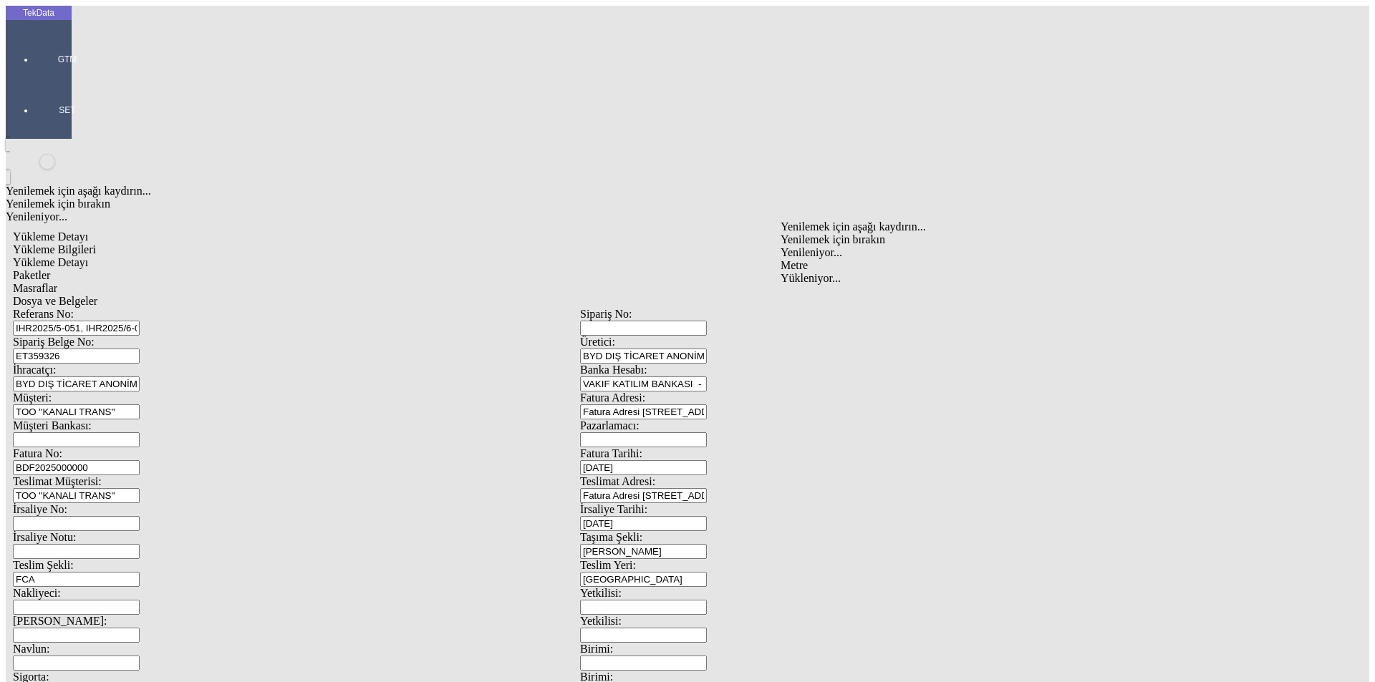
type input "Metre"
type input "1.45"
click at [814, 300] on div "Amerikan Doları" at bounding box center [1063, 306] width 567 height 13
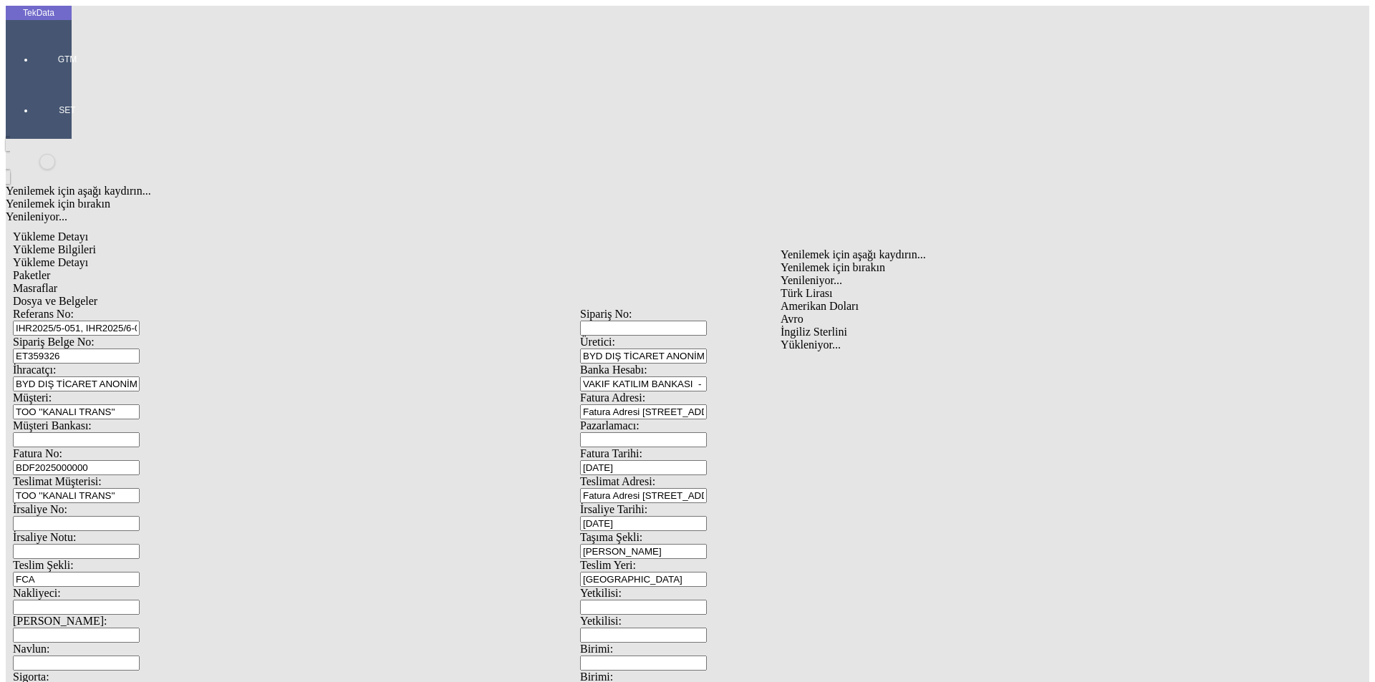
type input "Amerikan Doları"
type input "320"
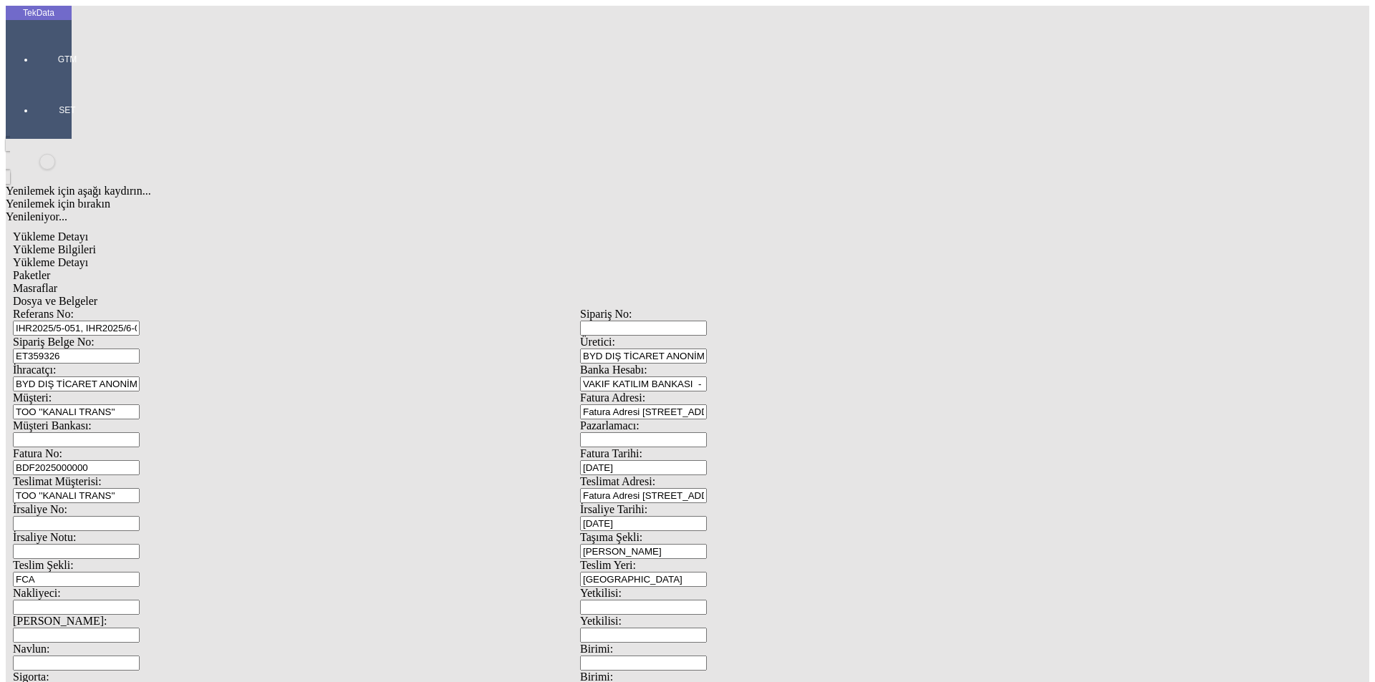
type input "426.4"
type input "433.9"
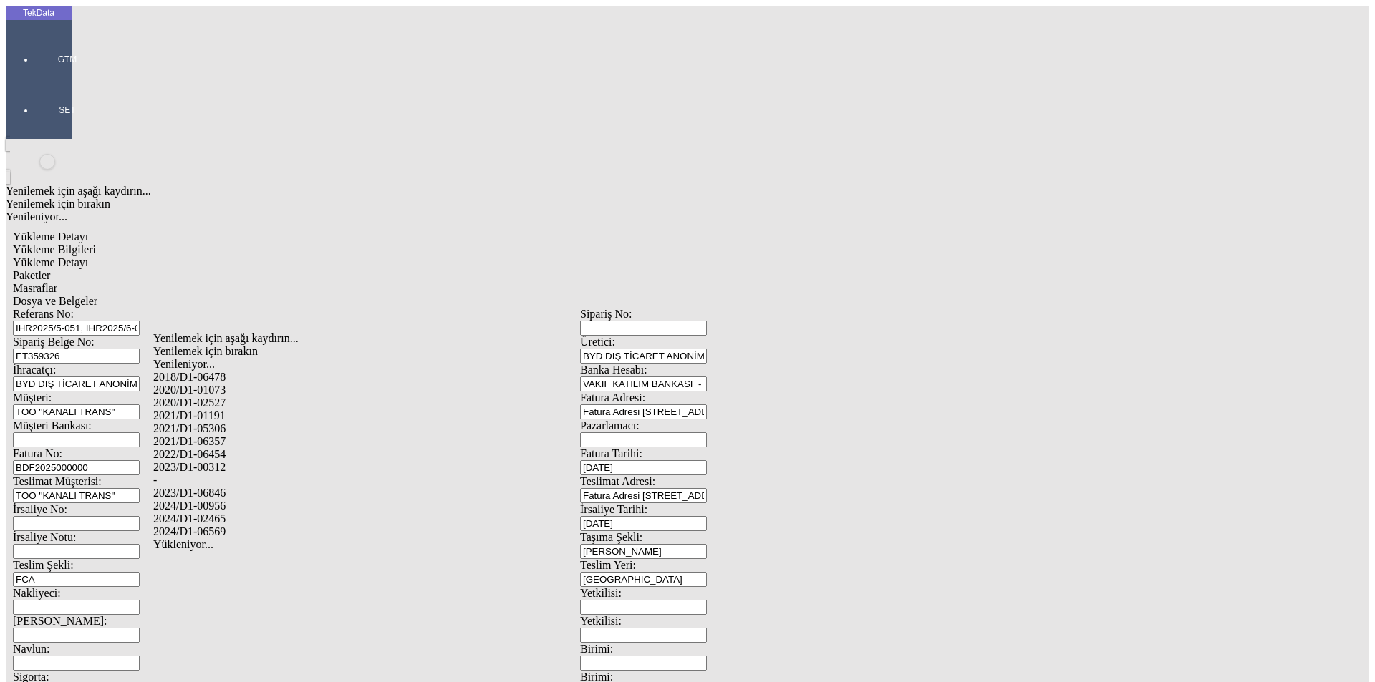
drag, startPoint x: 218, startPoint y: 495, endPoint x: 285, endPoint y: 498, distance: 67.3
click at [218, 513] on div "2024/D1-02465" at bounding box center [431, 519] width 556 height 13
type input "2024/D1-02465"
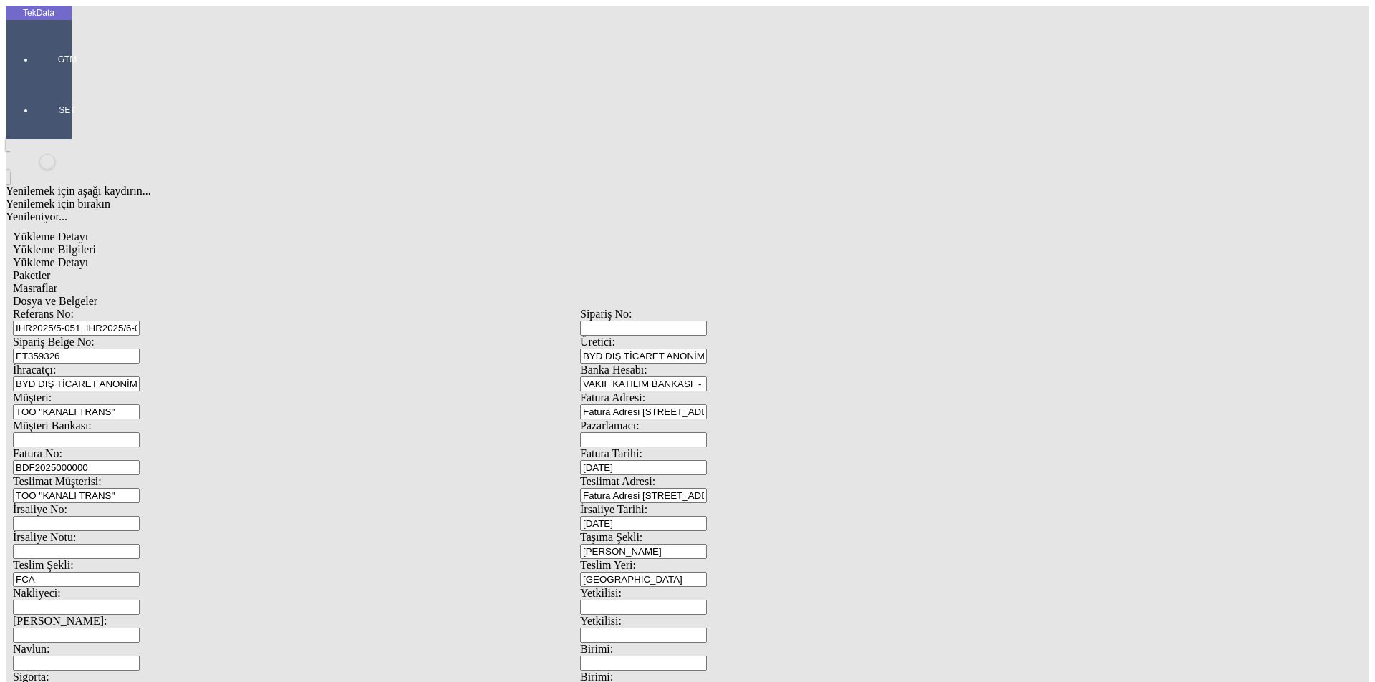
drag, startPoint x: 1325, startPoint y: 105, endPoint x: 1279, endPoint y: 112, distance: 45.7
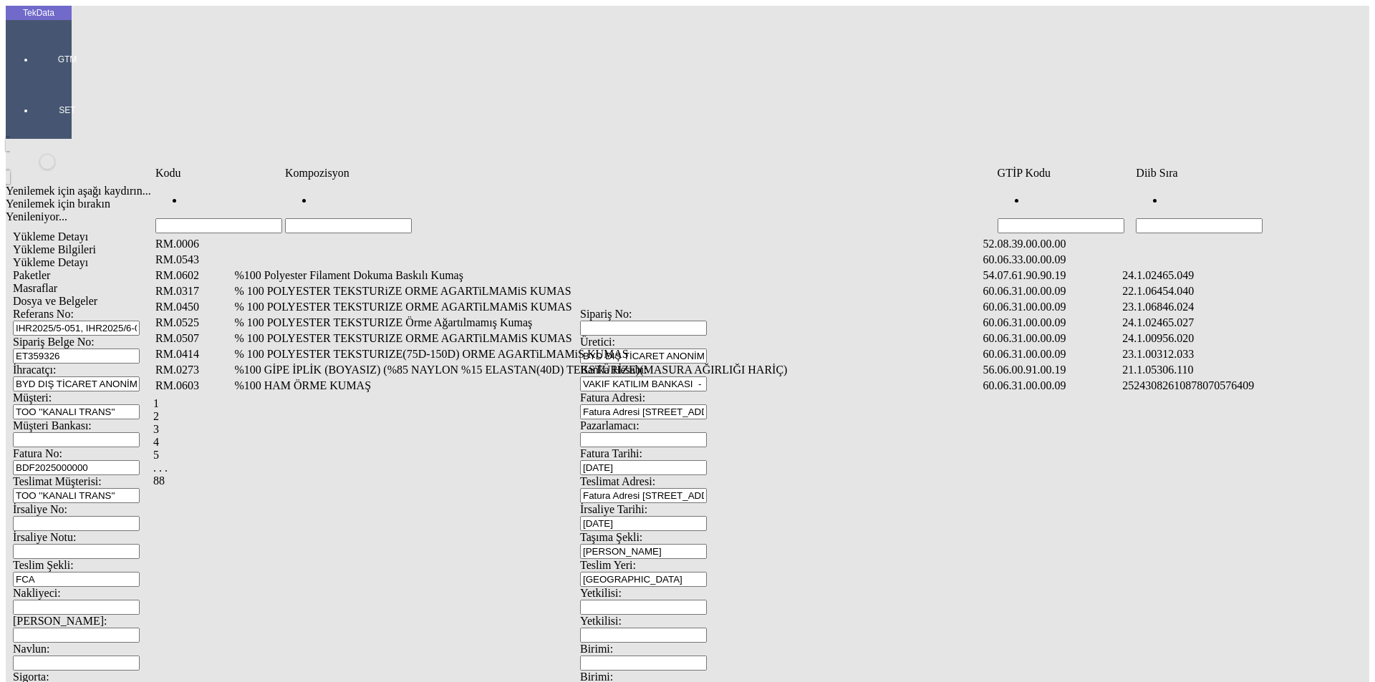
click at [1163, 218] on input "Hücreyi Filtrele" at bounding box center [1199, 225] width 127 height 15
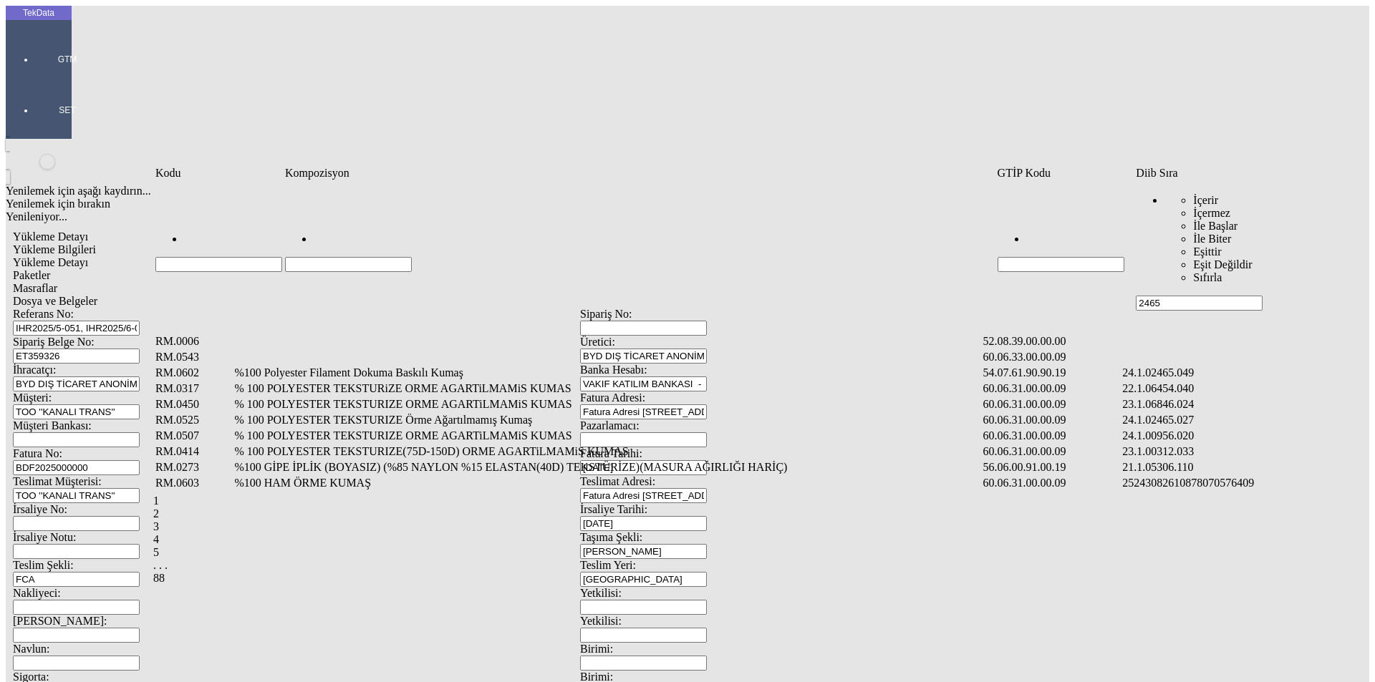
type input "2465"
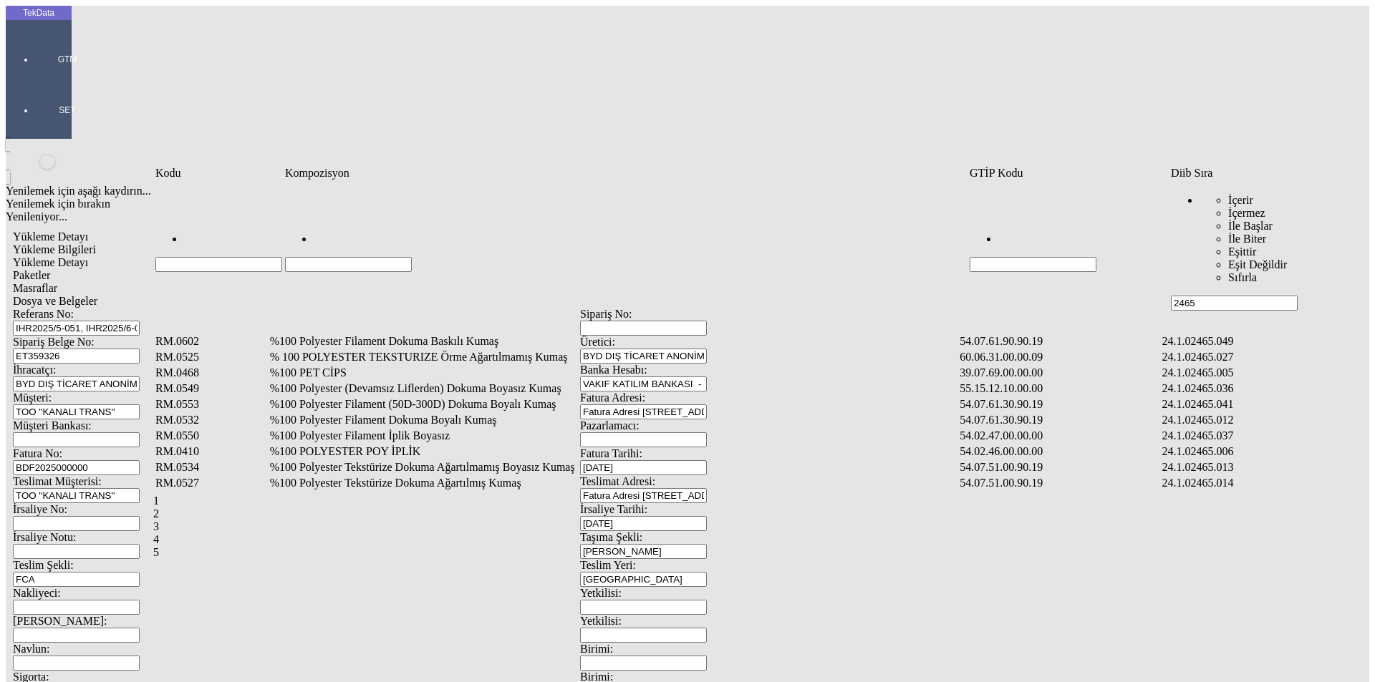
click at [401, 413] on td "%100 Polyester Filament Dokuma Boyalı Kumaş" at bounding box center [613, 420] width 689 height 14
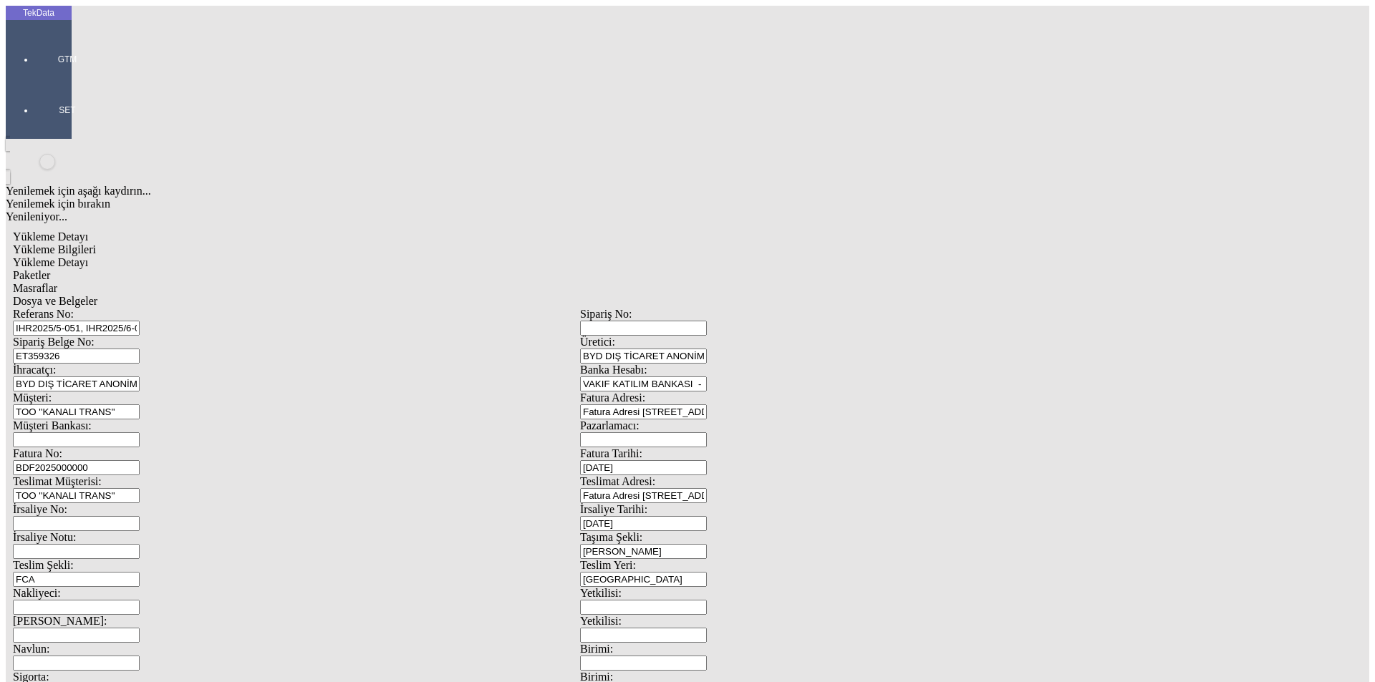
type input "1980.7"
click at [808, 259] on div "Metre" at bounding box center [1063, 265] width 567 height 13
type input "Metre"
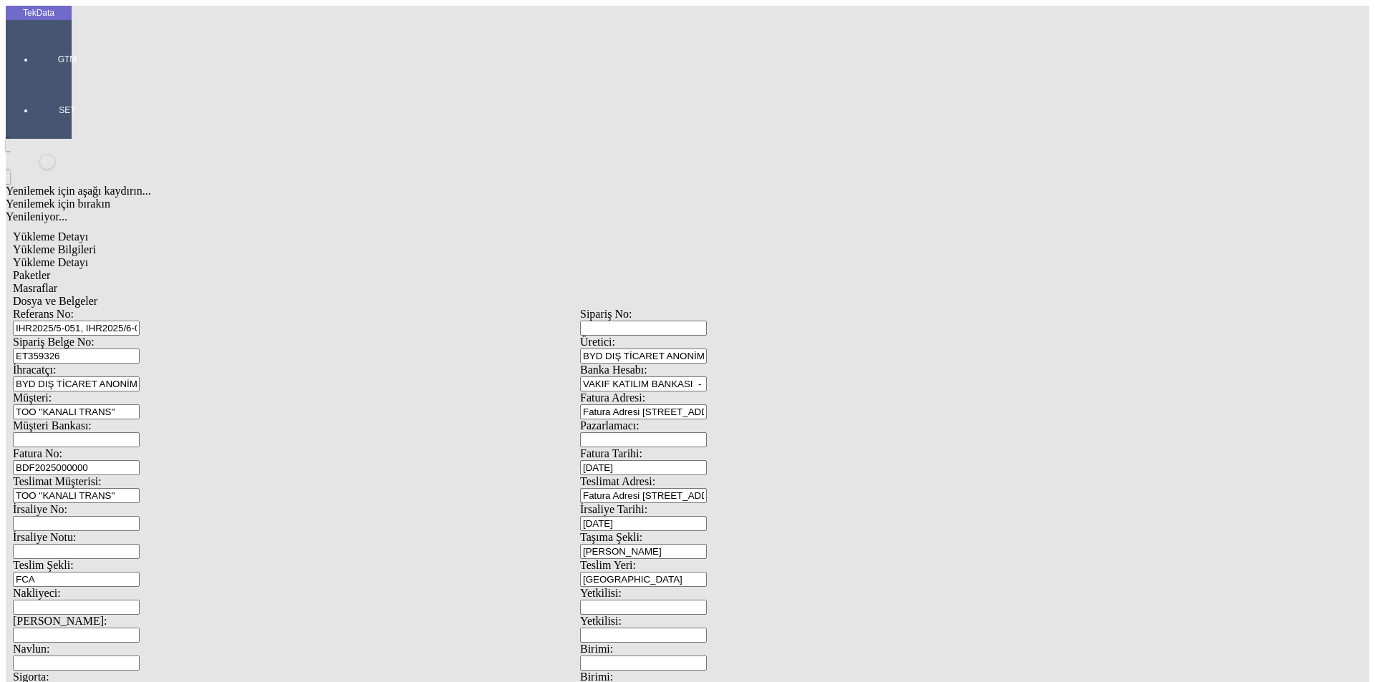
type input "1.75"
click at [809, 300] on div "Amerikan Doları" at bounding box center [1063, 306] width 567 height 13
type input "Amerikan Doları"
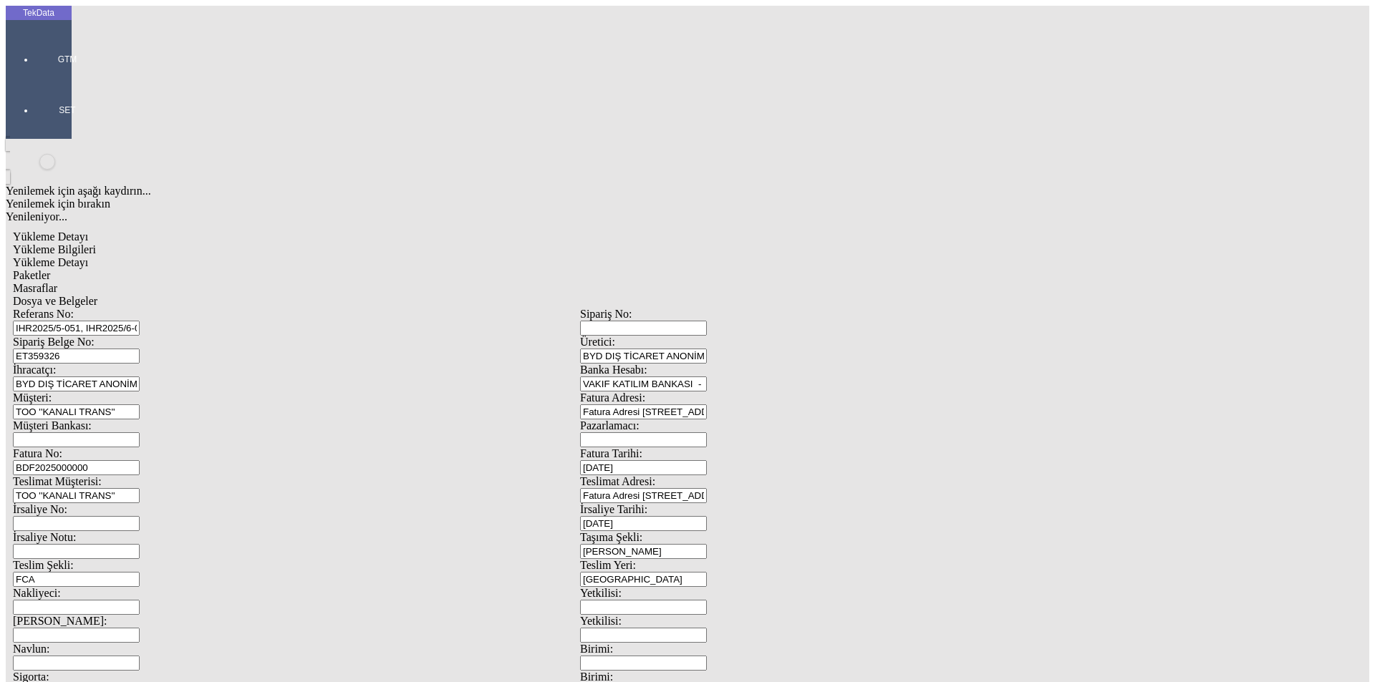
type input "320"
type input "526"
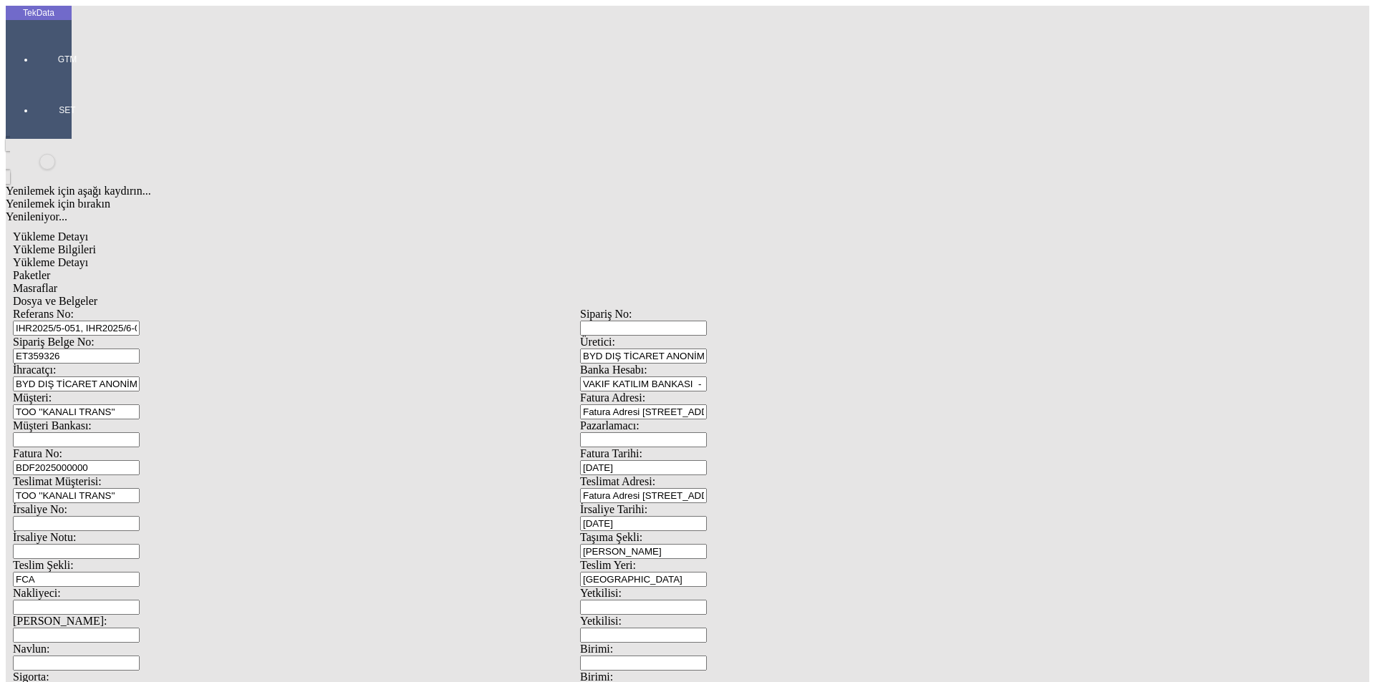
type input "533.05"
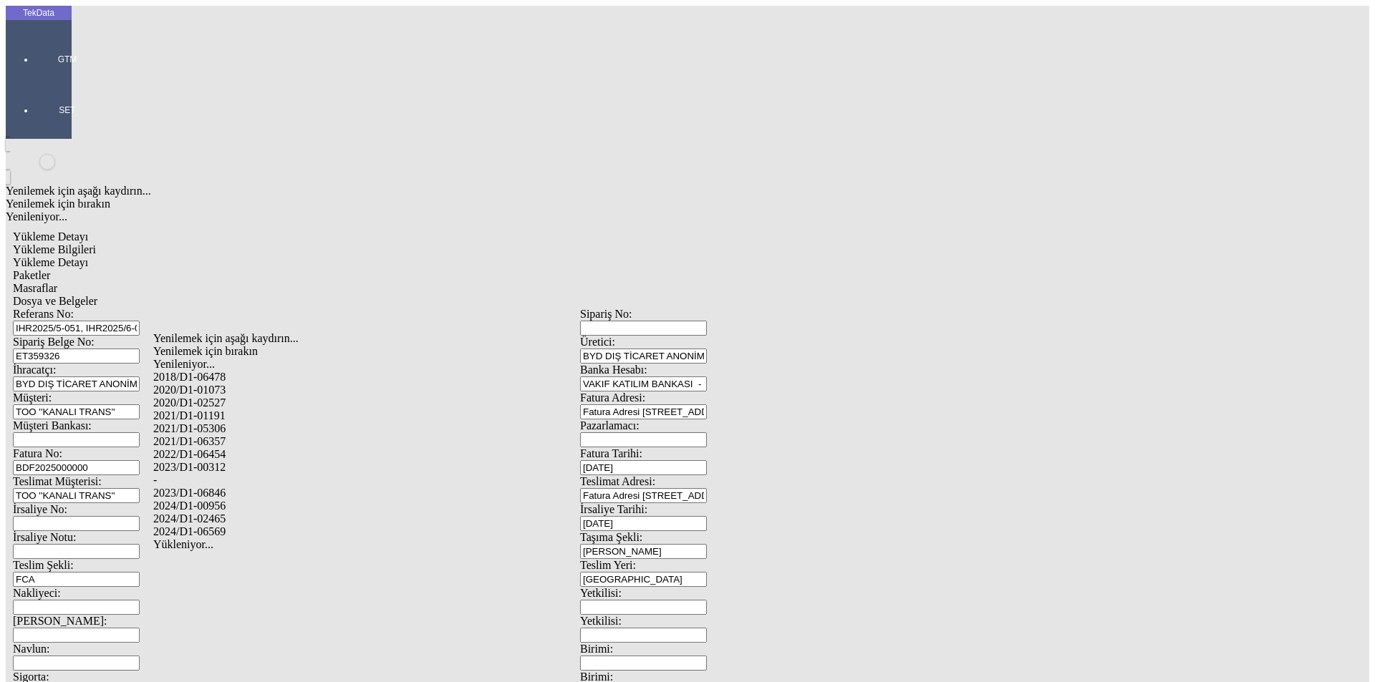
click at [232, 513] on div "2024/D1-02465" at bounding box center [431, 519] width 556 height 13
type input "2024/D1-02465"
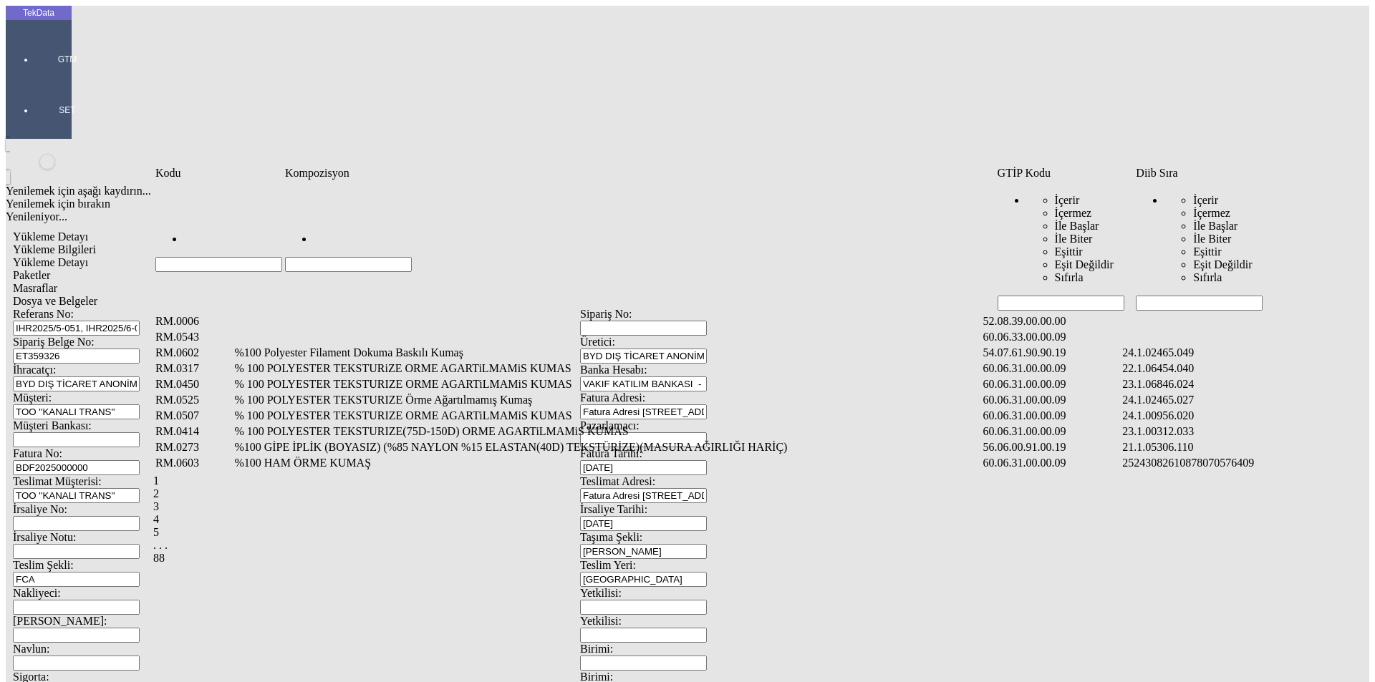
click at [1180, 296] on input "Hücreyi Filtrele" at bounding box center [1199, 303] width 127 height 15
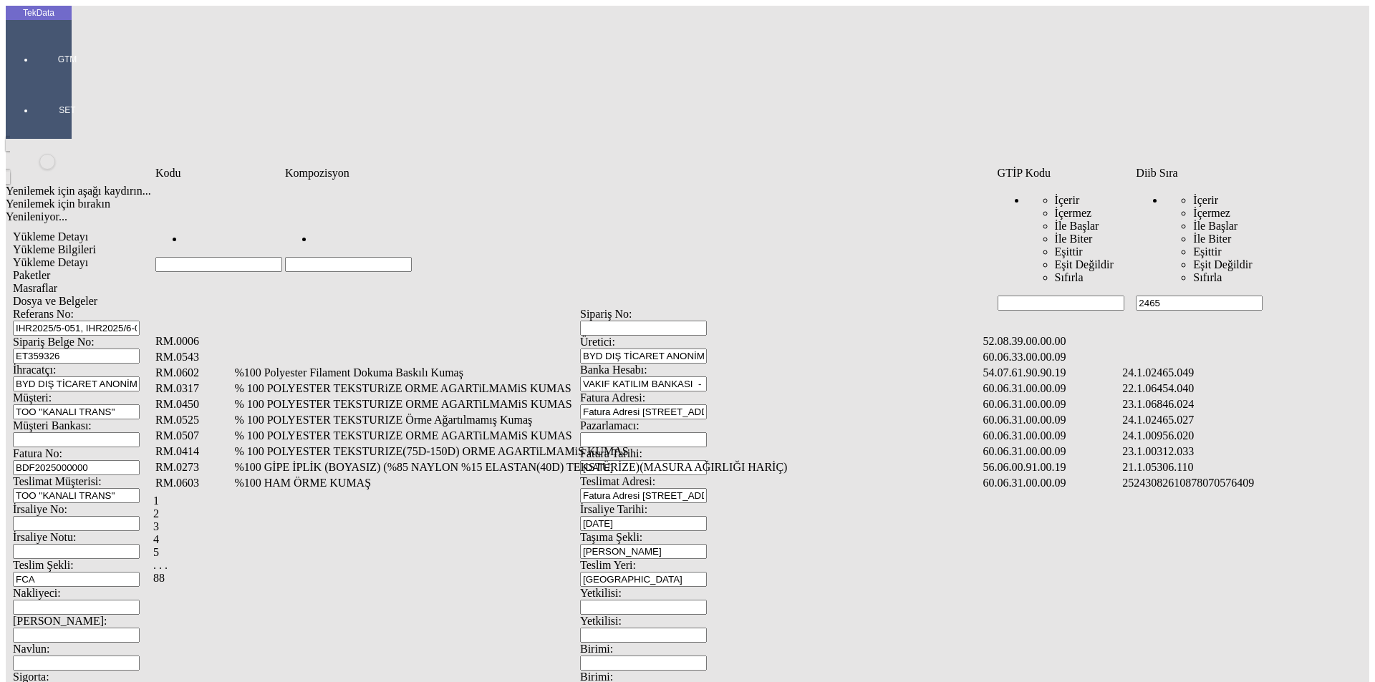
type input "2465"
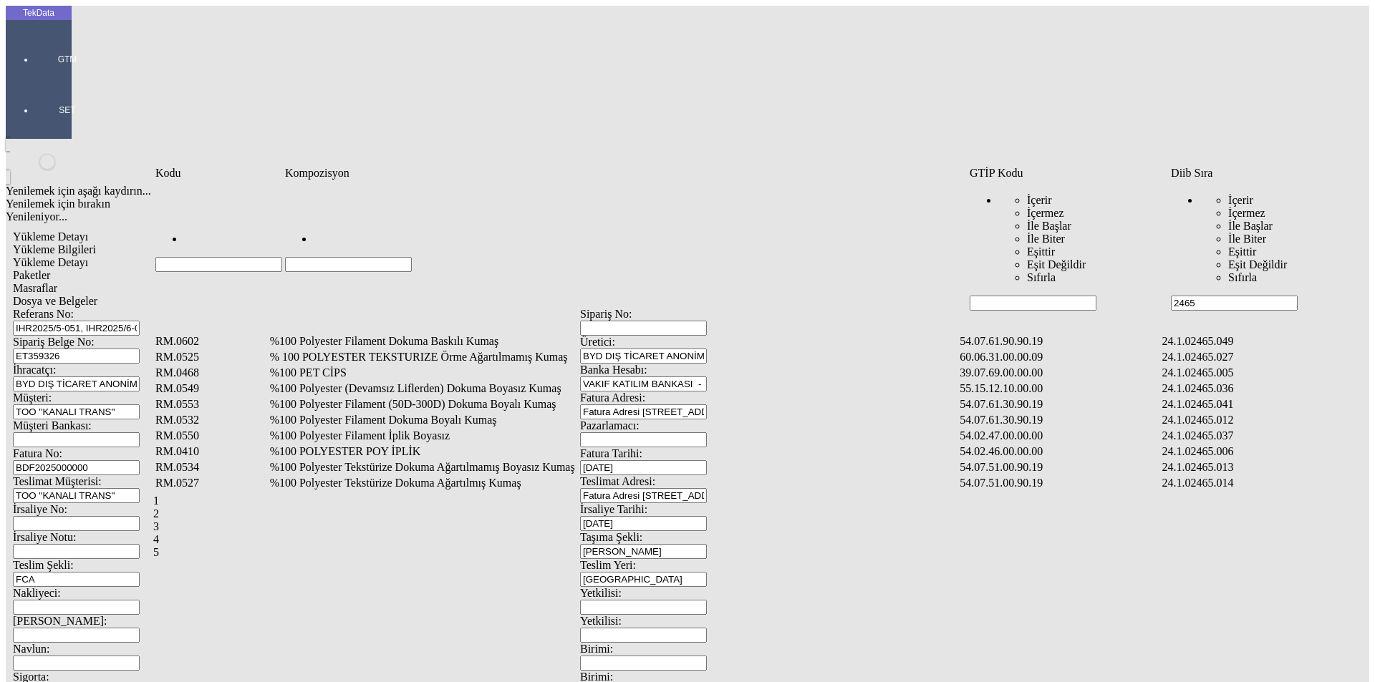
click at [370, 413] on td "%100 Polyester Filament Dokuma Boyalı Kumaş" at bounding box center [613, 420] width 689 height 14
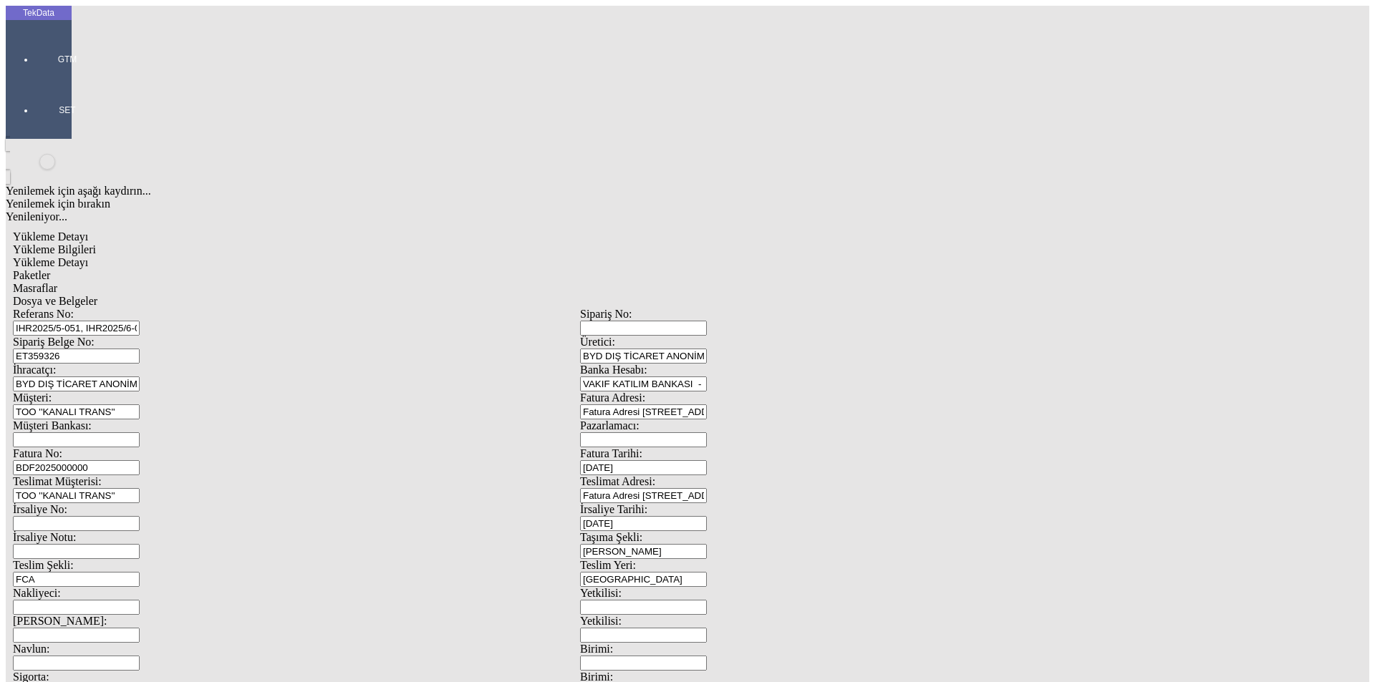
type input "2968.4"
click at [812, 259] on div "Metre" at bounding box center [1063, 265] width 567 height 13
type input "Metre"
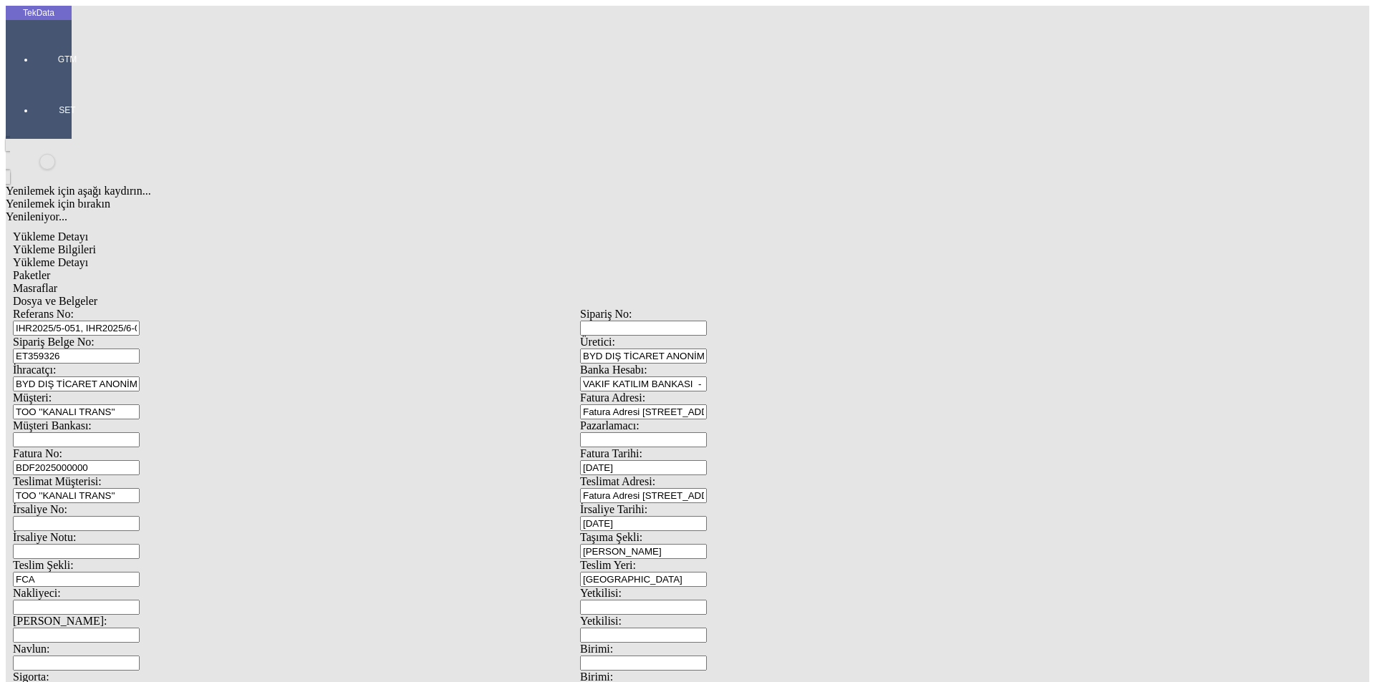
type input "1.85"
click at [799, 287] on div "Türk Lirası" at bounding box center [1063, 293] width 567 height 13
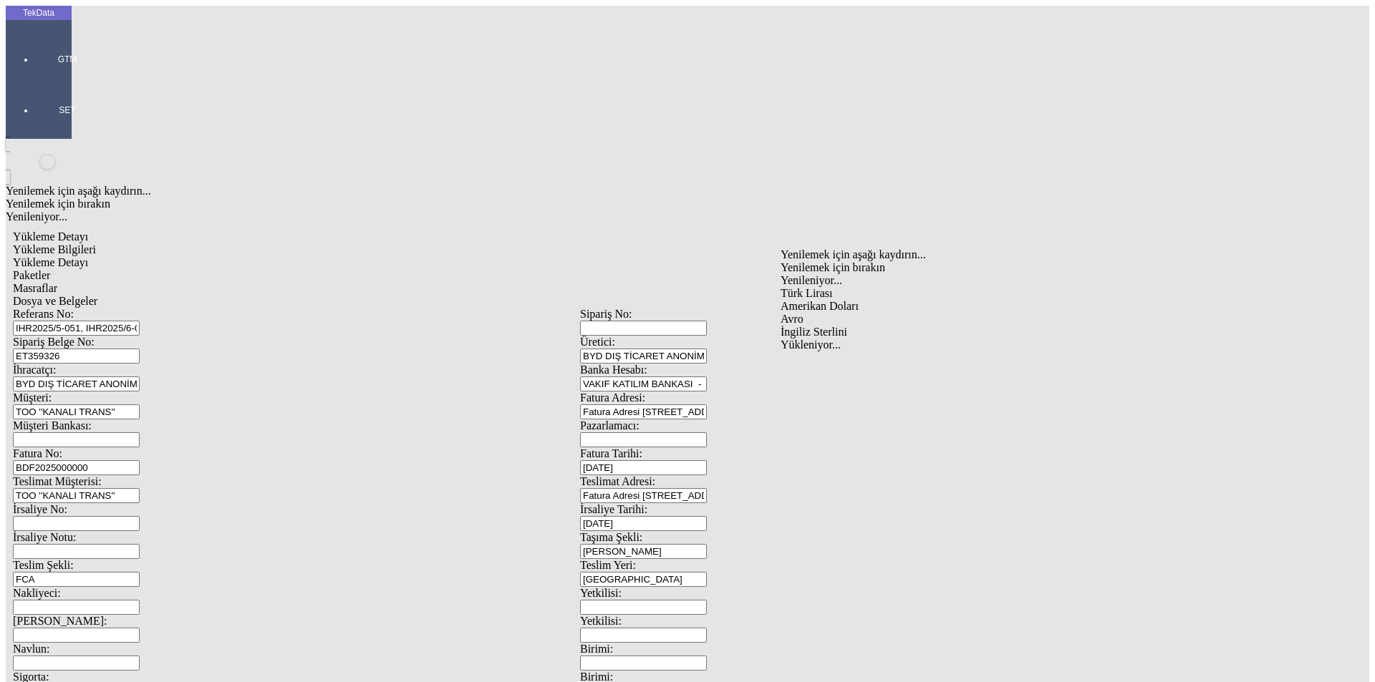
click at [803, 300] on div "Amerikan Doları" at bounding box center [1063, 306] width 567 height 13
type input "Amerikan Doları"
type input "320"
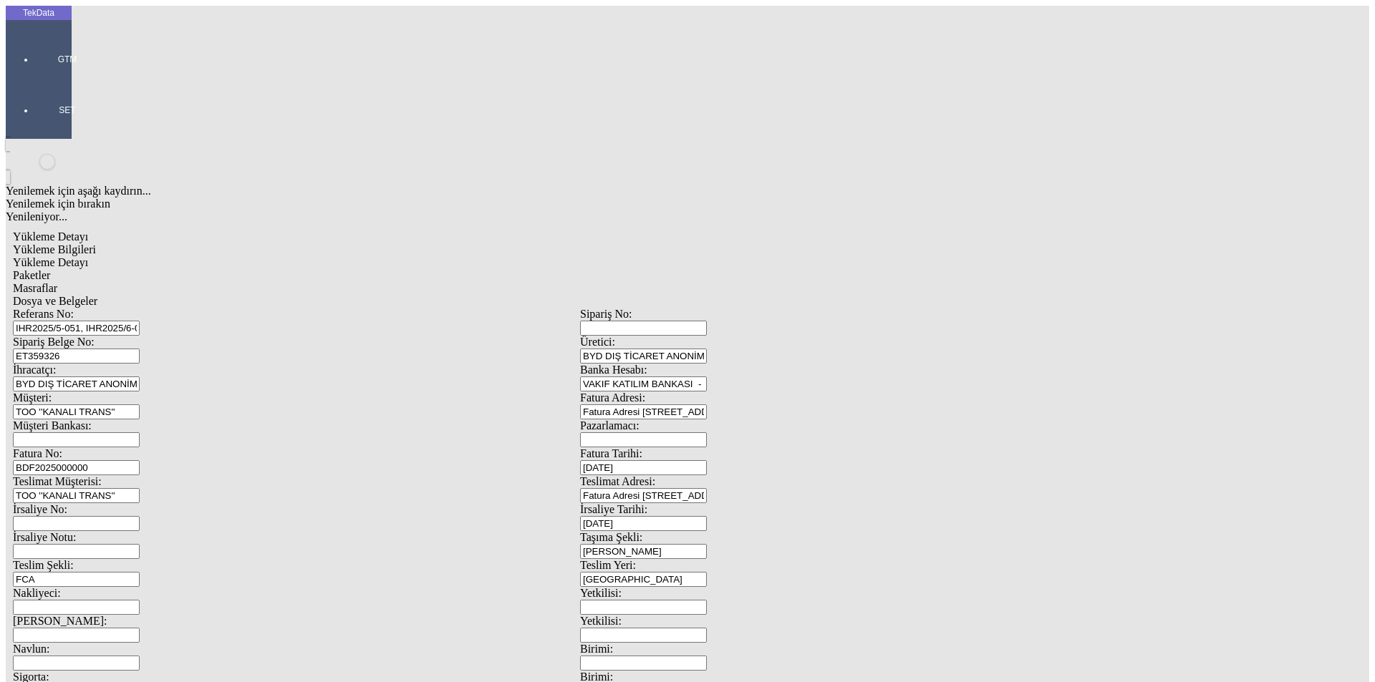
type input "806.75"
drag, startPoint x: 159, startPoint y: 298, endPoint x: 169, endPoint y: 298, distance: 10.0
type input "816.2"
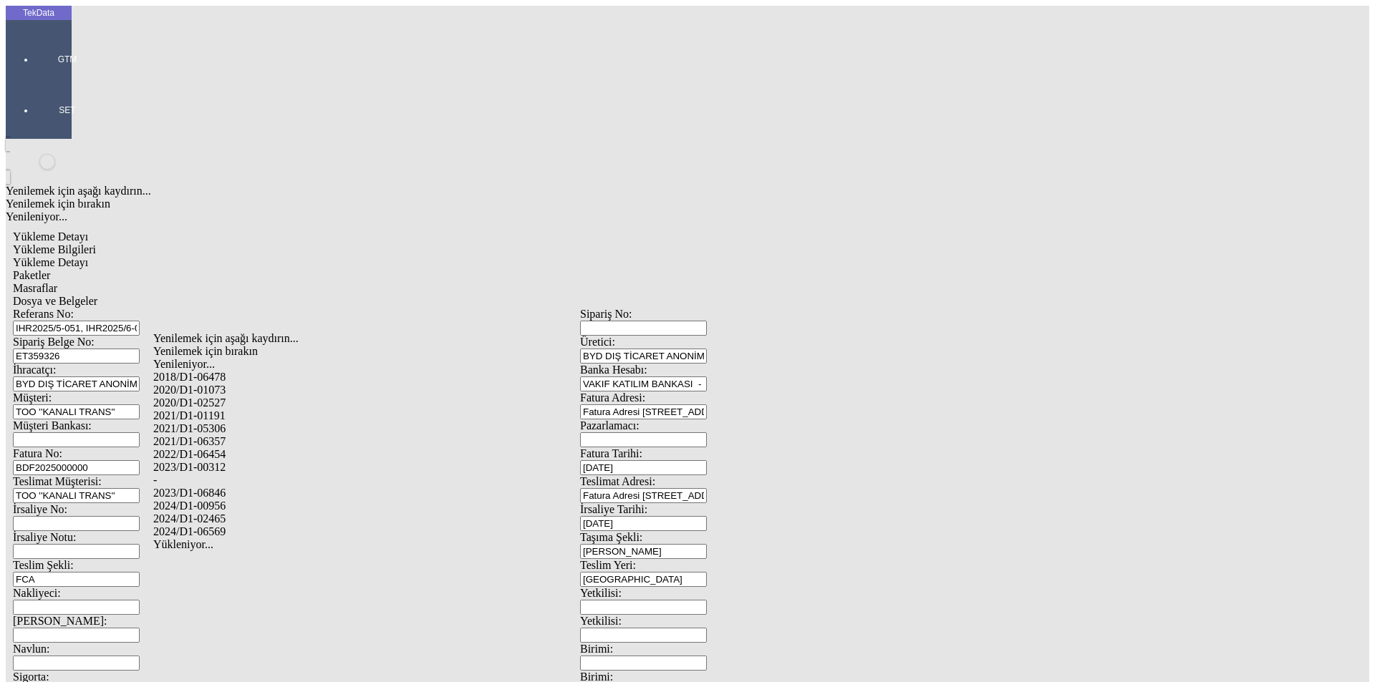
click at [228, 513] on div "2024/D1-02465" at bounding box center [431, 519] width 556 height 13
type input "2024/D1-02465"
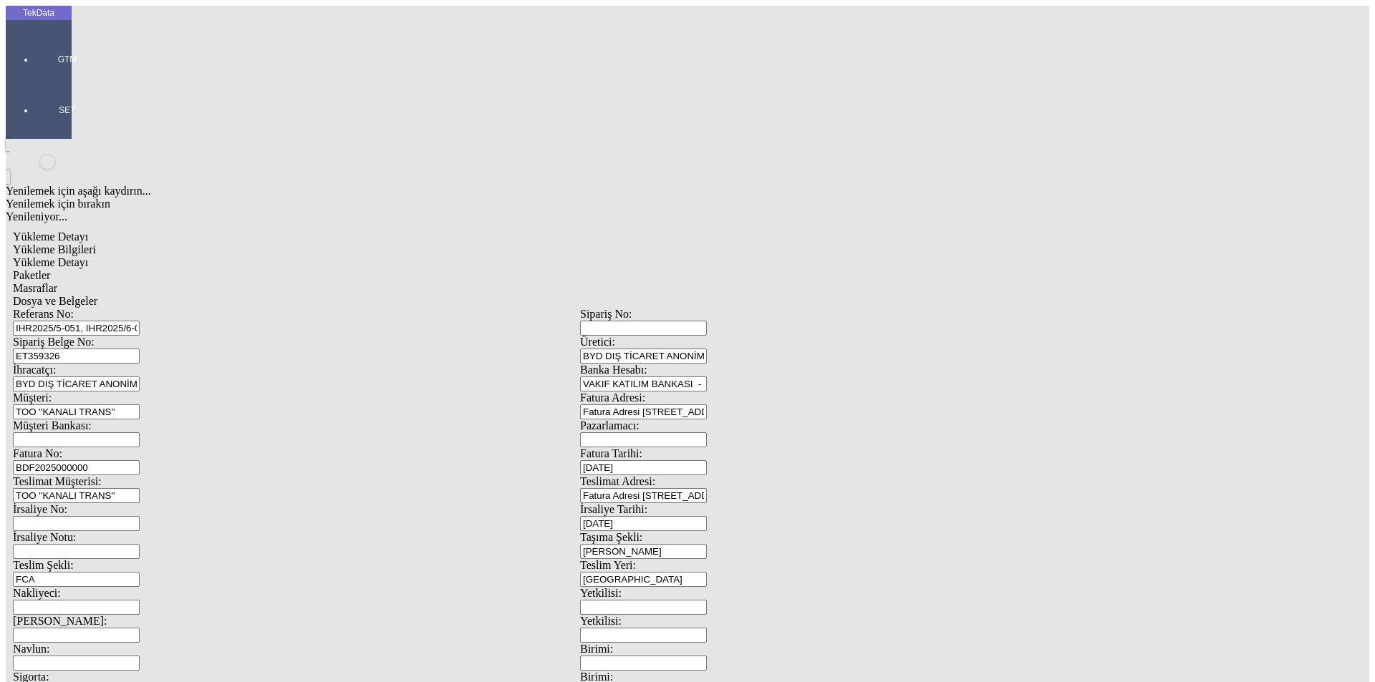
click at [50, 269] on span "Paketler" at bounding box center [31, 275] width 37 height 12
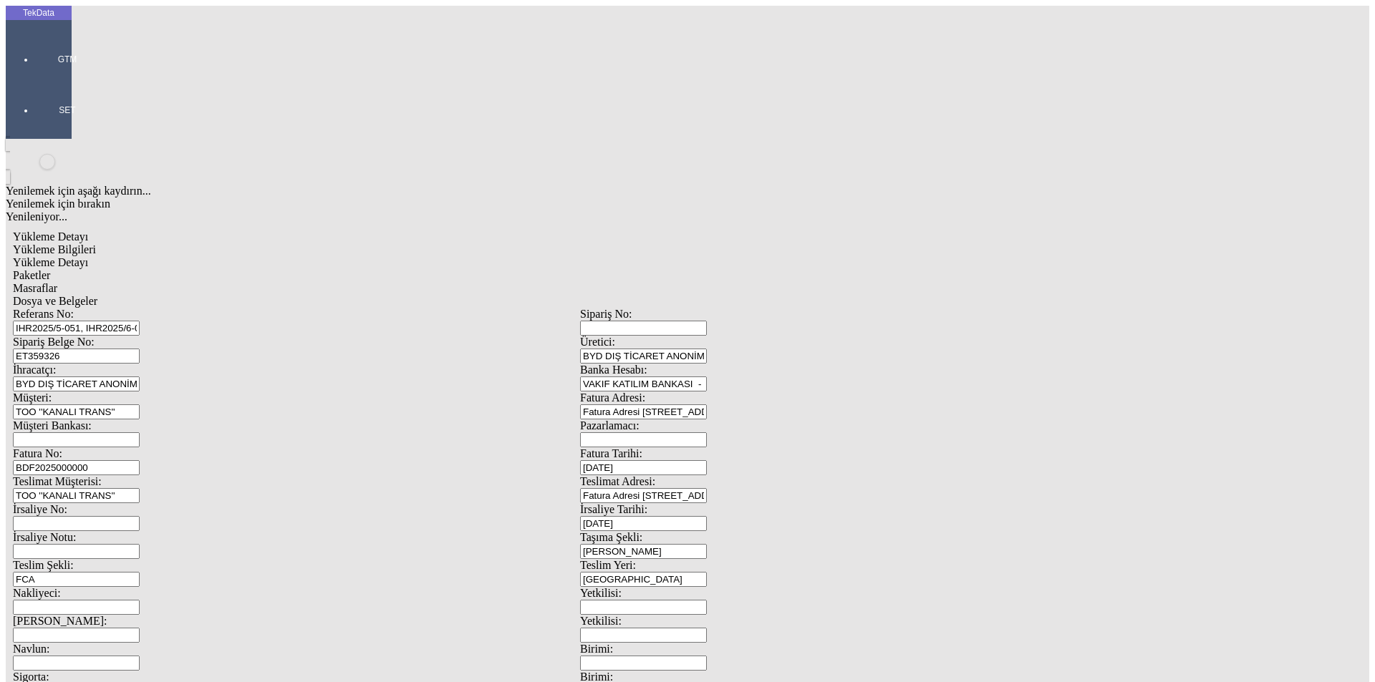
click at [97, 295] on span "Dosya ve Belgeler" at bounding box center [55, 301] width 84 height 12
click at [96, 243] on span "Yükleme Bilgileri" at bounding box center [54, 249] width 83 height 12
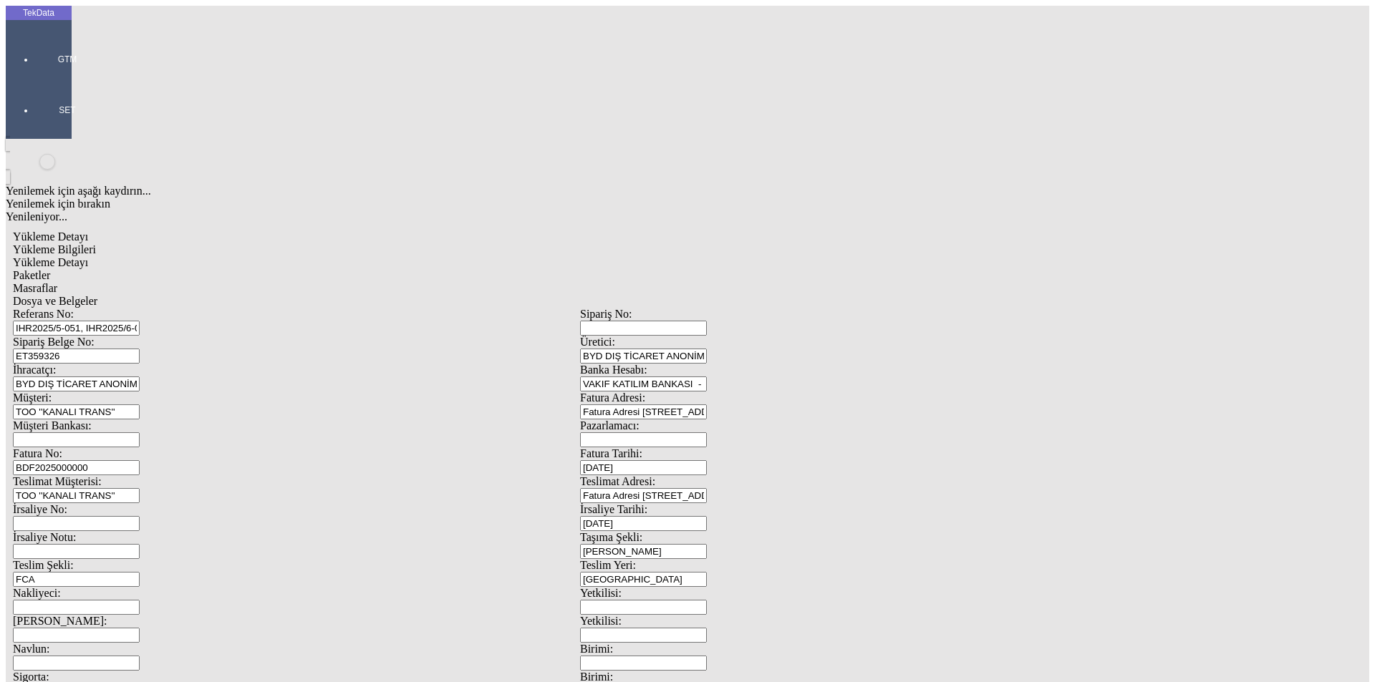
drag, startPoint x: 409, startPoint y: 102, endPoint x: 77, endPoint y: 90, distance: 332.4
click at [88, 256] on span "Yükleme Detayı" at bounding box center [50, 262] width 75 height 12
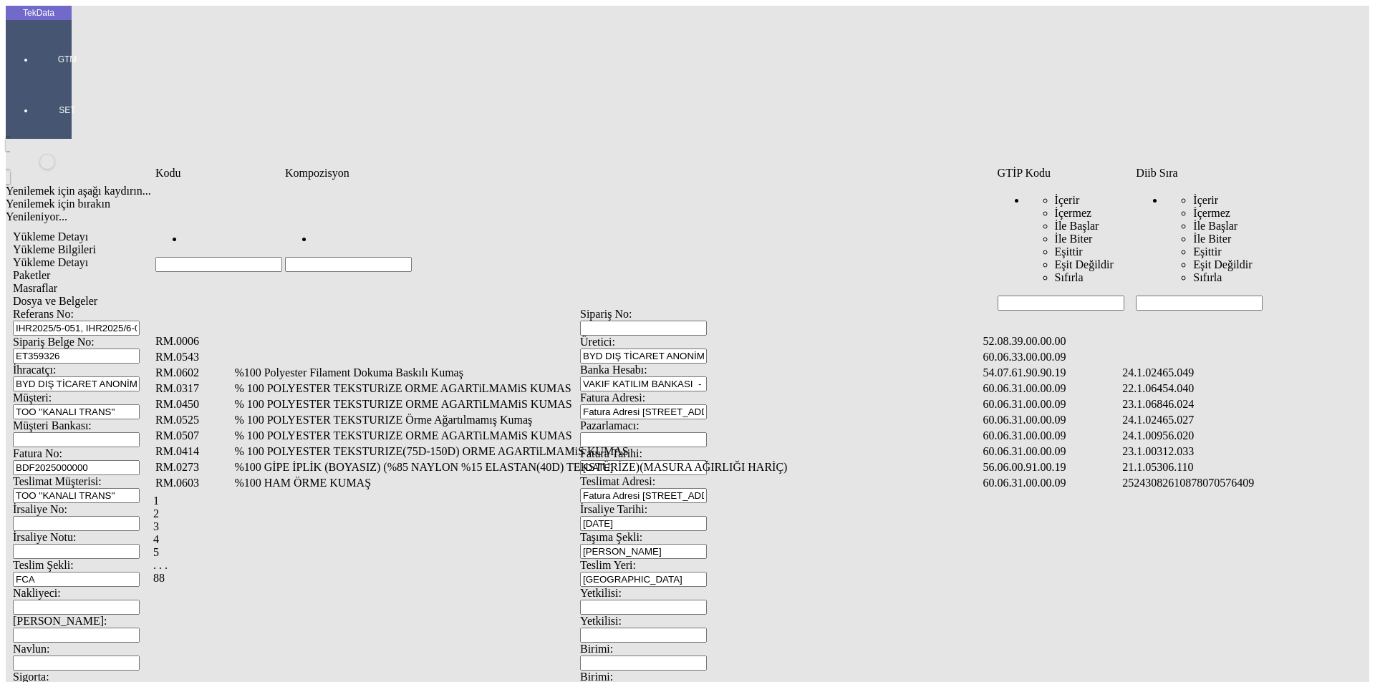
click at [1166, 296] on input "Hücreyi Filtrele" at bounding box center [1199, 303] width 127 height 15
type input "2465"
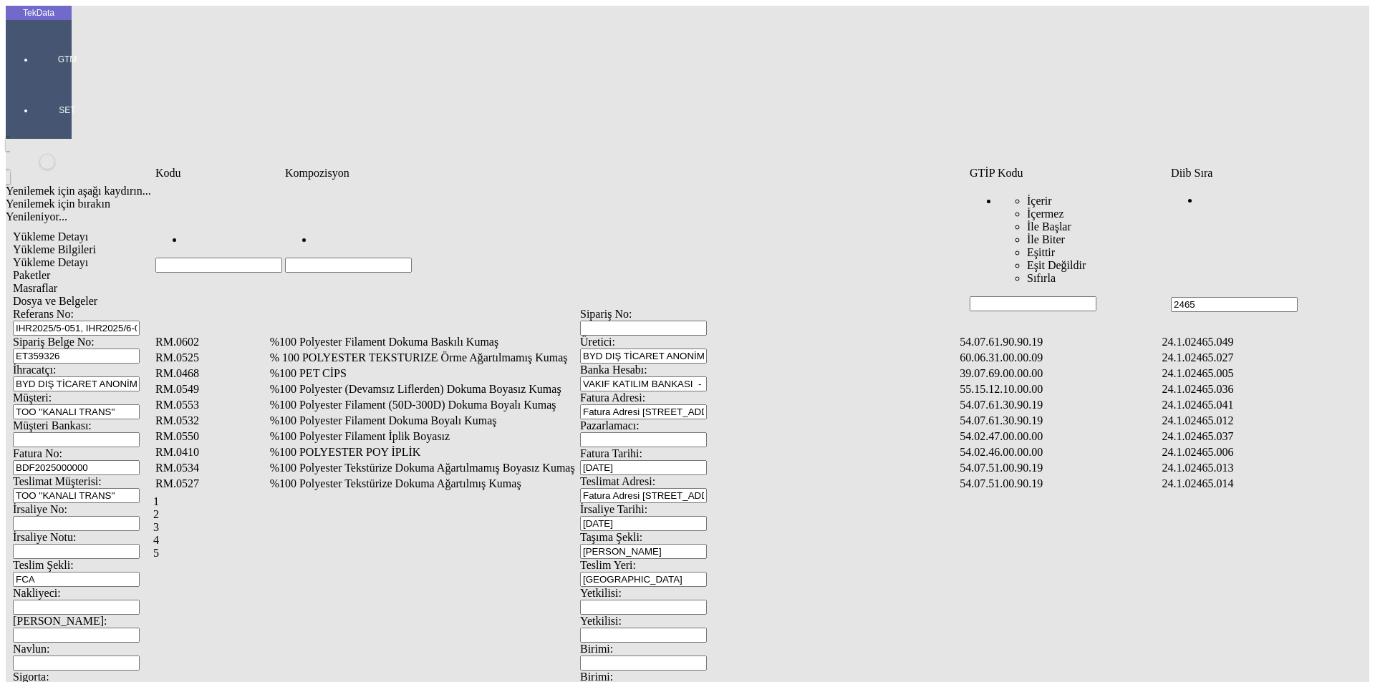
click at [392, 414] on td "%100 Polyester Filament Dokuma Boyalı Kumaş" at bounding box center [613, 421] width 689 height 14
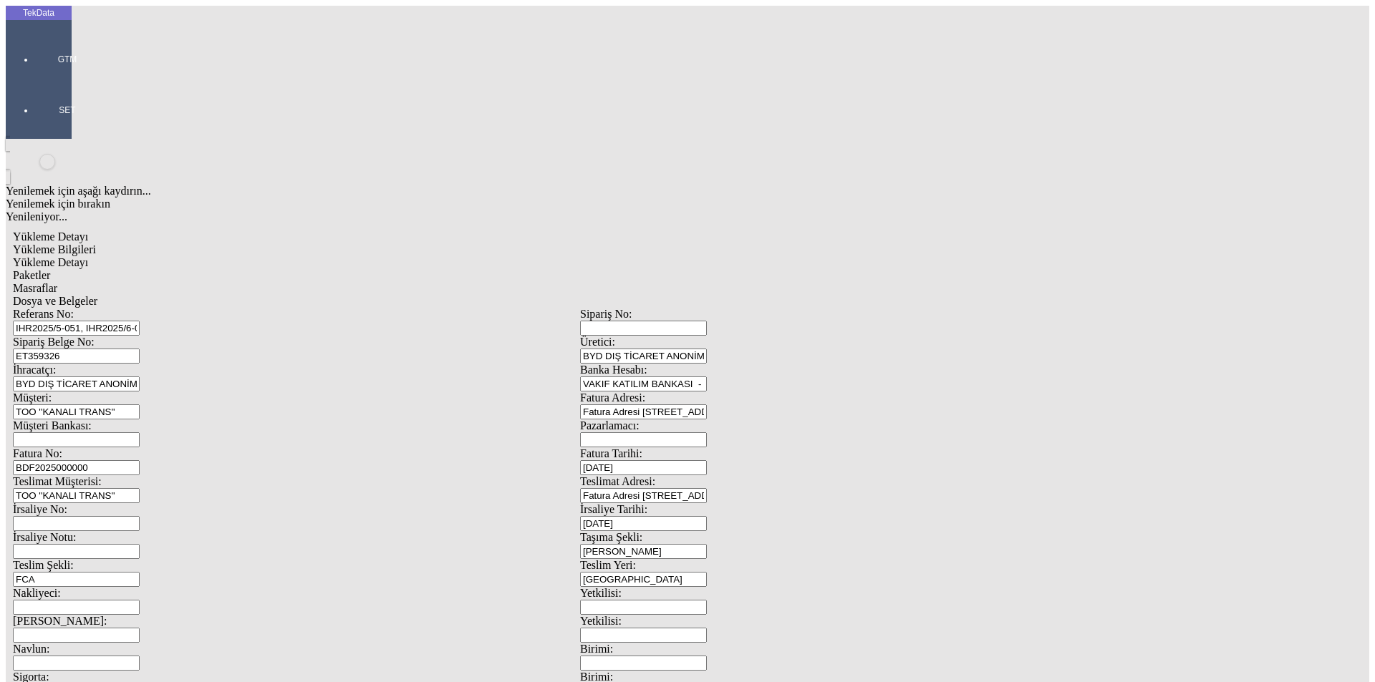
type input "1304.5"
click at [814, 259] on div "Metre" at bounding box center [1063, 265] width 567 height 13
type input "Metre"
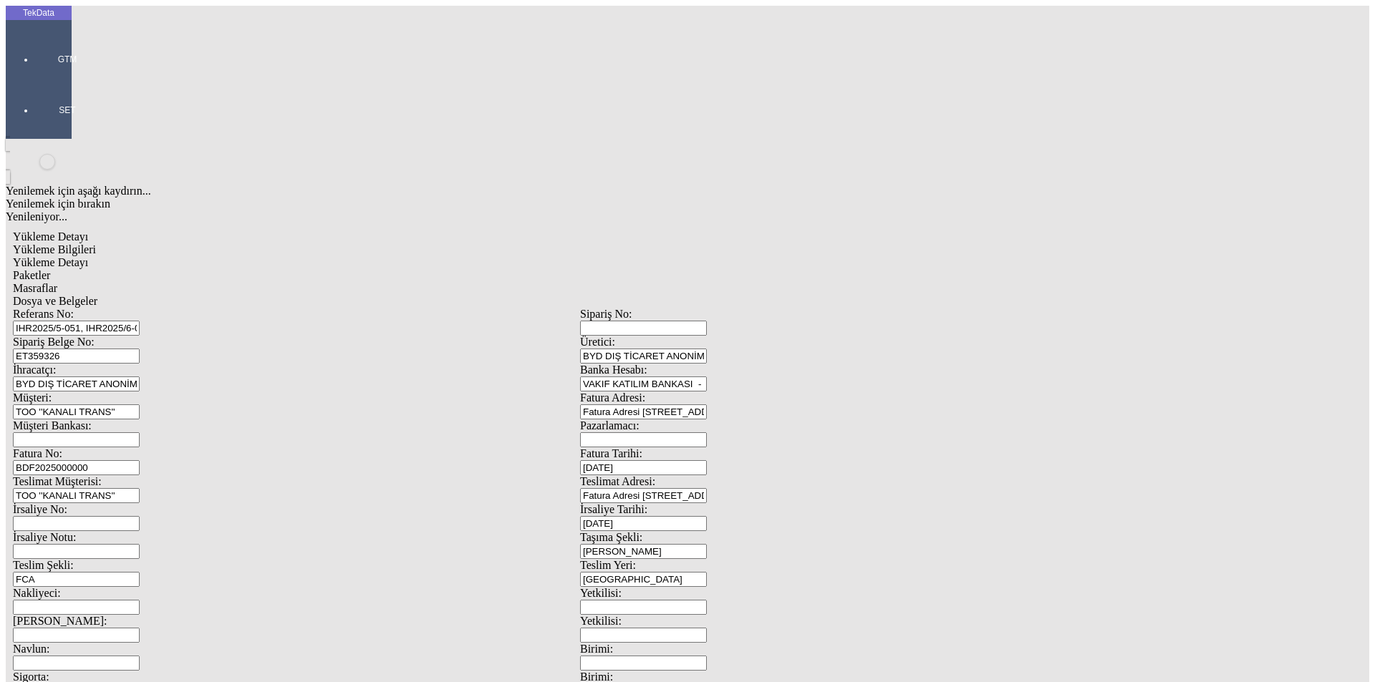
type input "1.75"
click at [812, 300] on div "Amerikan Doları" at bounding box center [1063, 306] width 567 height 13
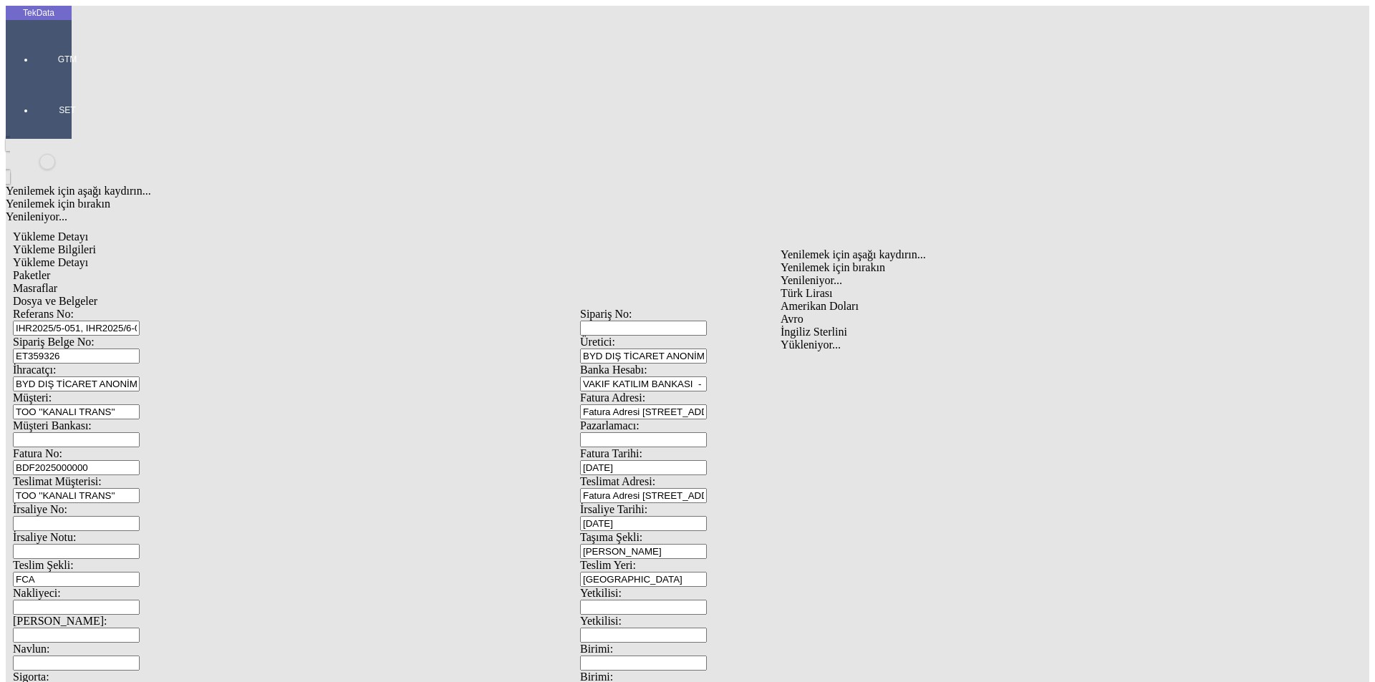
type input "Amerikan Doları"
type input "320"
type input "593.95"
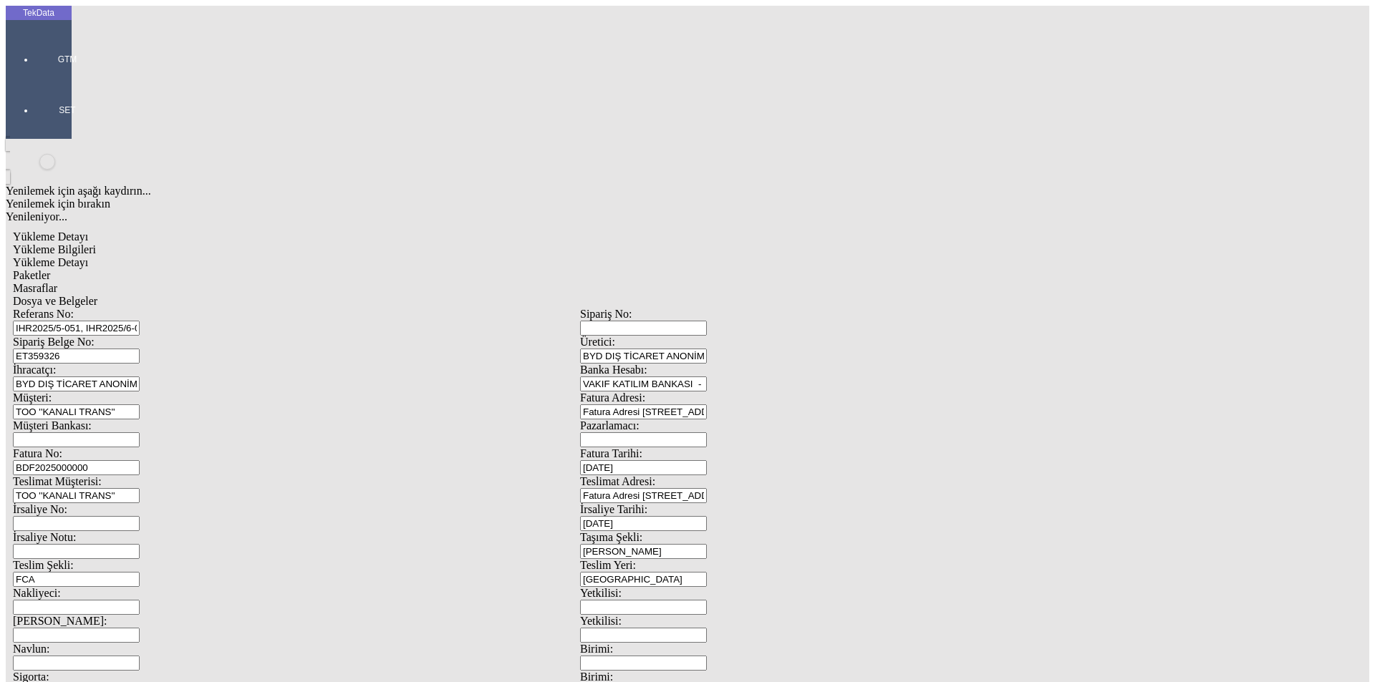
type input "598.3"
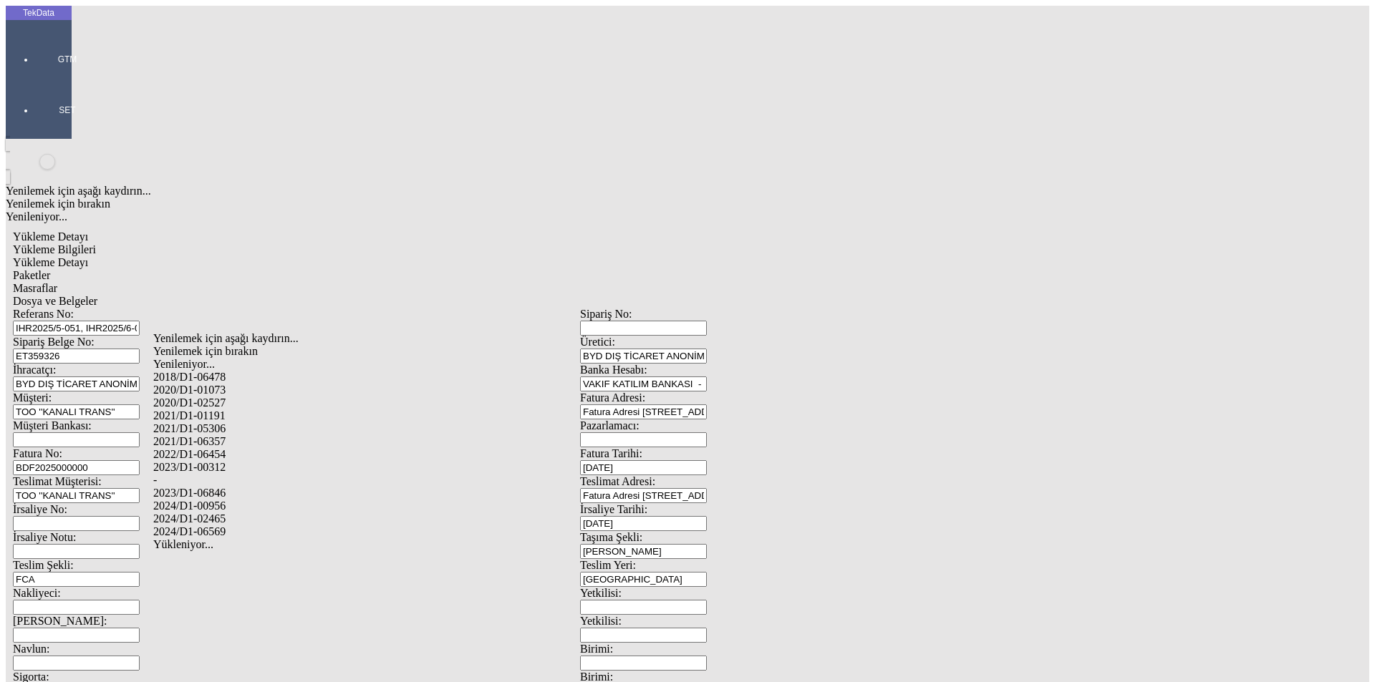
click at [238, 513] on div "2024/D1-02465" at bounding box center [431, 519] width 556 height 13
type input "2024/D1-02465"
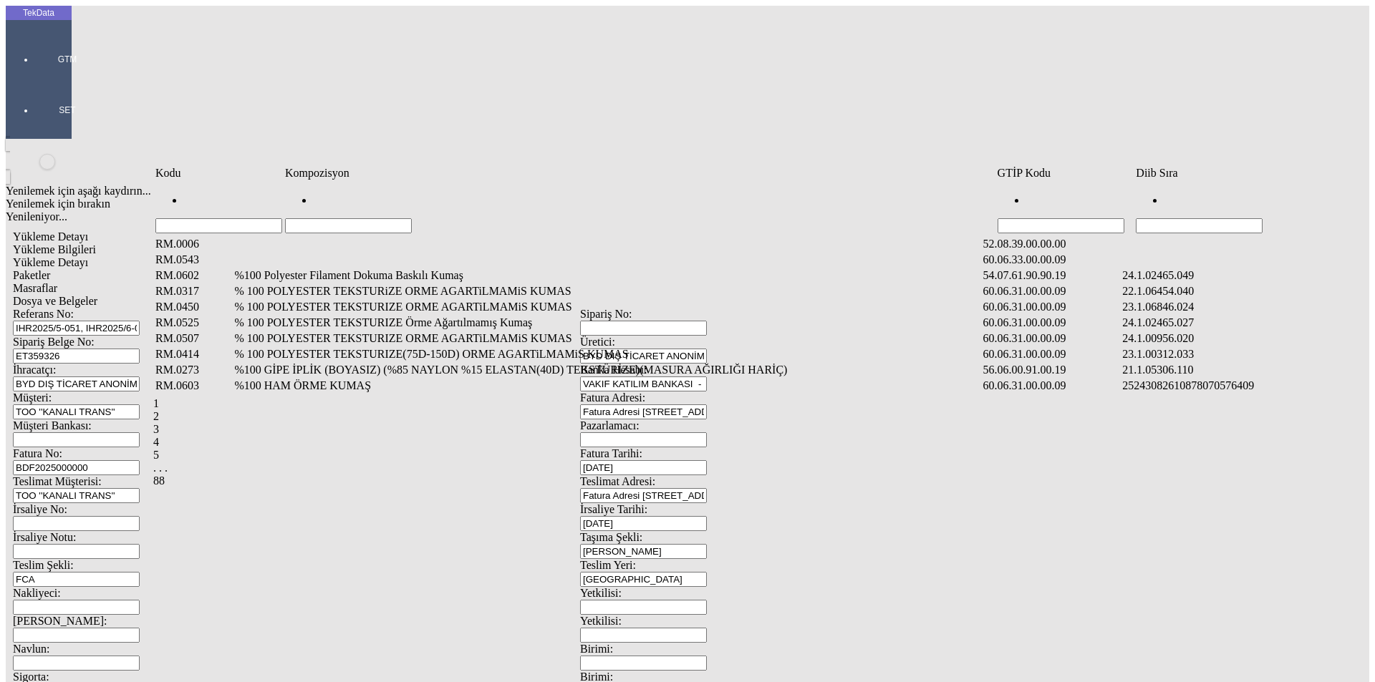
click at [1235, 218] on input "Hücreyi Filtrele" at bounding box center [1199, 225] width 127 height 15
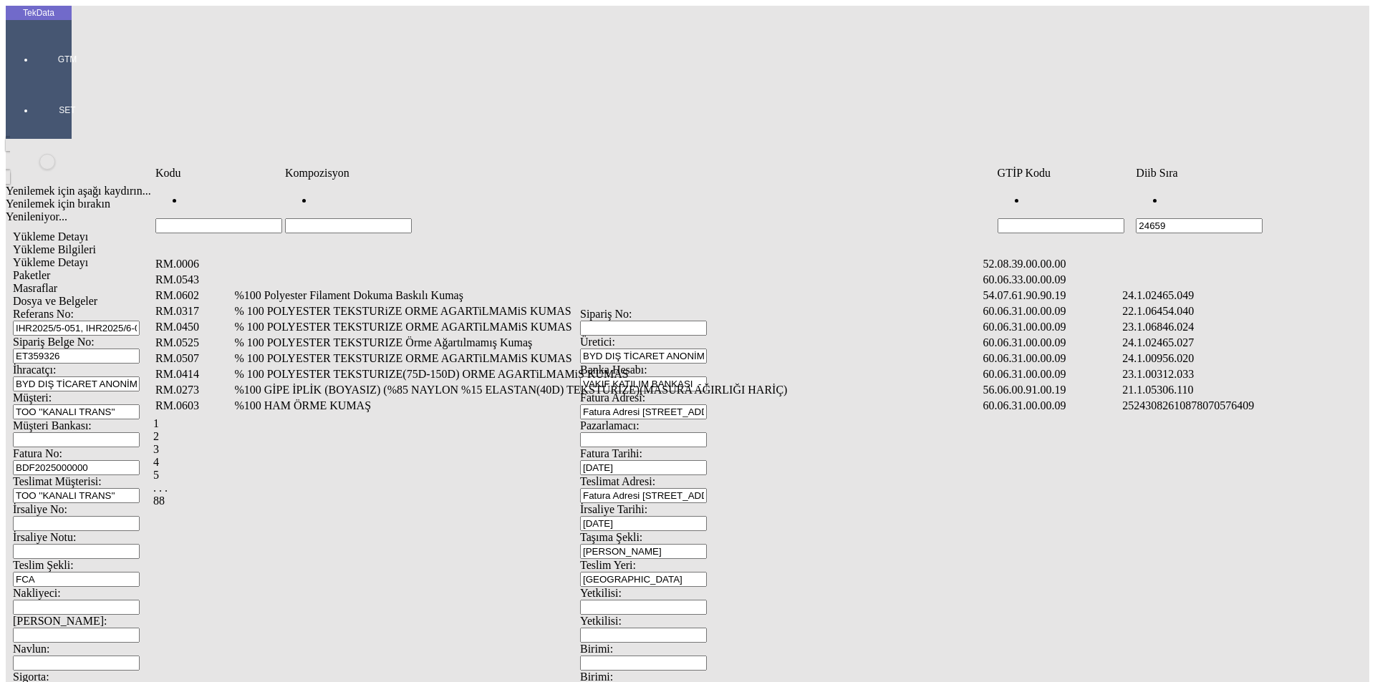
type input "24659"
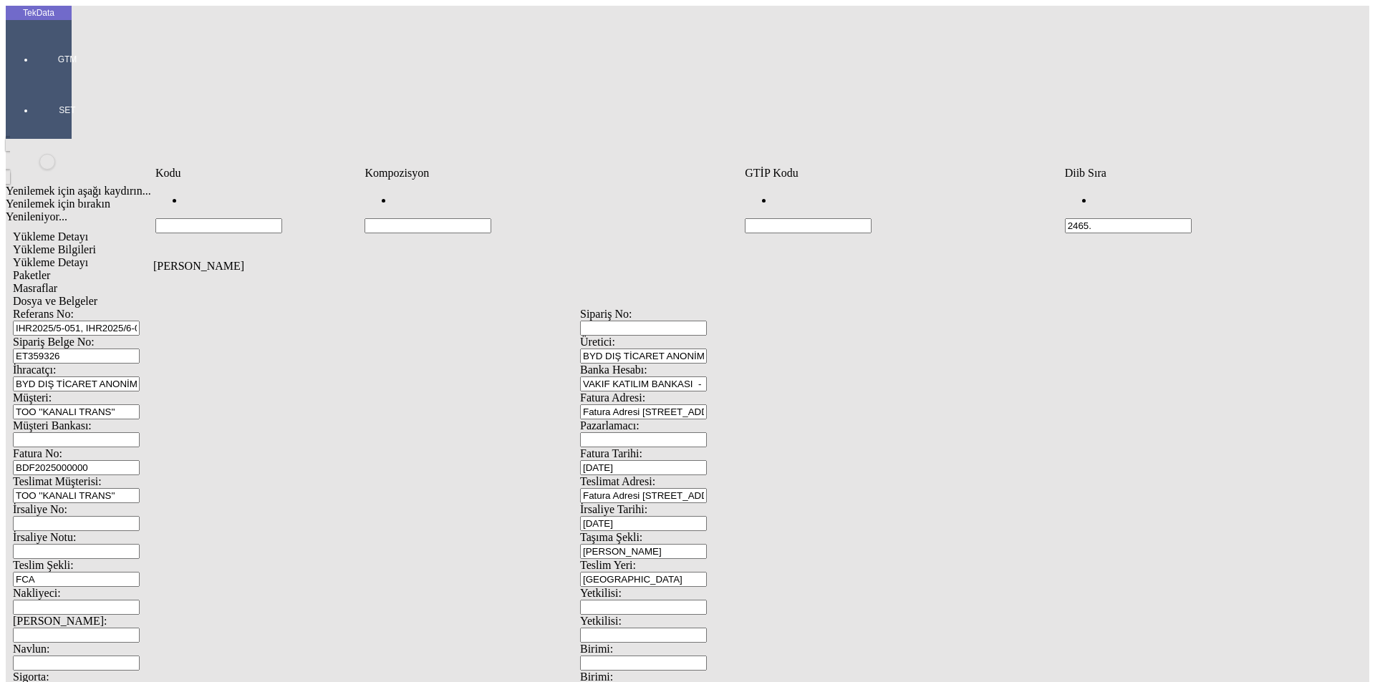
type input "2465."
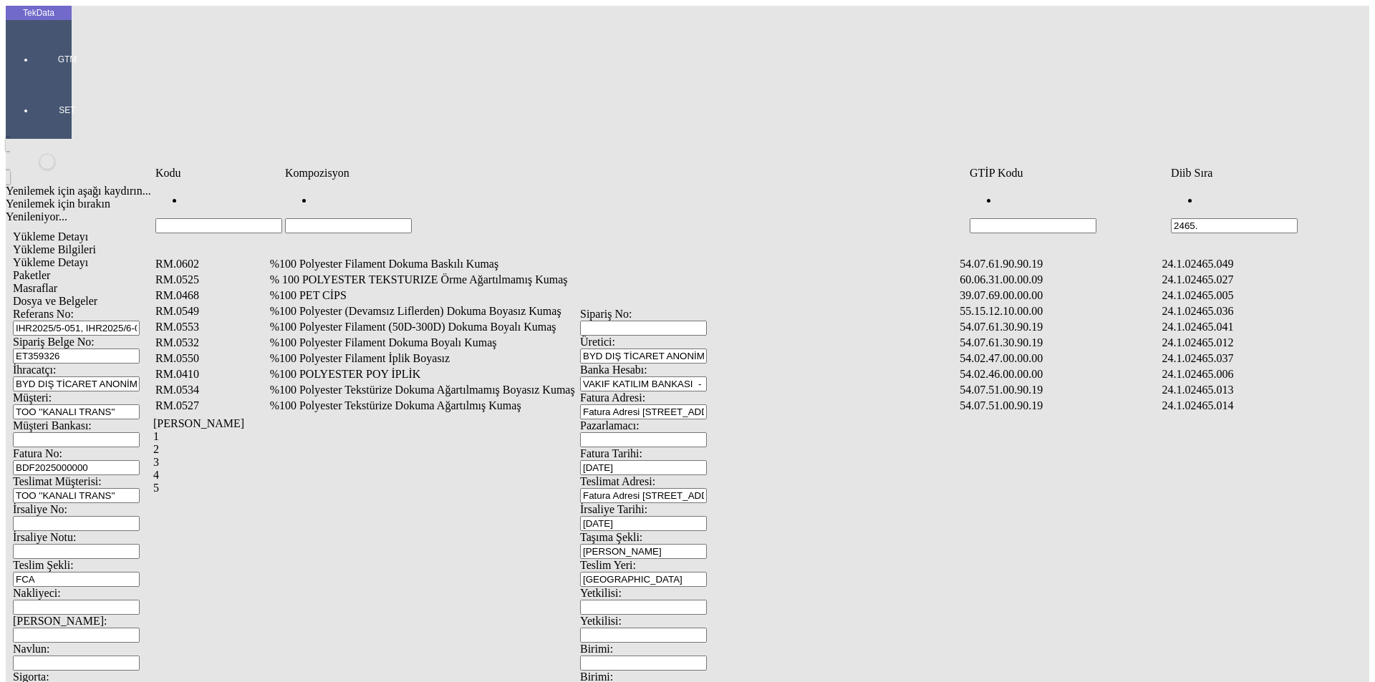
click at [412, 218] on input "Hücreyi Filtrele" at bounding box center [348, 225] width 127 height 15
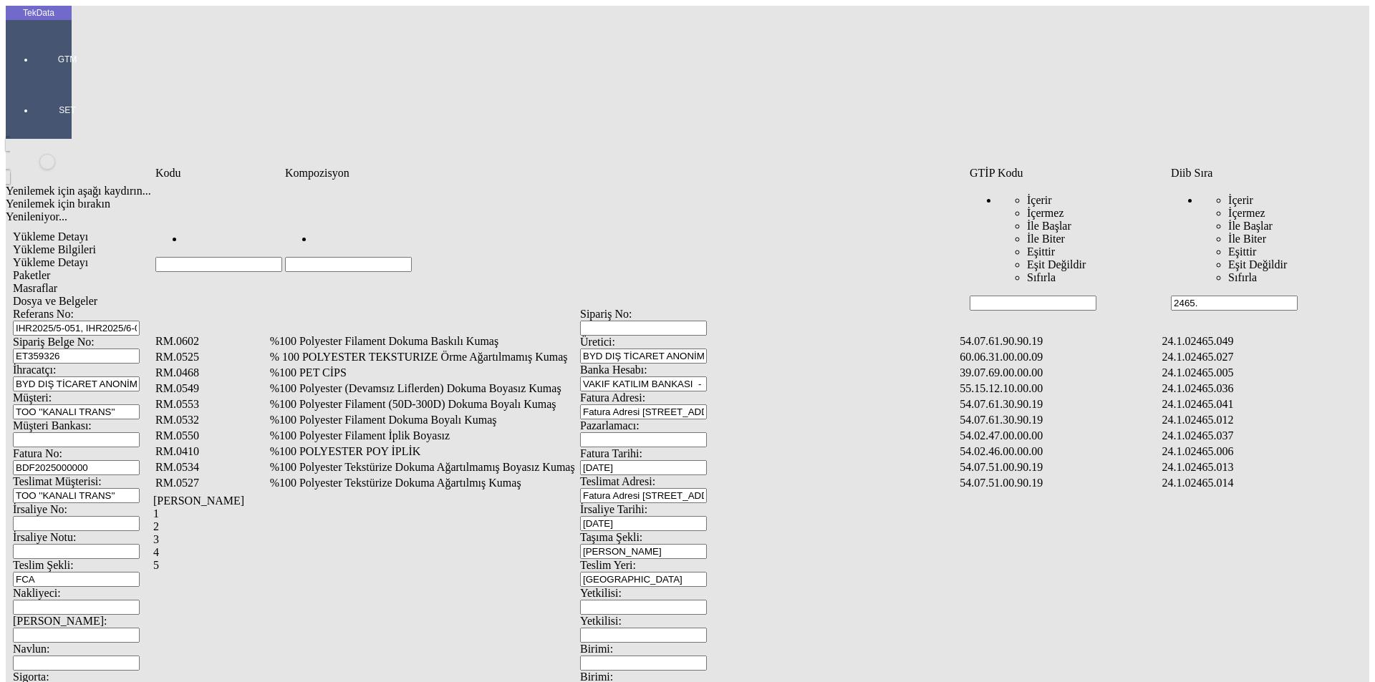
click at [1213, 296] on input "2465." at bounding box center [1234, 303] width 127 height 15
type input "2465.066"
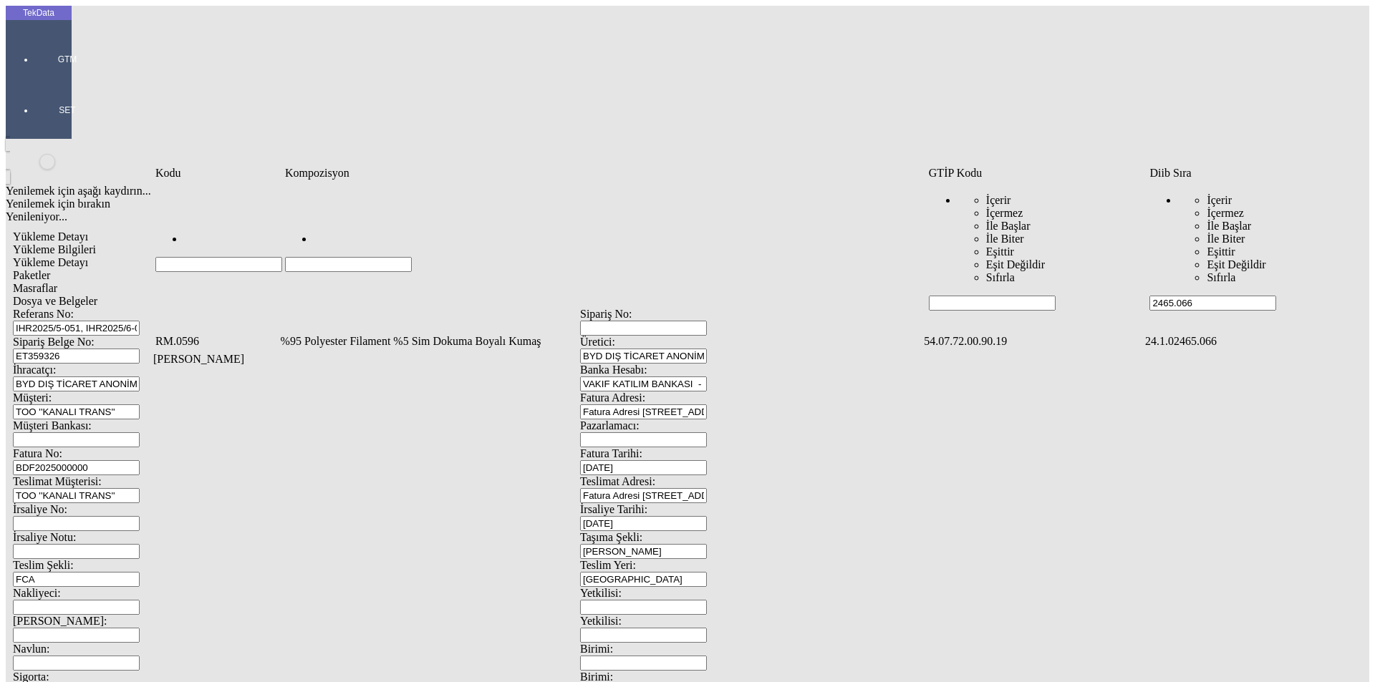
click at [347, 334] on td "%95 Polyester Filament %5 Sim Dokuma Boyalı Kumaş" at bounding box center [601, 341] width 642 height 14
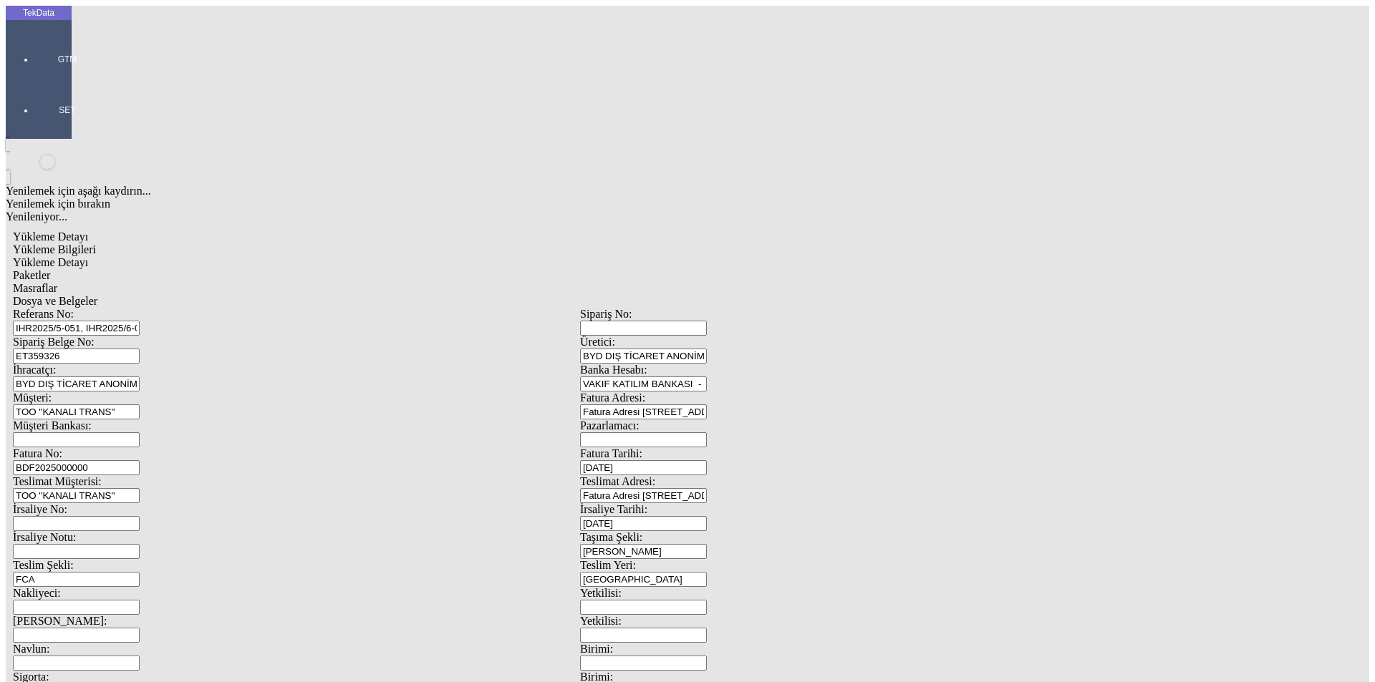
type input "671.4"
click at [798, 259] on div "Metre" at bounding box center [1063, 265] width 567 height 13
type input "Metre"
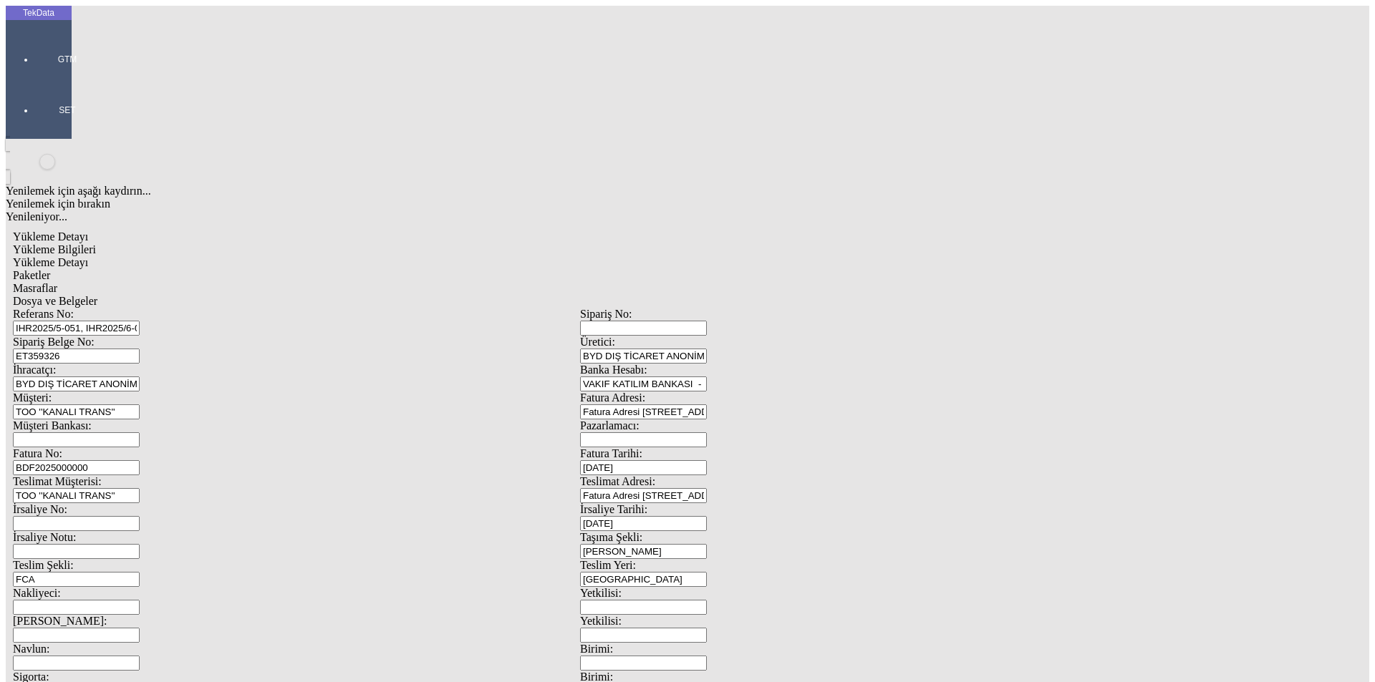
type input "1.65"
click at [816, 300] on div "Amerikan Doları" at bounding box center [1063, 306] width 567 height 13
type input "Amerikan Doları"
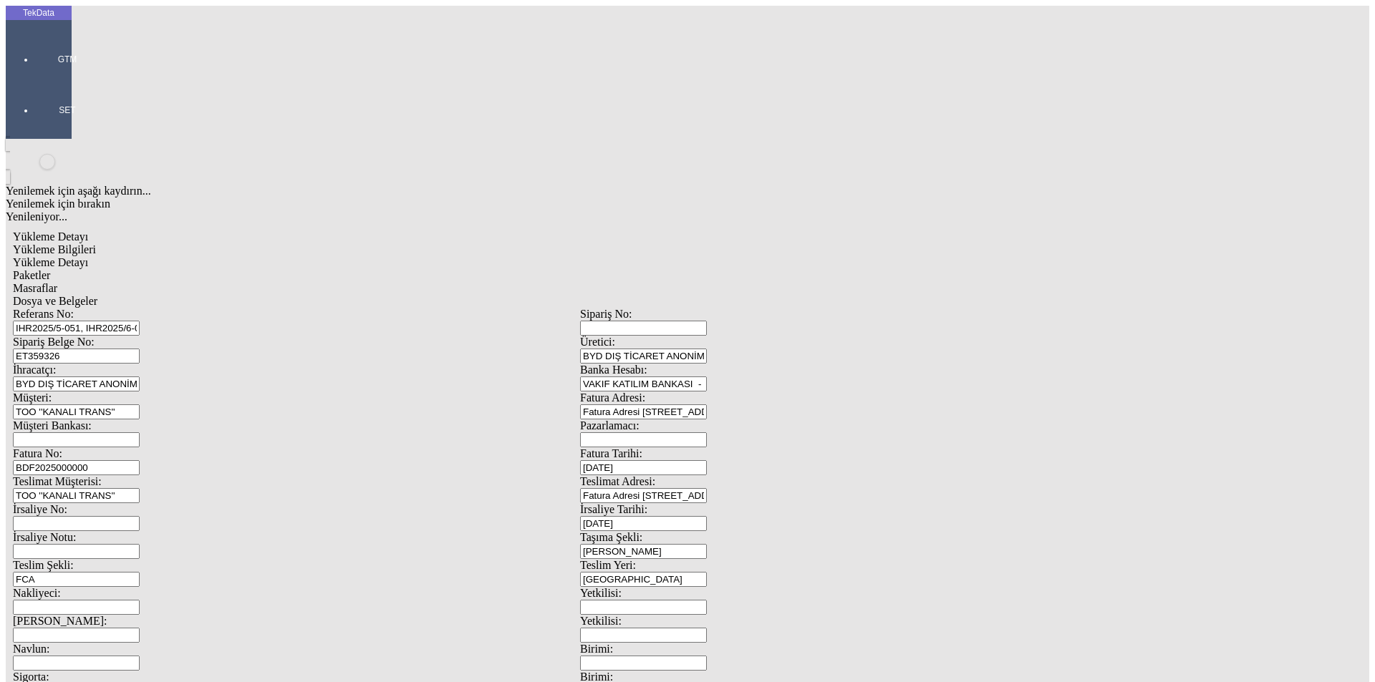
type input "320"
type input "166.2"
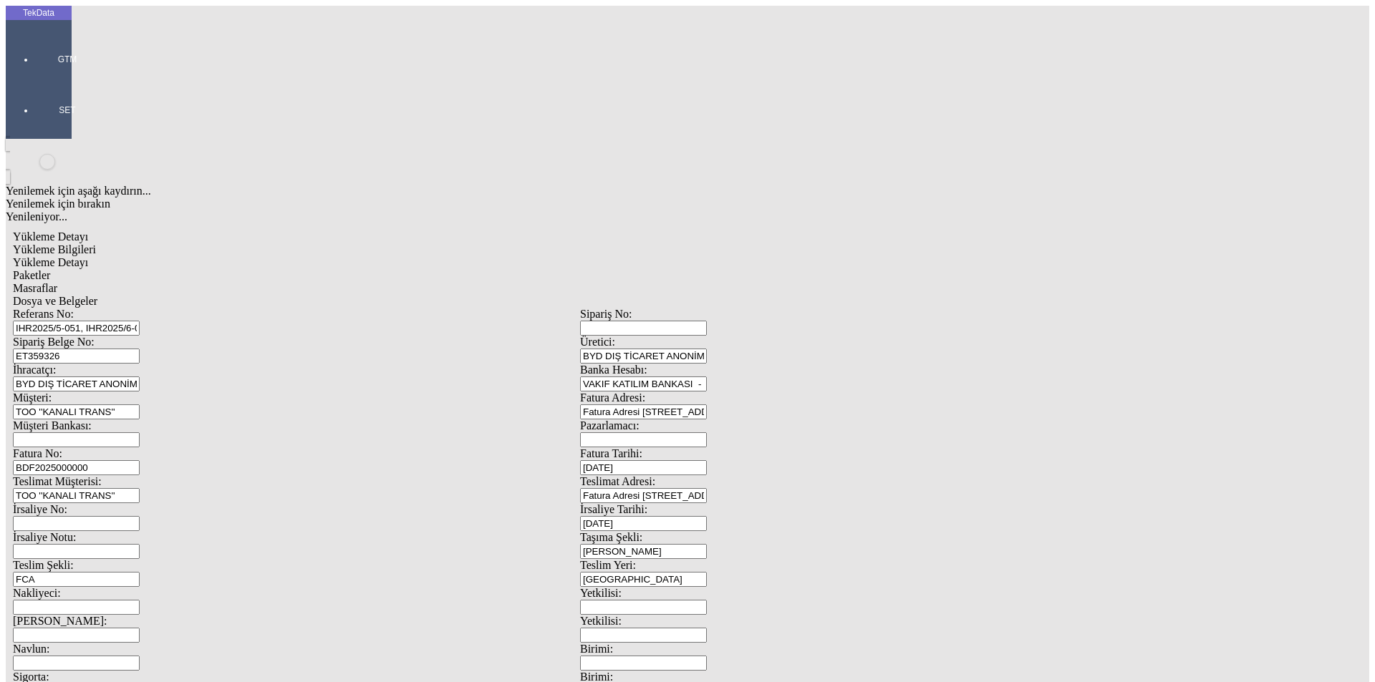
type input "168.75"
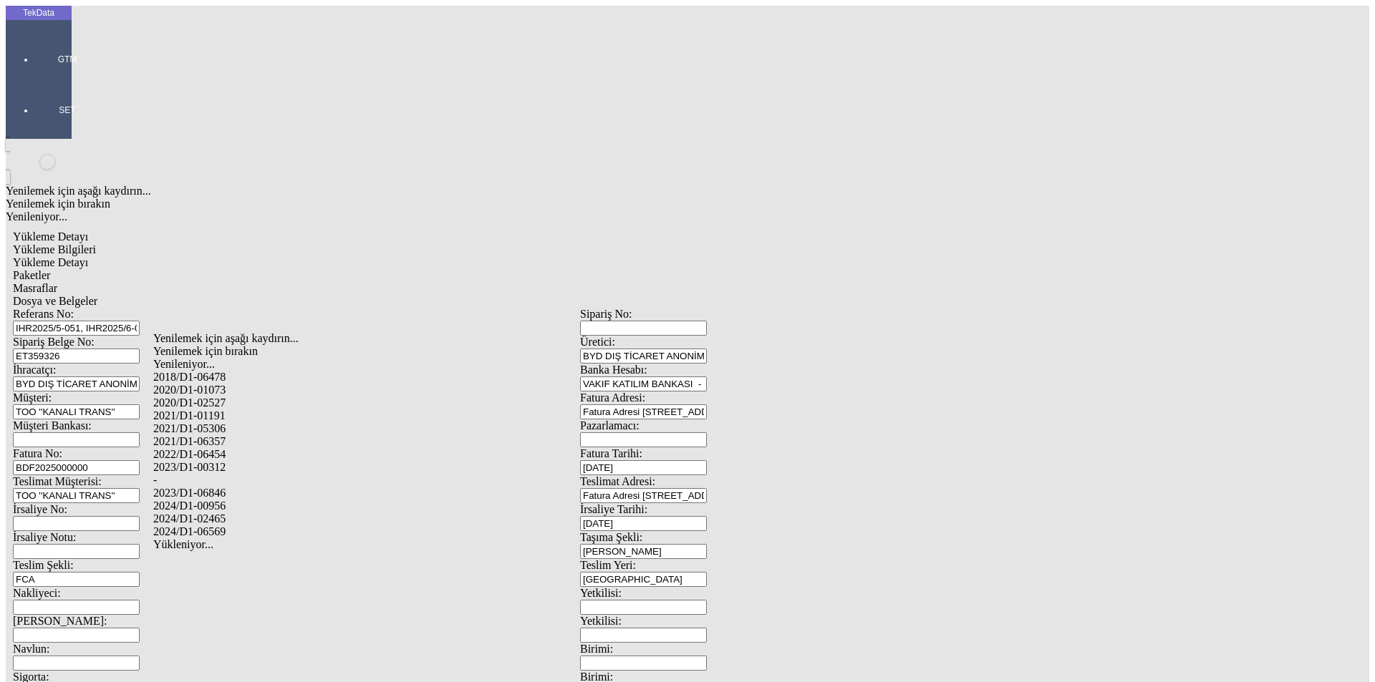
click at [251, 513] on div "2024/D1-02465" at bounding box center [431, 519] width 556 height 13
type input "2024/D1-02465"
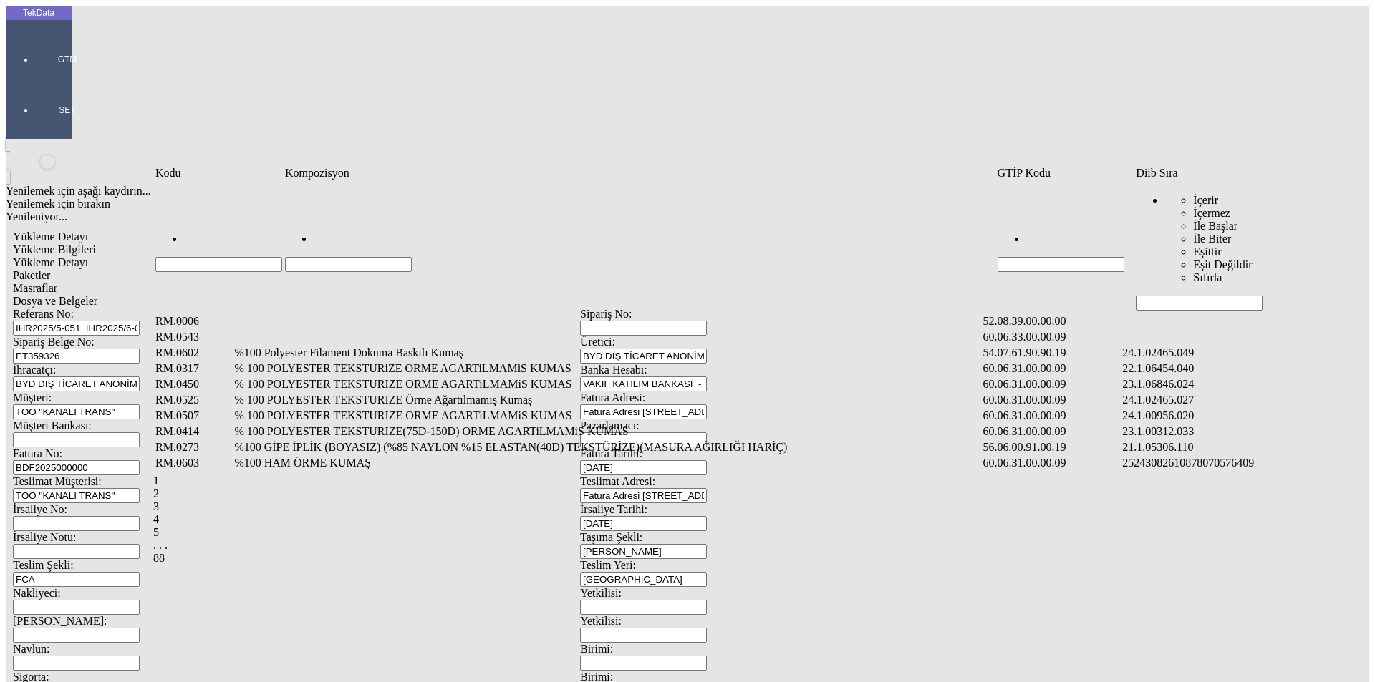
click at [1152, 296] on input "Hücreyi Filtrele" at bounding box center [1199, 303] width 127 height 15
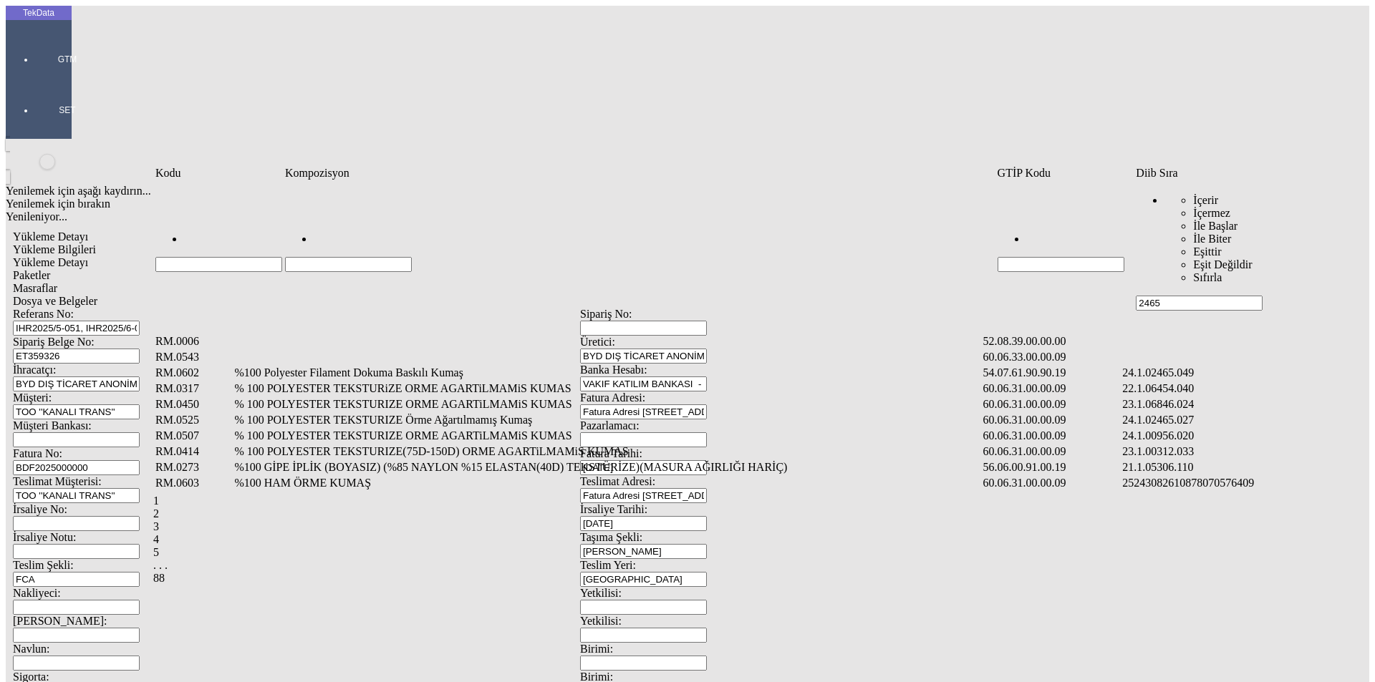
type input "2465"
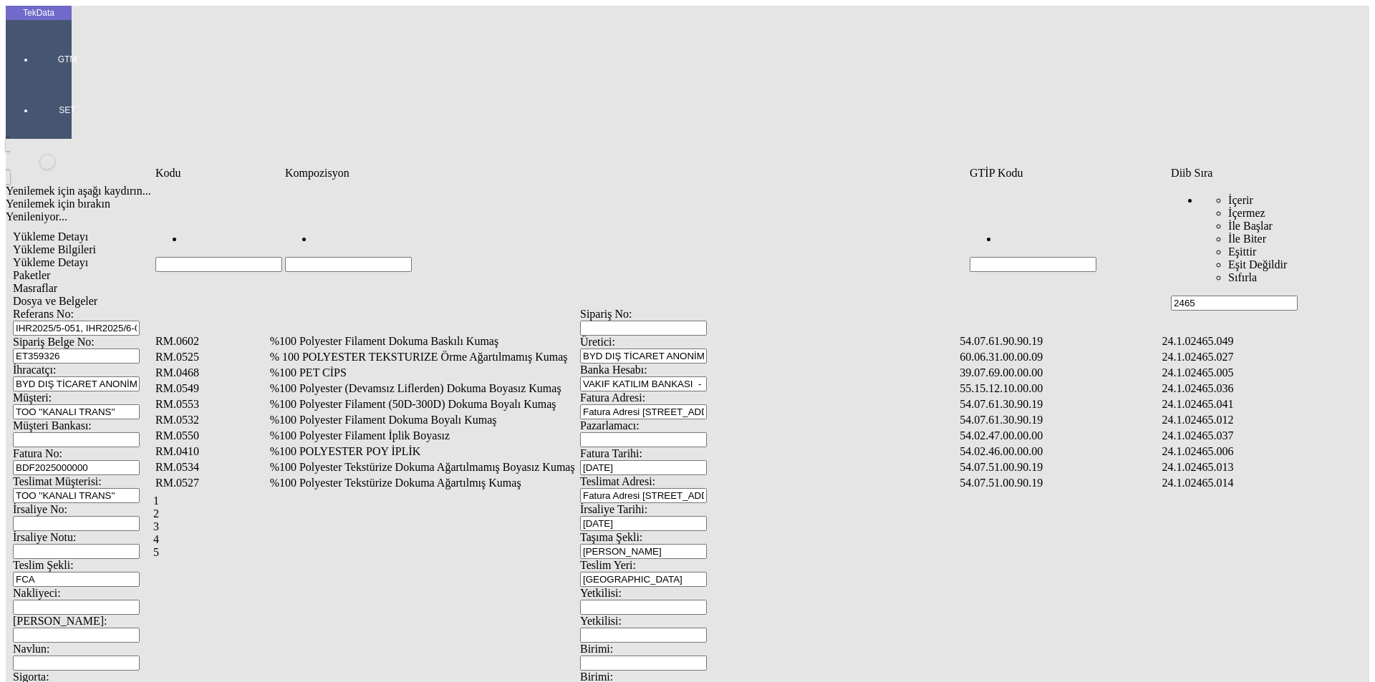
click at [402, 413] on td "%100 Polyester Filament Dokuma Boyalı Kumaş" at bounding box center [613, 420] width 689 height 14
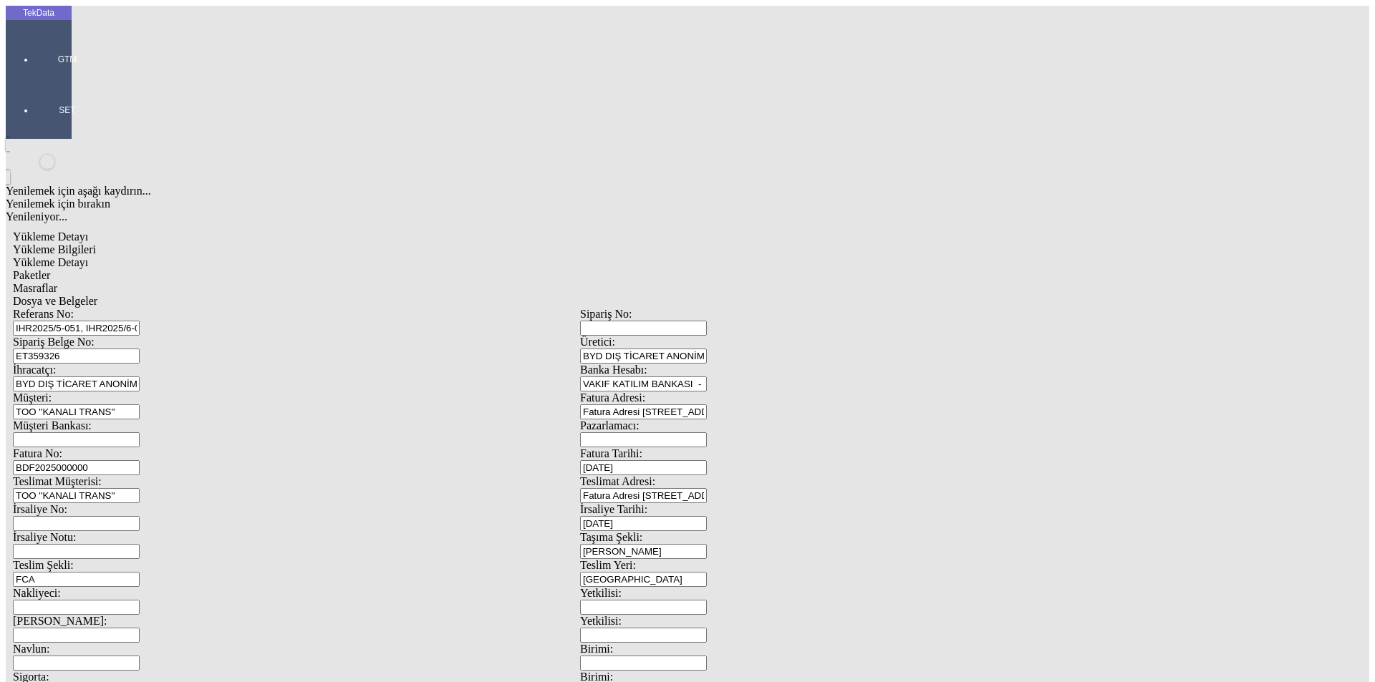
type input "1928.6"
click at [785, 259] on div "Metre" at bounding box center [1063, 265] width 567 height 13
type input "Metre"
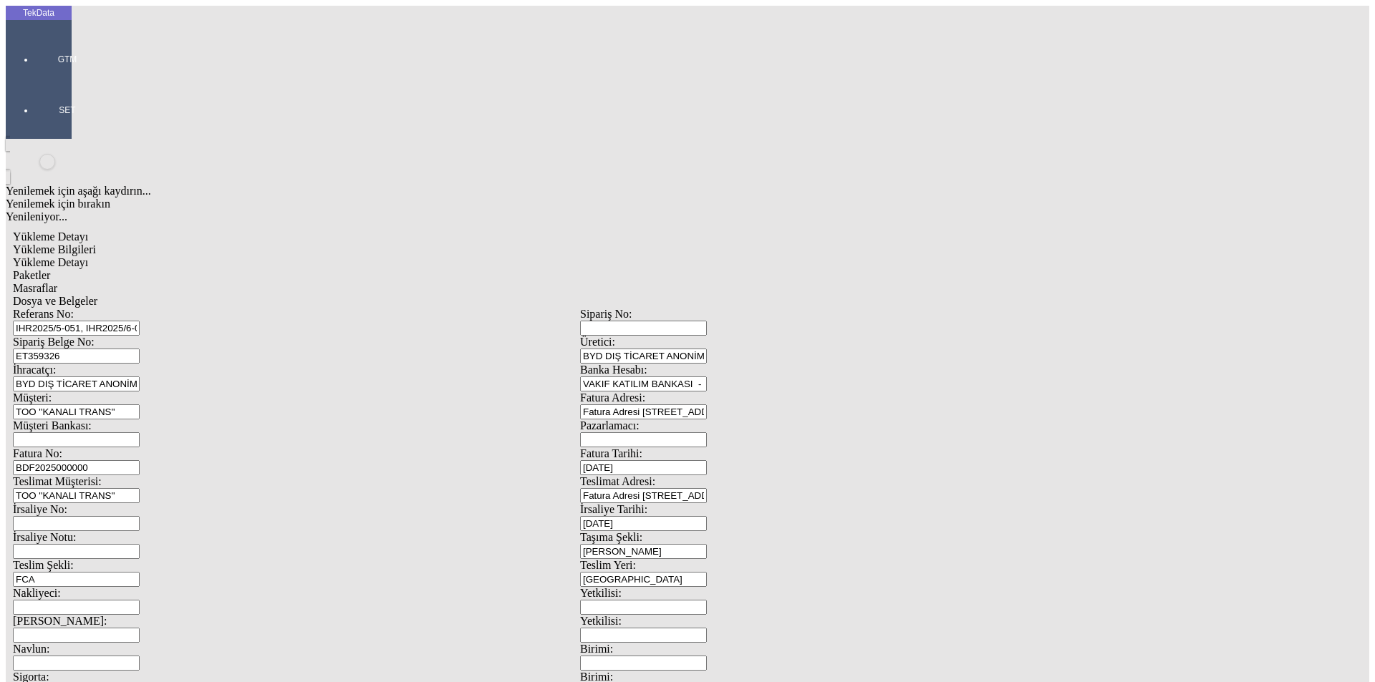
type input "1.4"
click at [805, 300] on div "Amerikan Doları" at bounding box center [1063, 306] width 567 height 13
type input "Amerikan Doları"
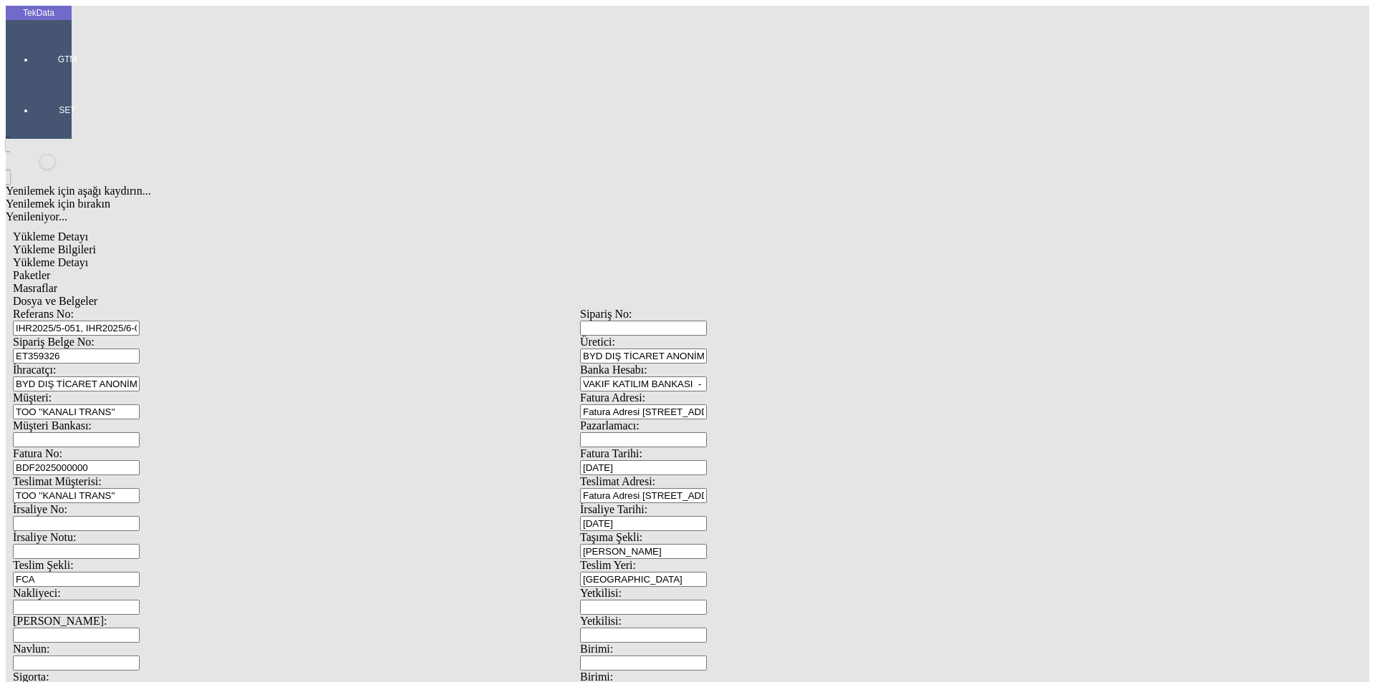
type input "320"
type input "492.8"
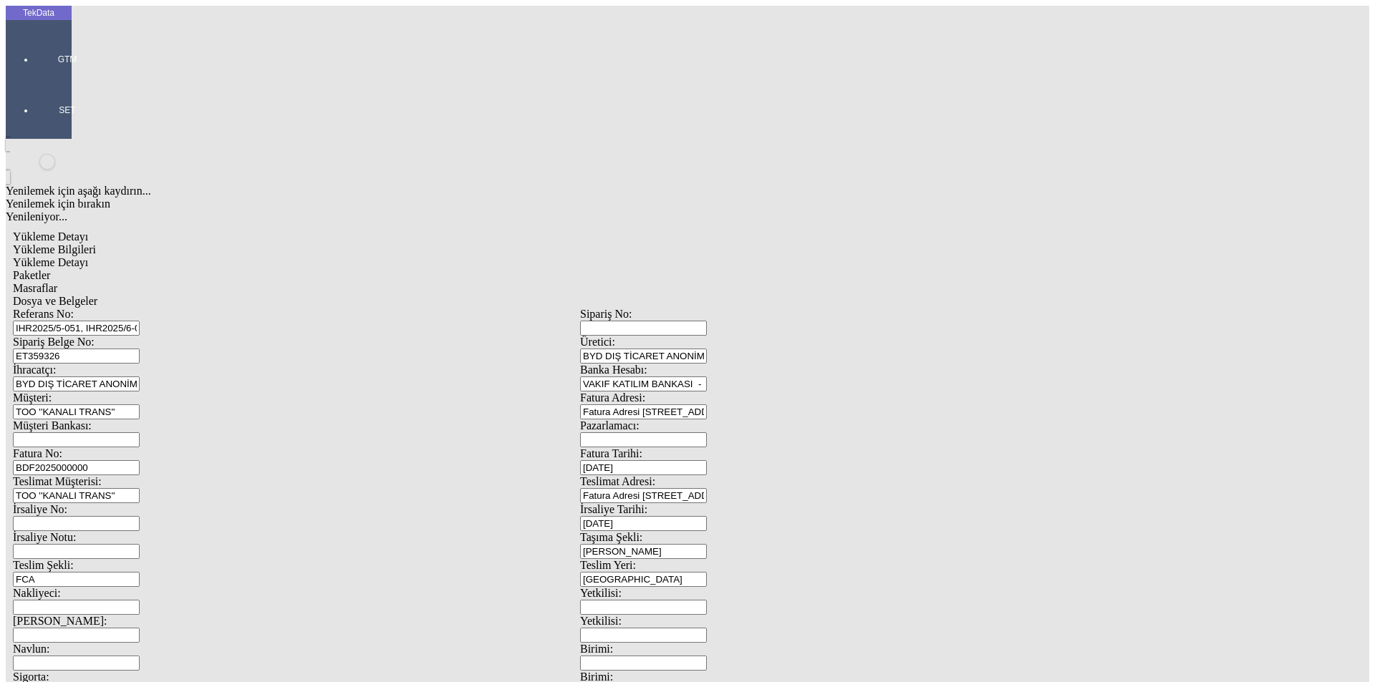
type input "500.15"
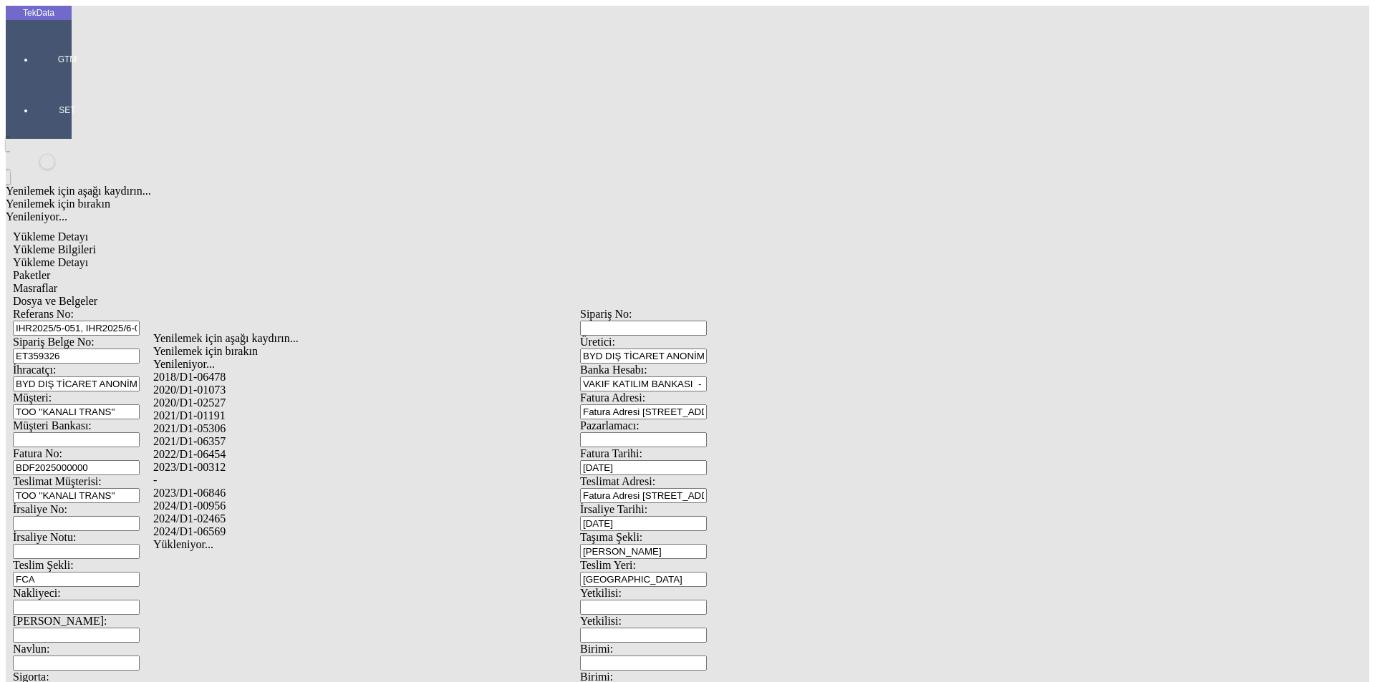
click at [259, 513] on div "2024/D1-02465" at bounding box center [431, 519] width 556 height 13
type input "2024/D1-02465"
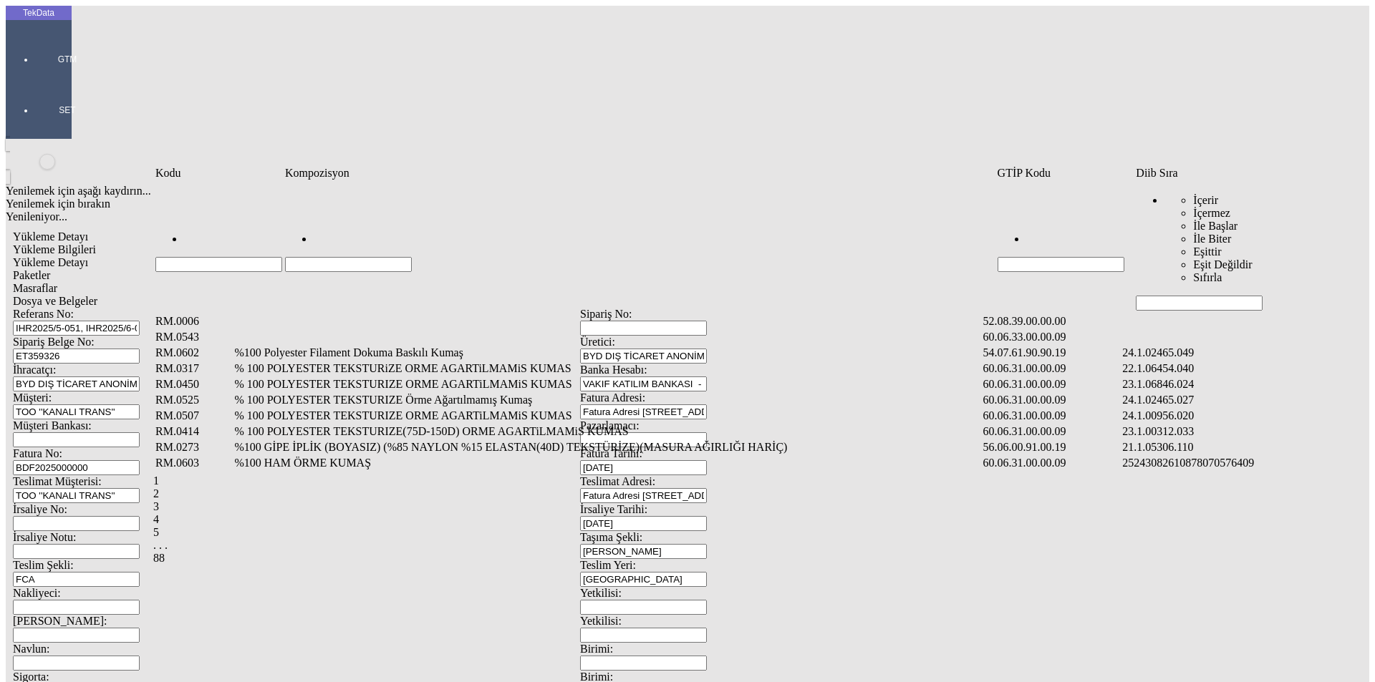
click at [1171, 296] on input "Hücreyi Filtrele" at bounding box center [1199, 303] width 127 height 15
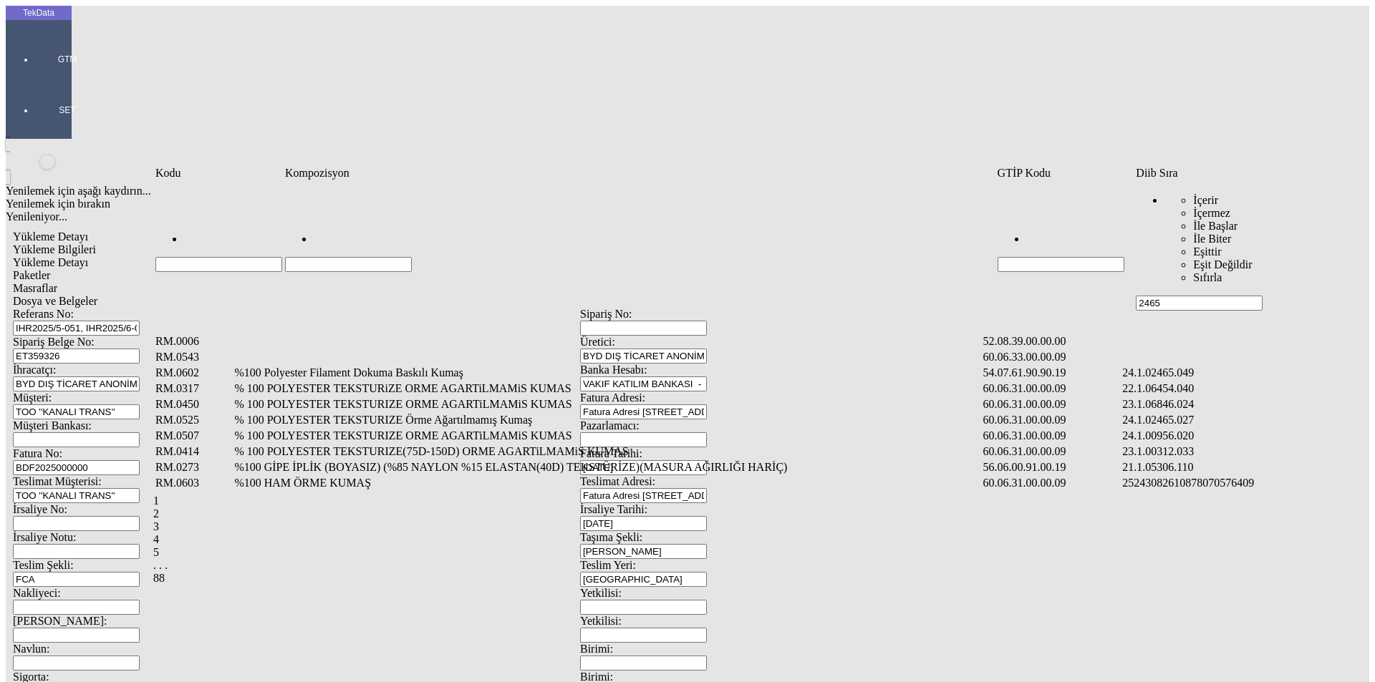
type input "2465"
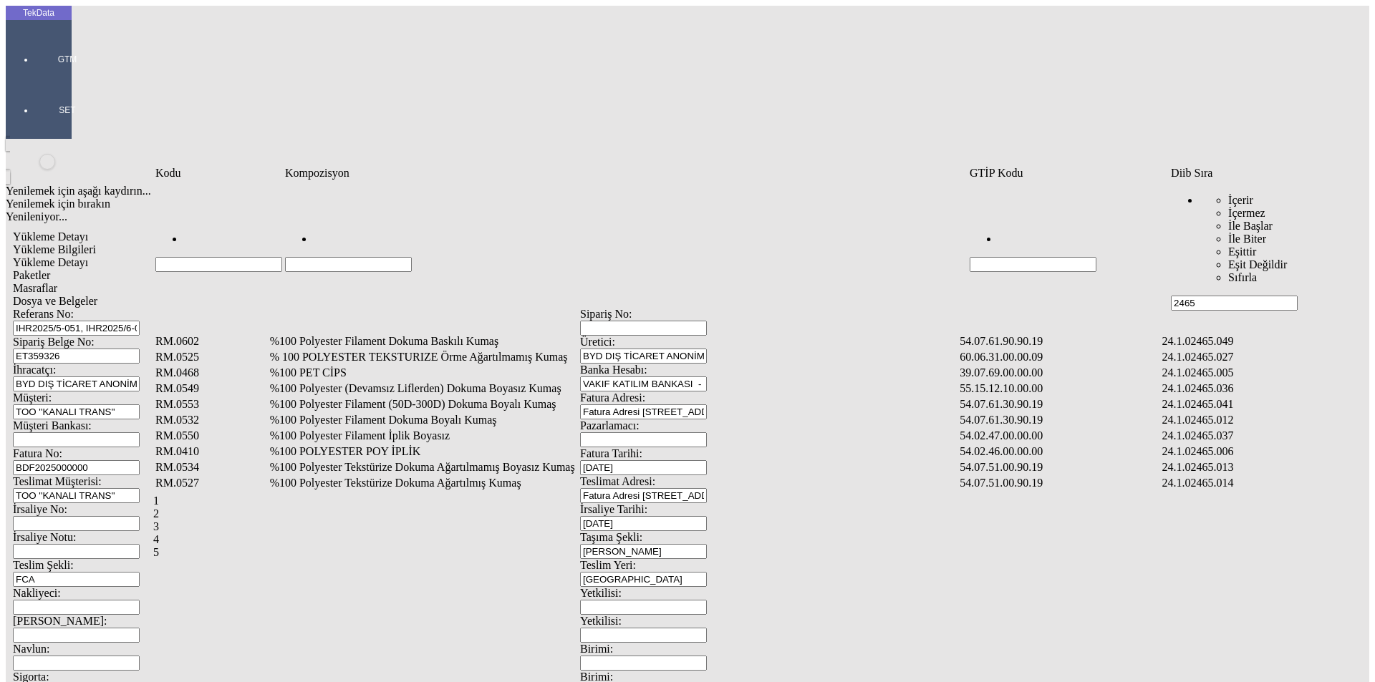
click at [377, 413] on td "%100 Polyester Filament Dokuma Boyalı Kumaş" at bounding box center [613, 420] width 689 height 14
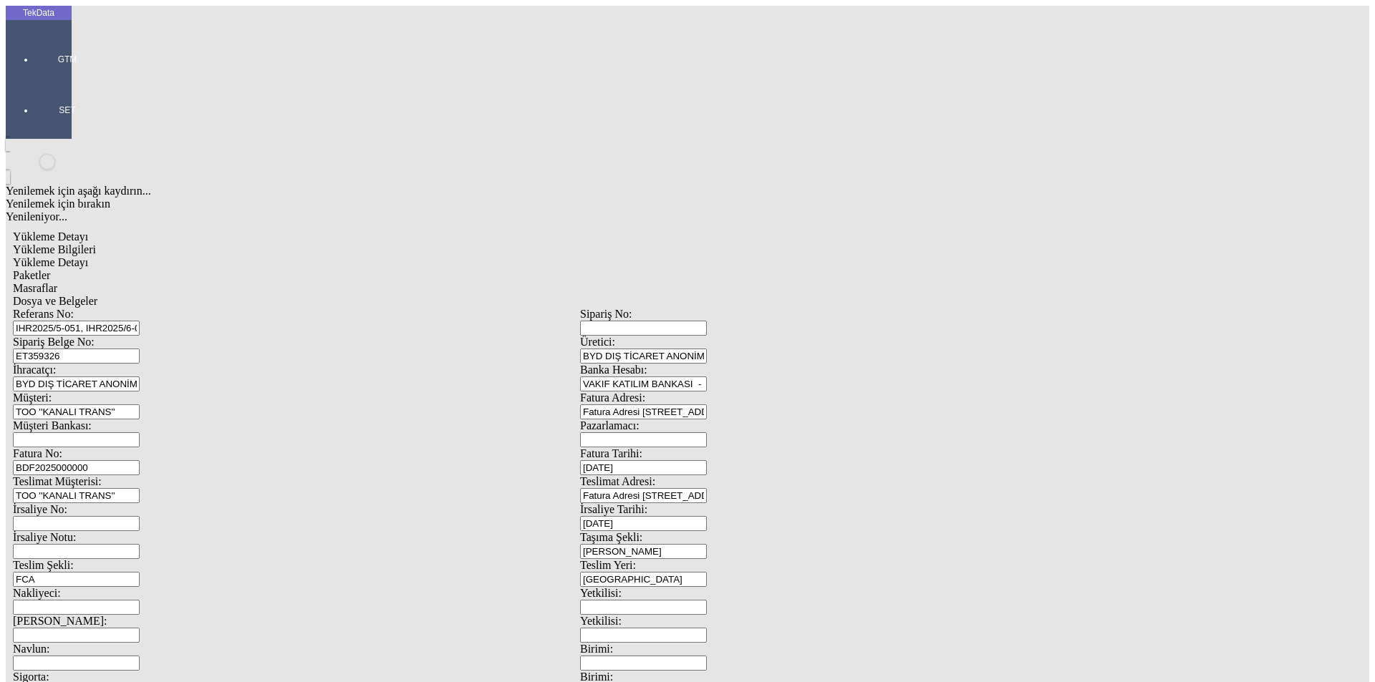
type input "573.5"
click at [813, 259] on div "Metre" at bounding box center [1063, 265] width 567 height 13
type input "Metre"
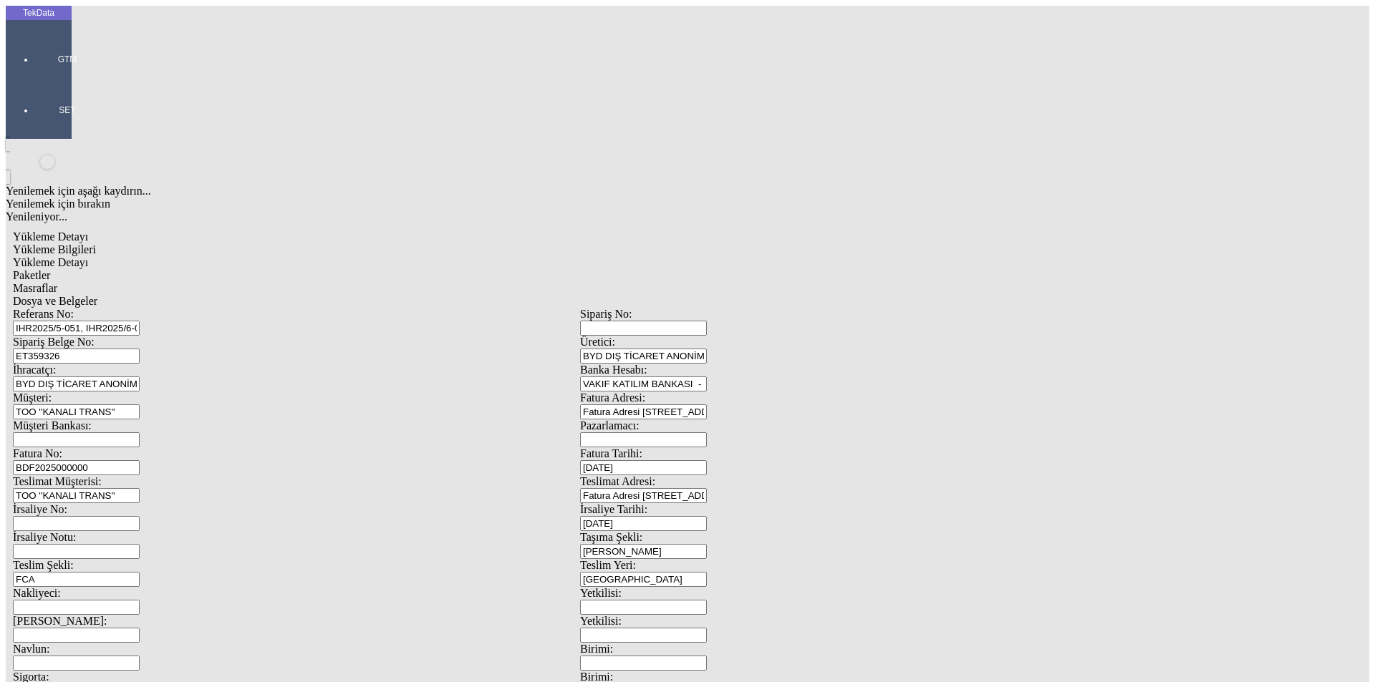
type input "1.55"
click at [826, 300] on div "Amerikan Doları" at bounding box center [1063, 306] width 567 height 13
type input "Amerikan Doları"
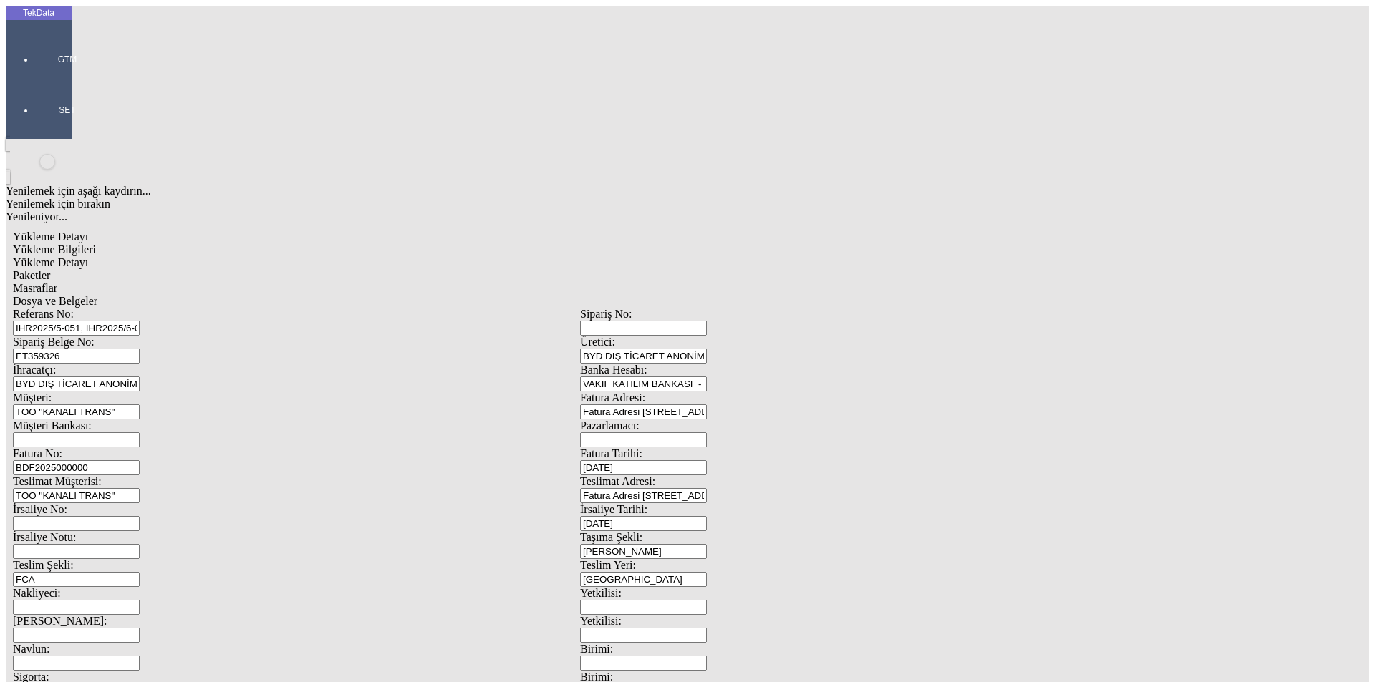
type input "320"
type input "158.6"
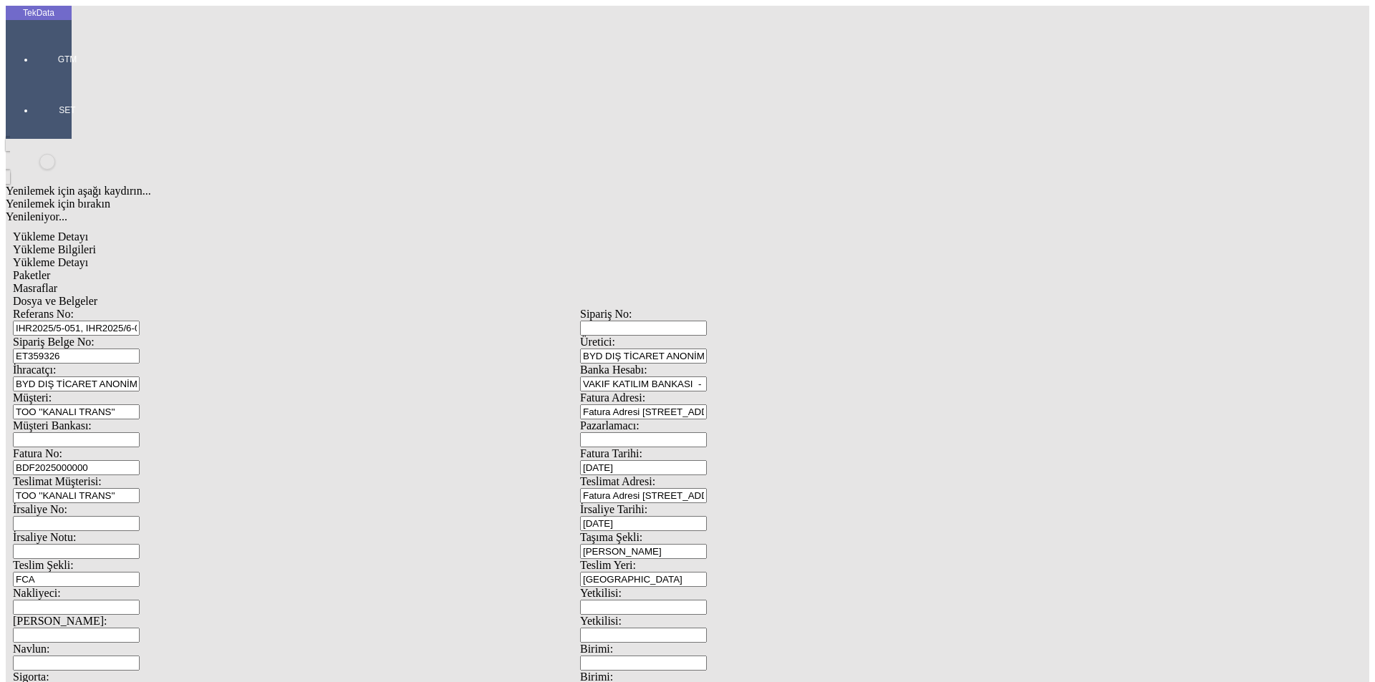
type input "160.85"
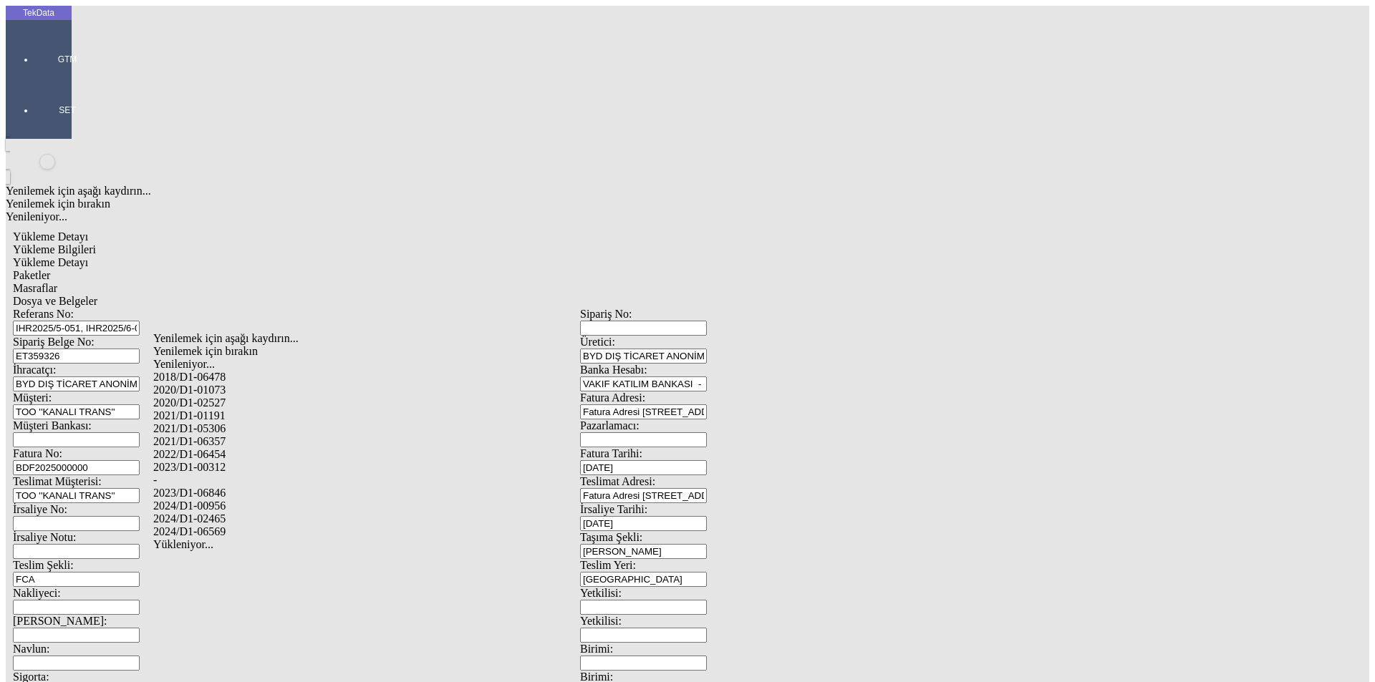
click at [211, 513] on div "2024/D1-02465" at bounding box center [431, 519] width 556 height 13
type input "2024/D1-02465"
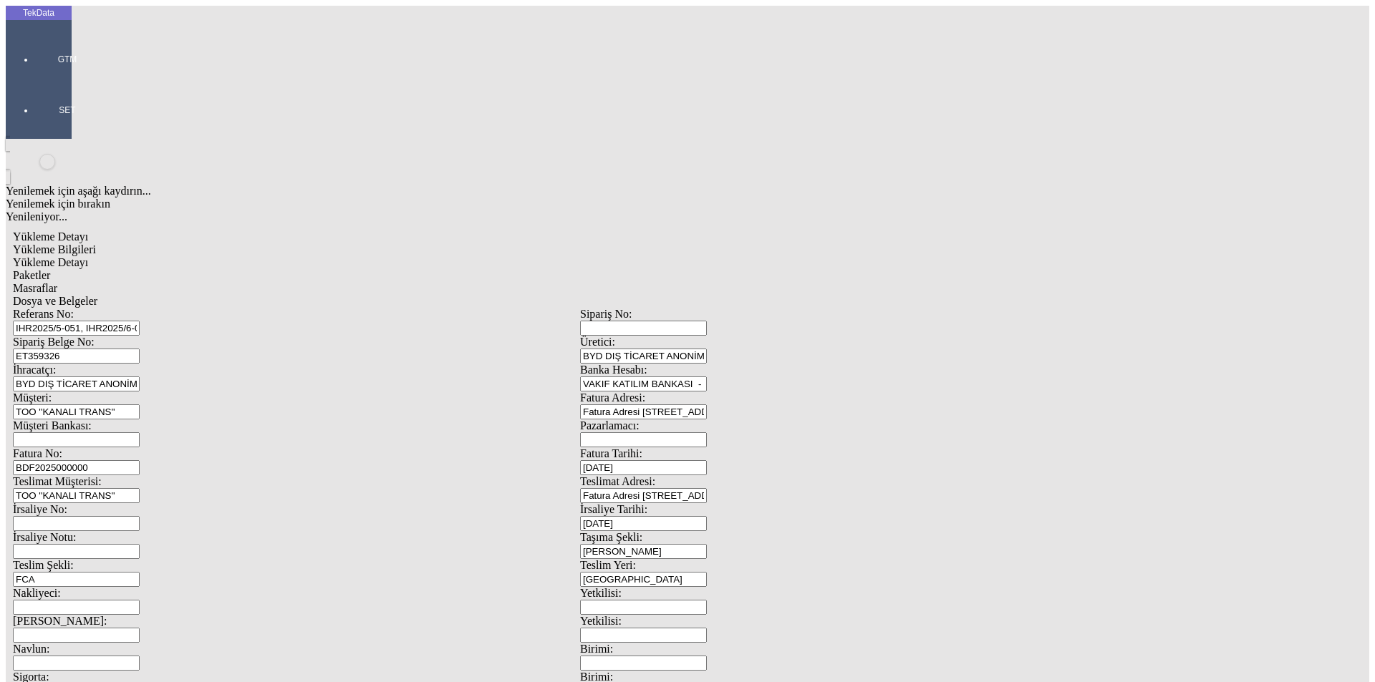
click at [50, 269] on span "Paketler" at bounding box center [31, 275] width 37 height 12
drag, startPoint x: 832, startPoint y: 155, endPoint x: 698, endPoint y: 165, distance: 134.3
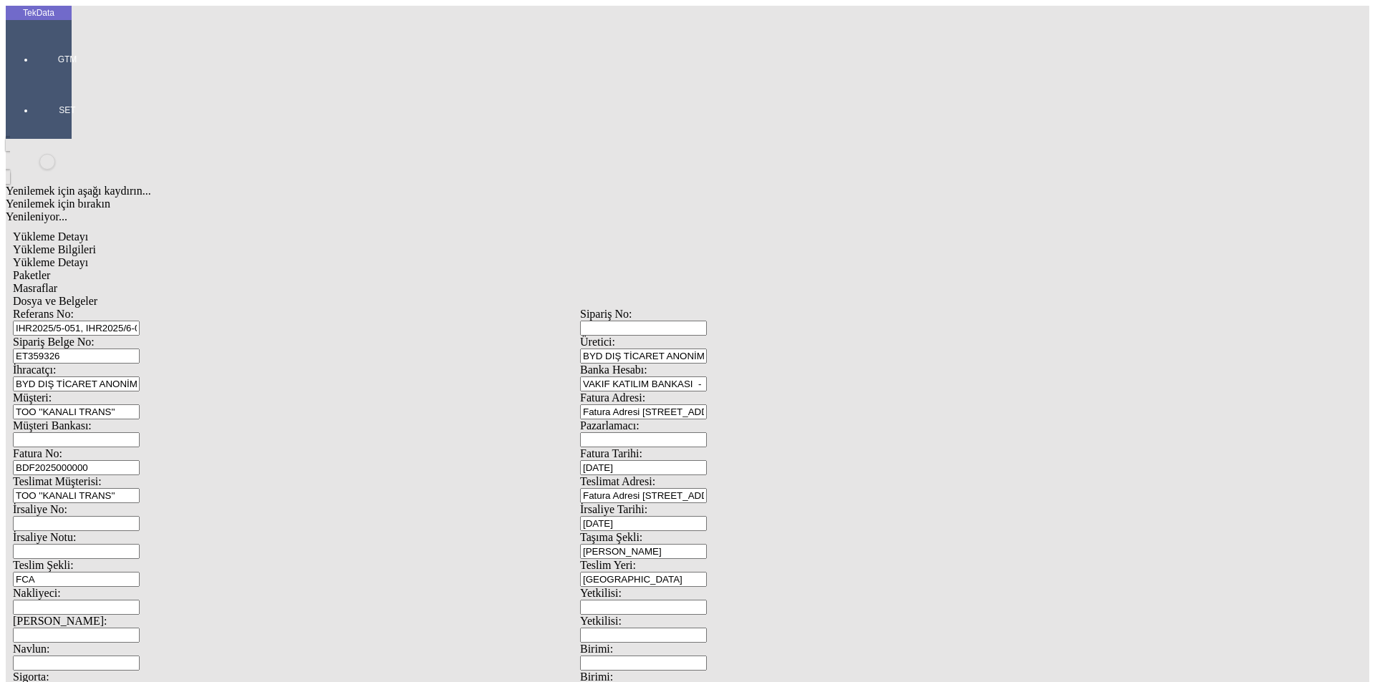
type input "80"
drag, startPoint x: 798, startPoint y: 387, endPoint x: 636, endPoint y: 309, distance: 180.3
click at [57, 282] on span "Masraflar" at bounding box center [35, 288] width 44 height 12
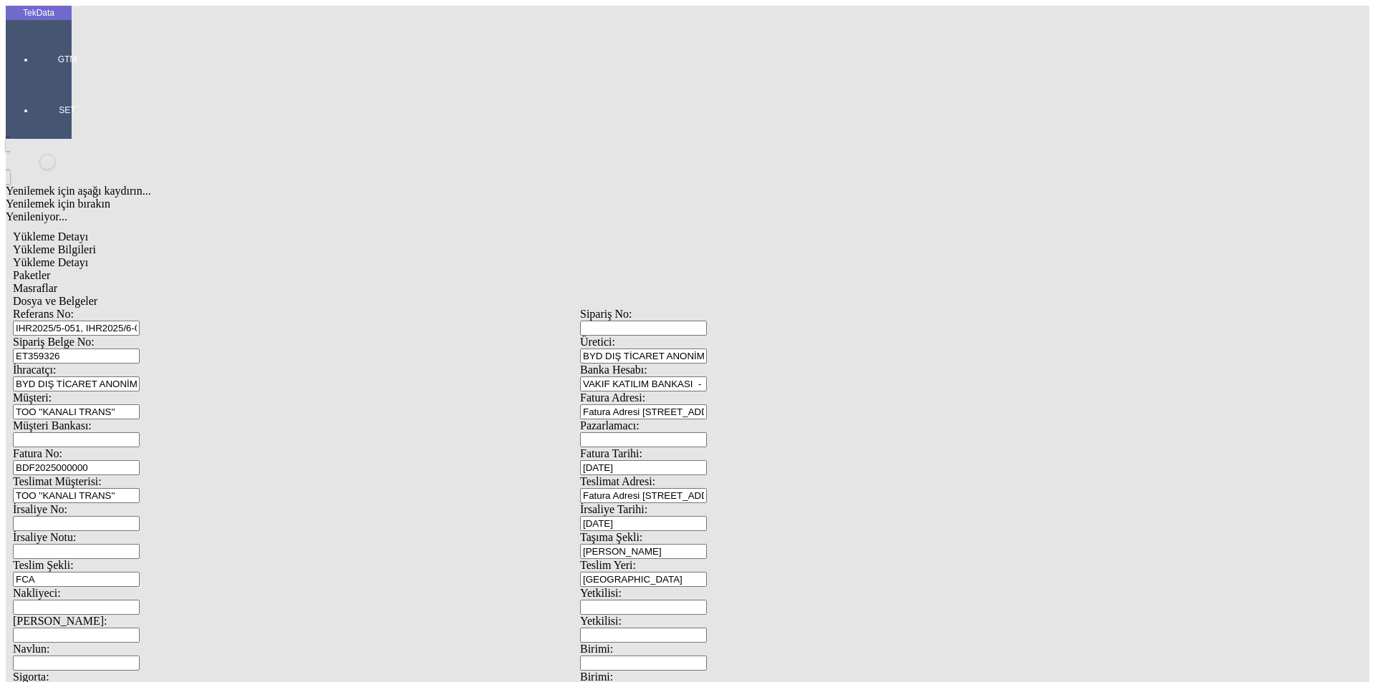
click at [97, 295] on span "Dosya ve Belgeler" at bounding box center [55, 301] width 84 height 12
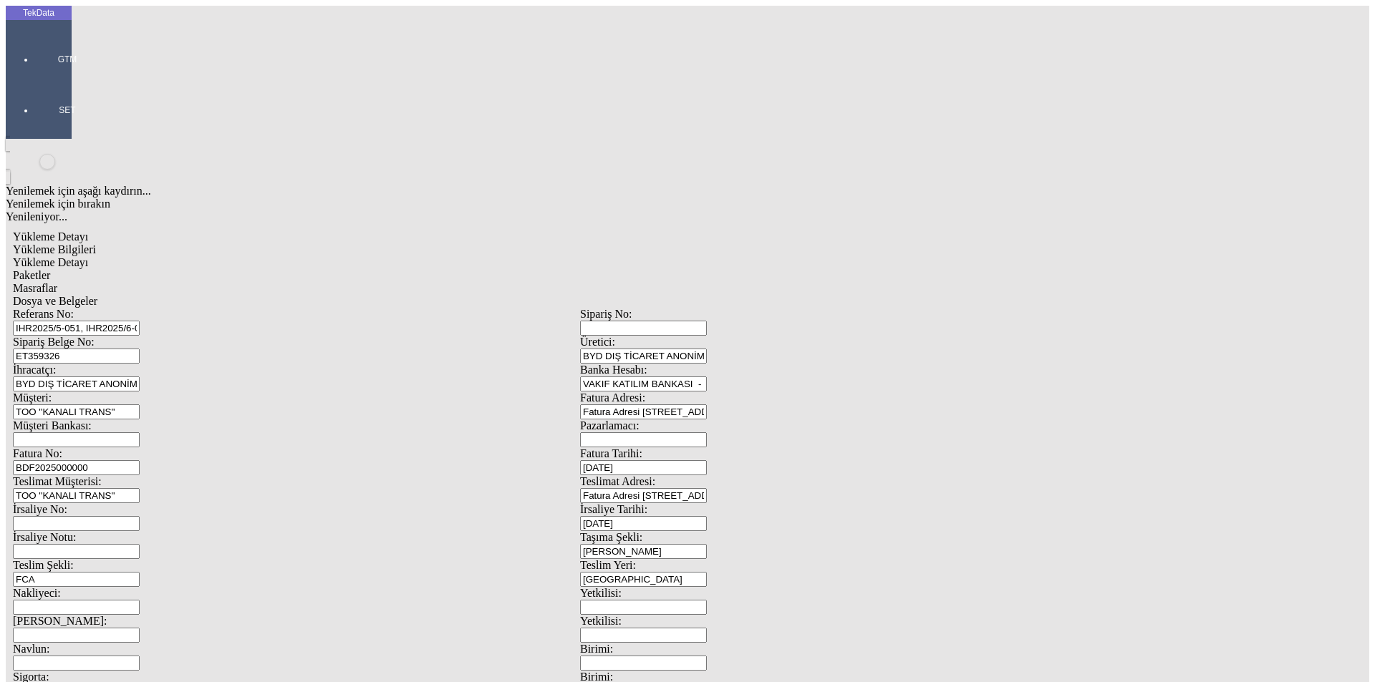
click at [97, 295] on span "Dosya ve Belgeler" at bounding box center [55, 301] width 84 height 12
drag, startPoint x: 118, startPoint y: 77, endPoint x: 219, endPoint y: 87, distance: 101.4
click at [96, 243] on span "Yükleme Bilgileri" at bounding box center [54, 249] width 83 height 12
click at [140, 321] on input "IHR2025/5-051, IHR2025/6-017, IHR2025/6-023" at bounding box center [76, 328] width 127 height 15
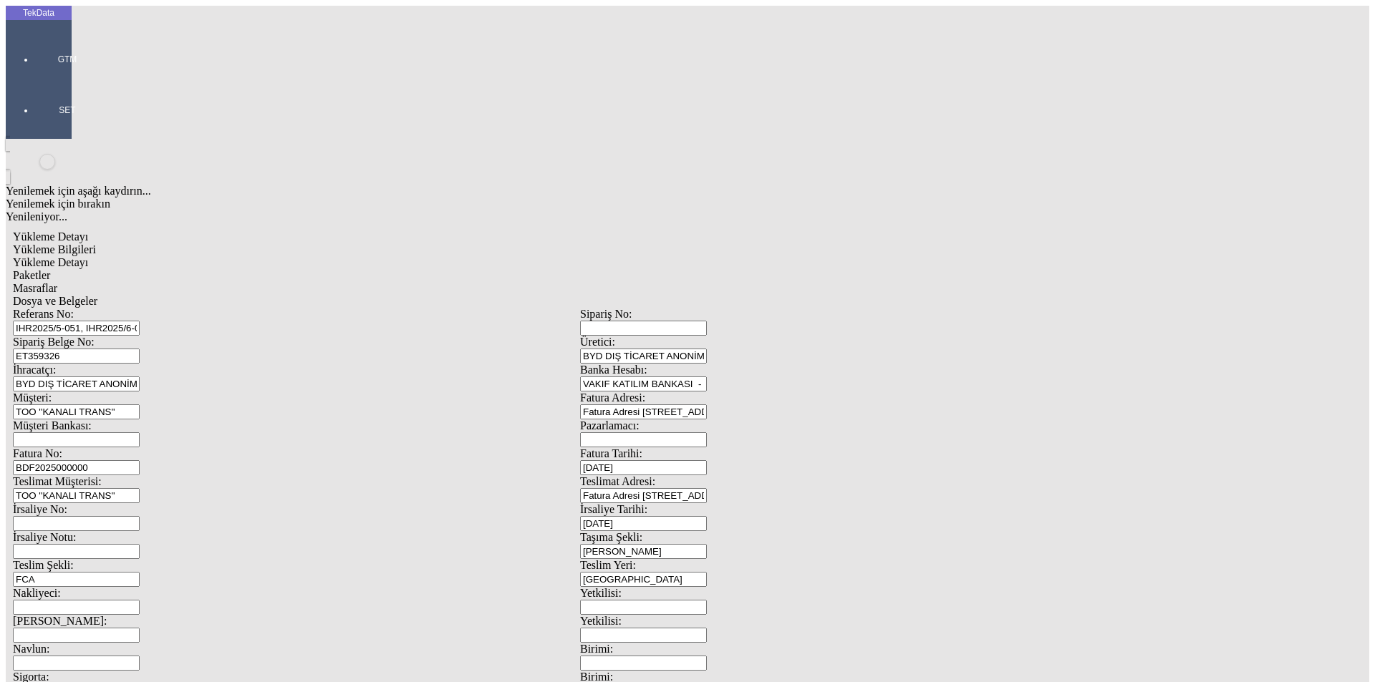
drag, startPoint x: 285, startPoint y: 126, endPoint x: 150, endPoint y: 127, distance: 135.3
click at [150, 336] on div "Sipariş Belge No: ET359326" at bounding box center [296, 350] width 567 height 28
